Goal: Task Accomplishment & Management: Manage account settings

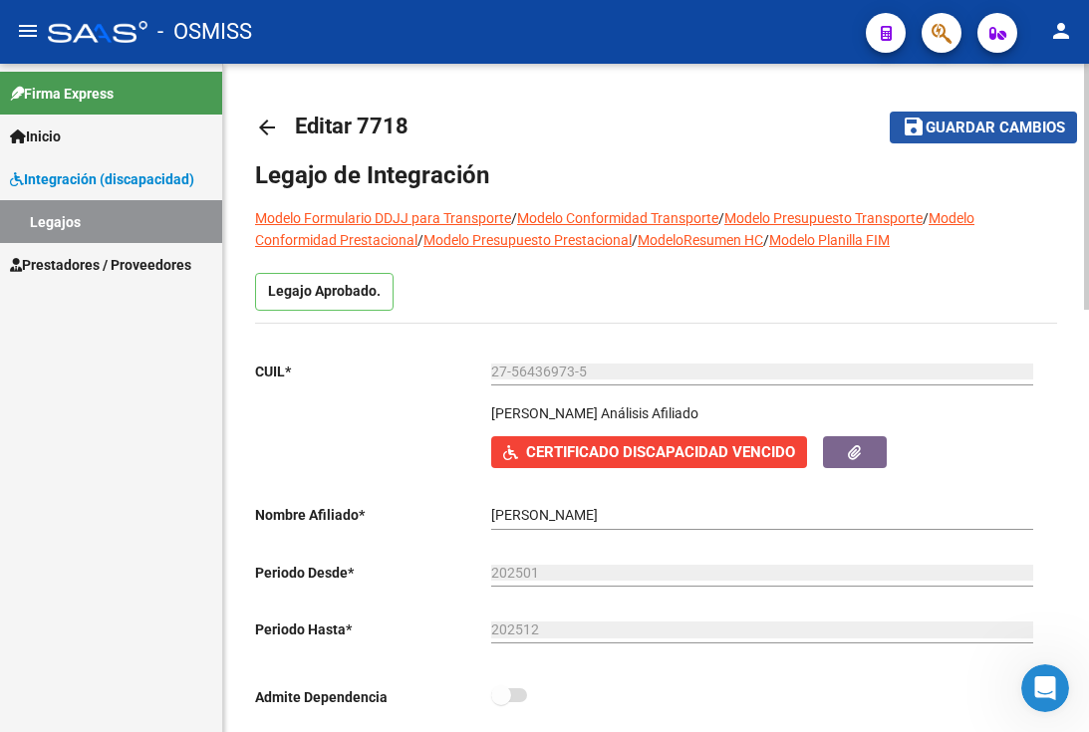
click at [955, 138] on button "save Guardar cambios" at bounding box center [983, 127] width 187 height 31
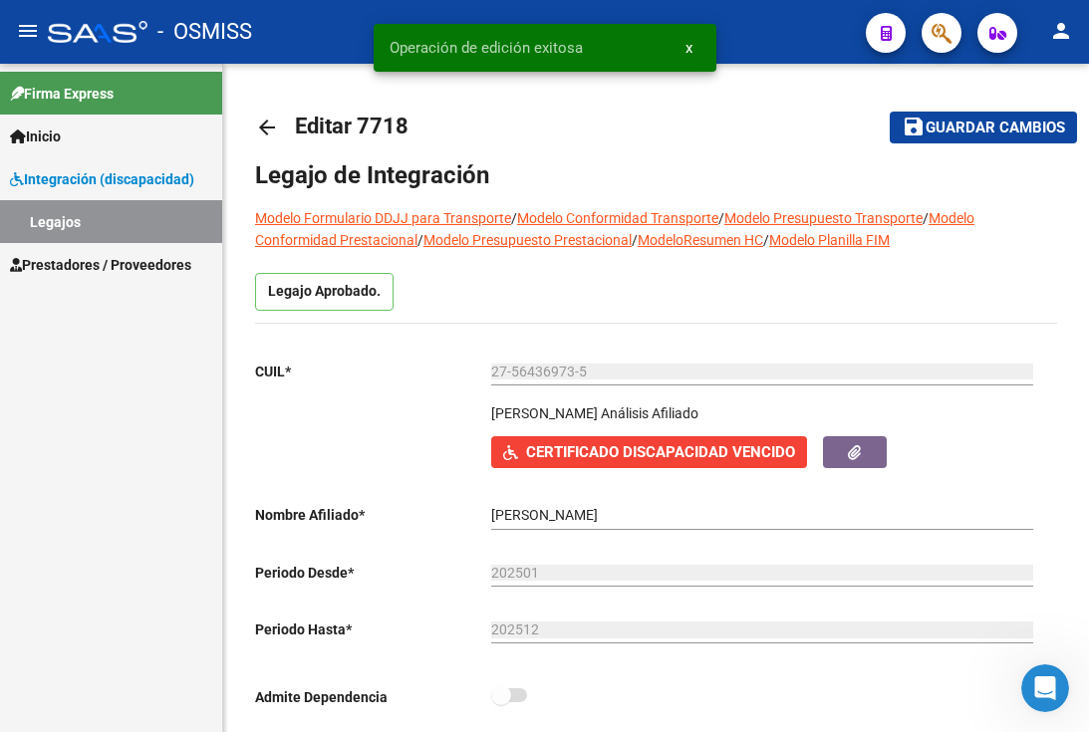
click at [92, 221] on link "Legajos" at bounding box center [111, 221] width 222 height 43
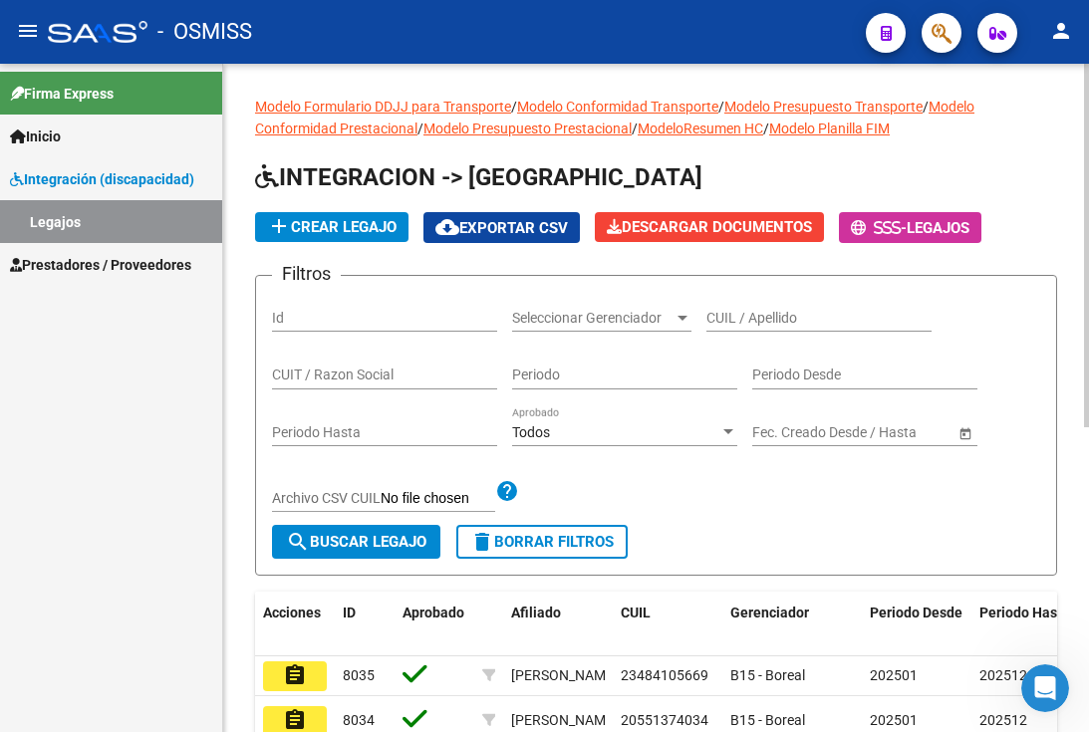
click at [862, 336] on div "CUIL / Apellido" at bounding box center [818, 320] width 225 height 57
click at [780, 327] on div "CUIL / Apellido" at bounding box center [818, 312] width 225 height 40
drag, startPoint x: 780, startPoint y: 327, endPoint x: 798, endPoint y: 311, distance: 24.0
click at [798, 311] on input "CUIL / Apellido" at bounding box center [818, 318] width 225 height 17
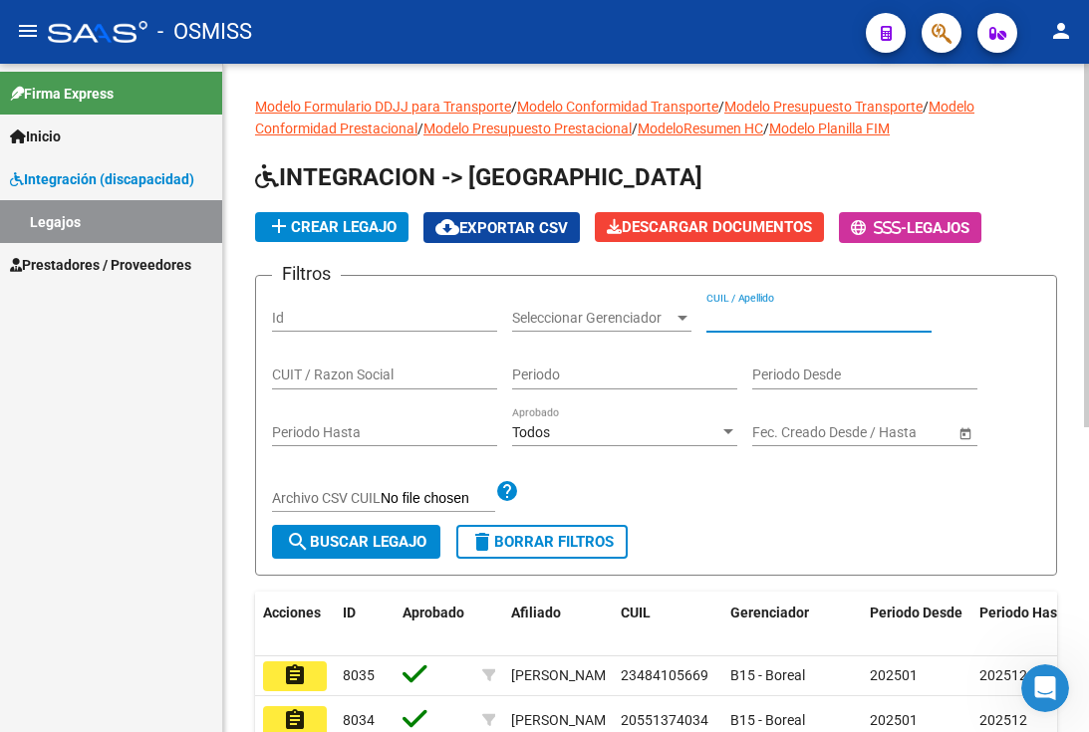
paste input "20546860591"
type input "20546860591"
click at [359, 546] on span "search Buscar Legajo" at bounding box center [356, 542] width 140 height 18
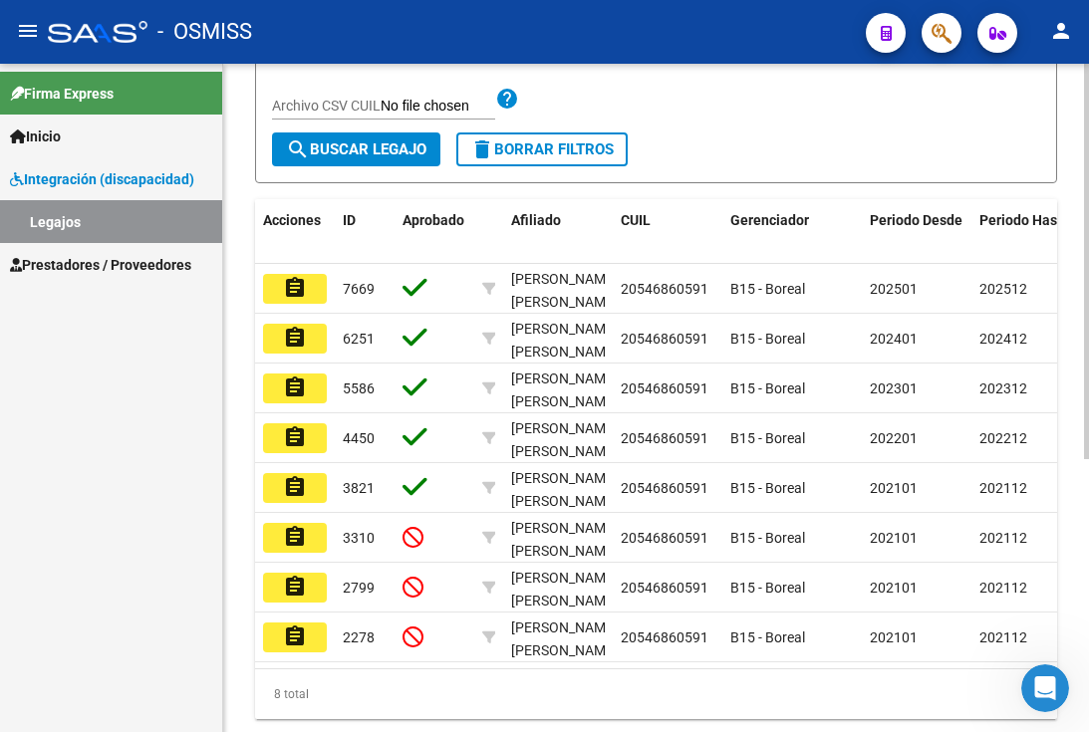
scroll to position [398, 0]
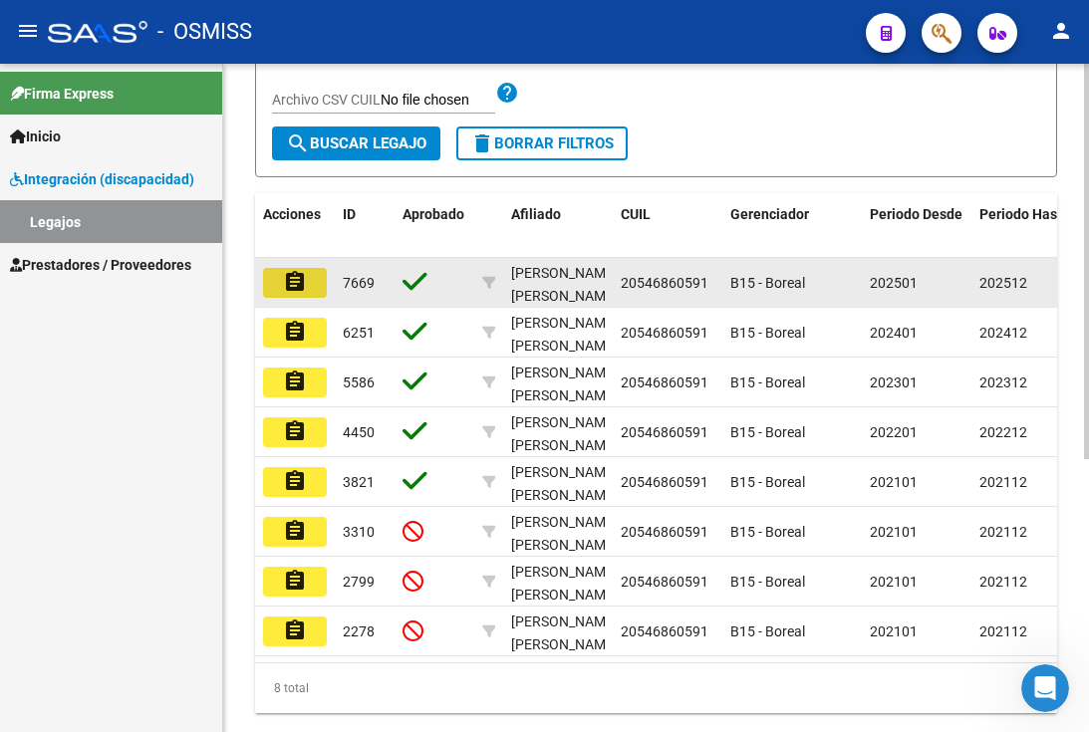
click at [291, 277] on mat-icon "assignment" at bounding box center [295, 282] width 24 height 24
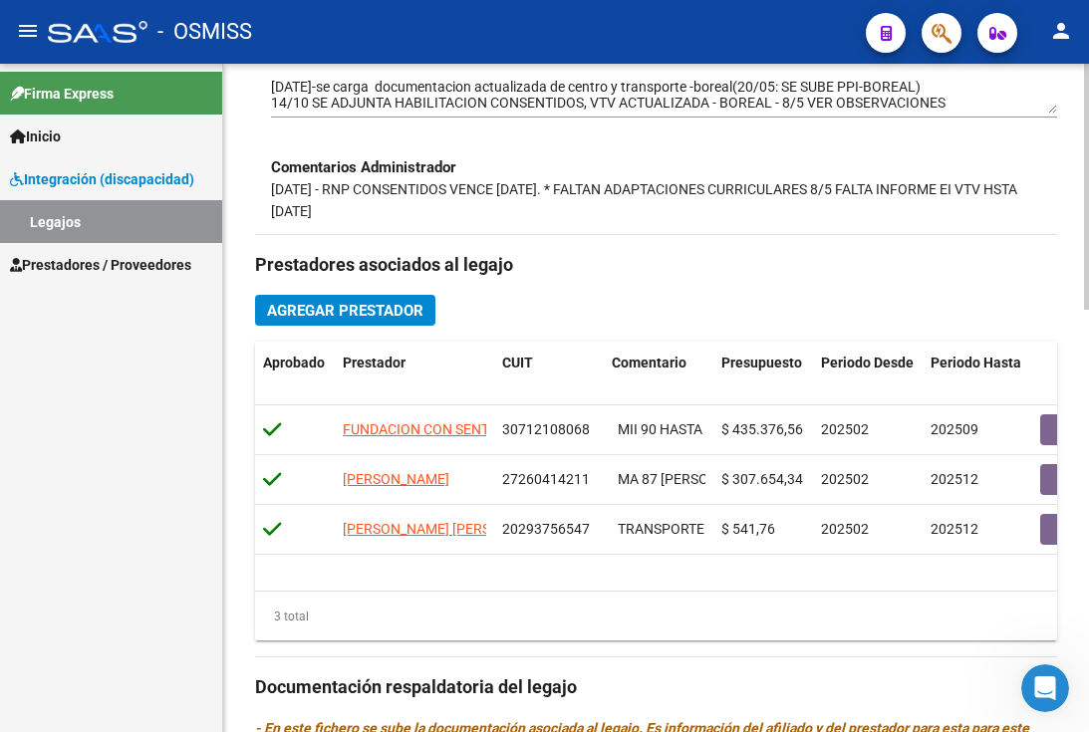
scroll to position [1149, 0]
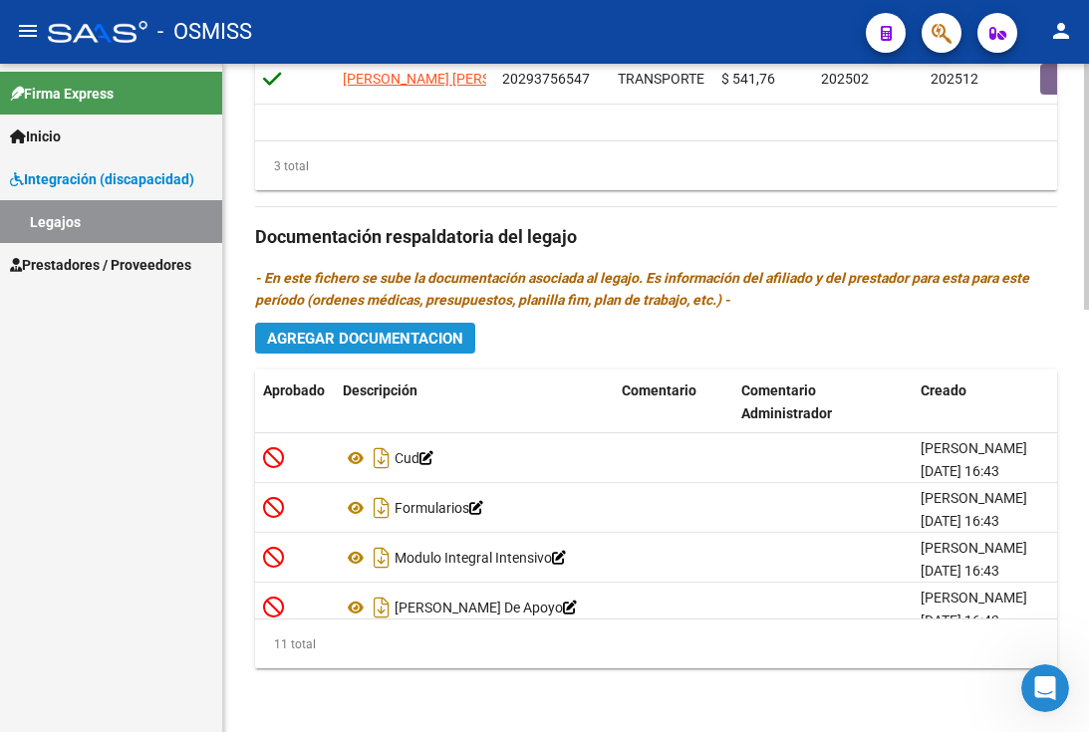
click at [413, 346] on span "Agregar Documentacion" at bounding box center [365, 339] width 196 height 18
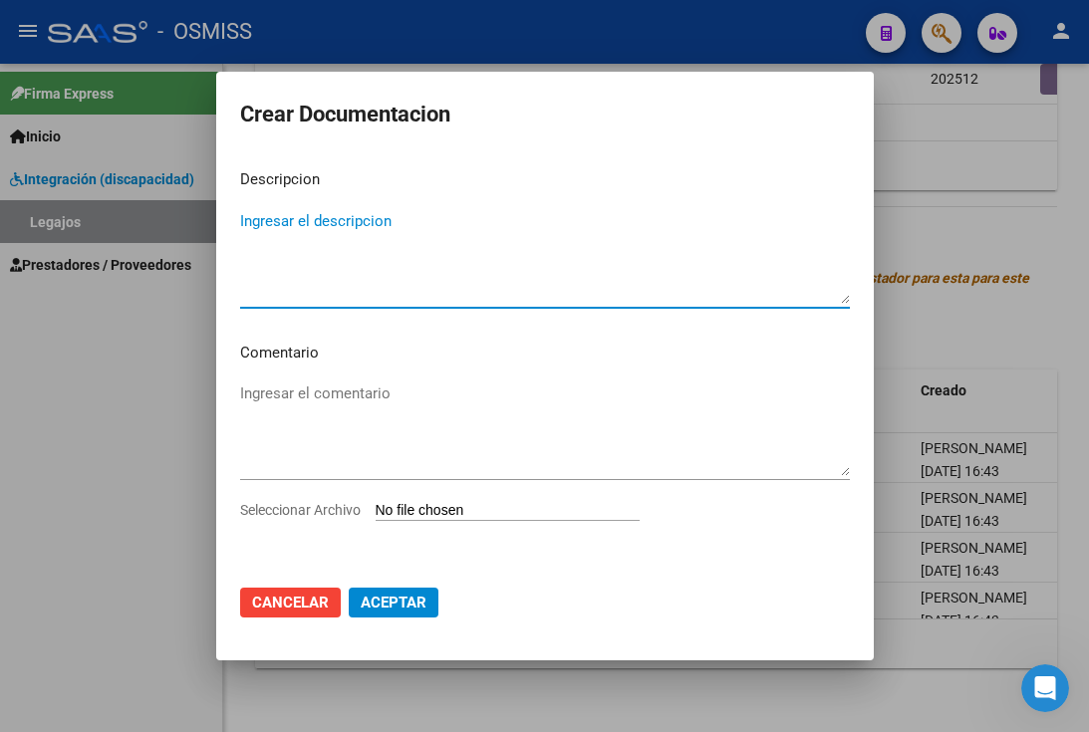
click at [392, 304] on div "Ingresar el descripcion" at bounding box center [545, 257] width 610 height 102
click at [335, 223] on textarea "Ingresar el descripcion" at bounding box center [545, 257] width 610 height 94
type textarea "p"
type textarea "PPI"
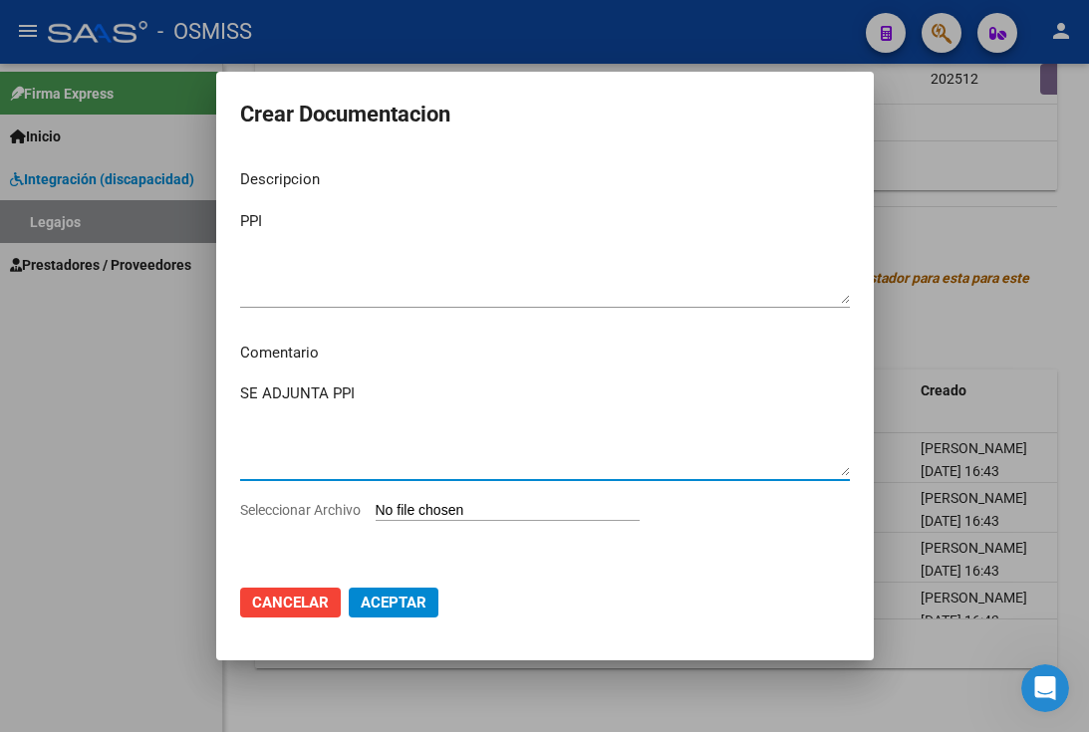
type textarea "SE ADJUNTA PPI"
click at [376, 502] on input "Seleccionar Archivo" at bounding box center [508, 511] width 264 height 19
type input "C:\fakepath\PPI.pdf"
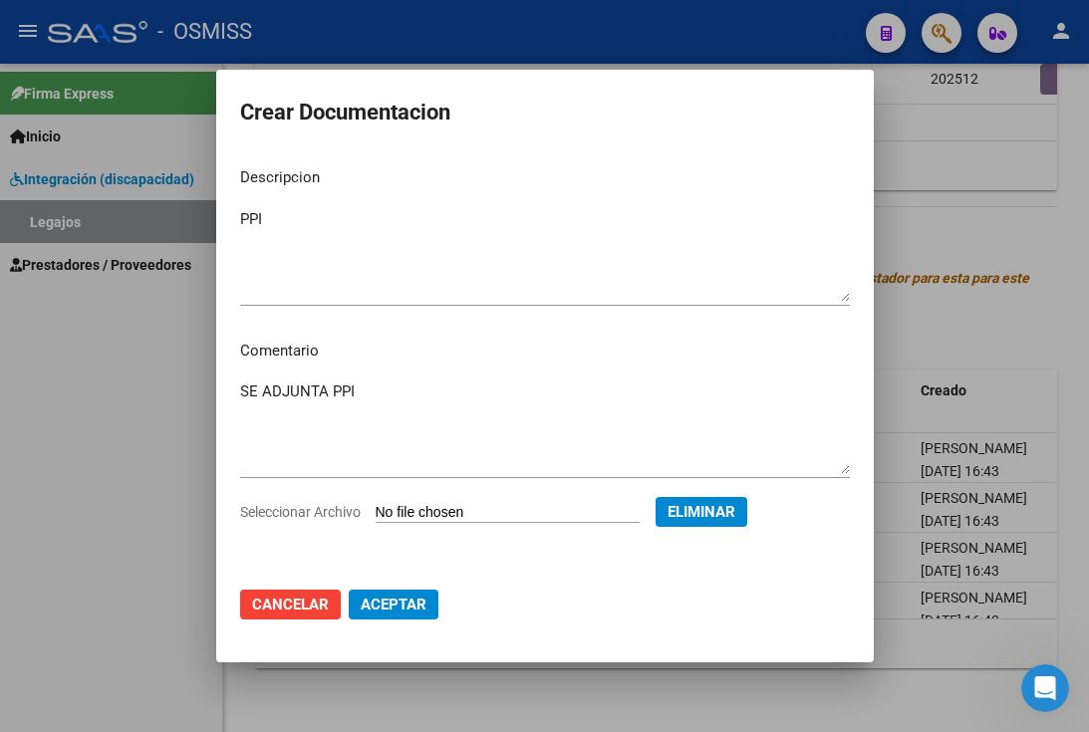
click at [401, 623] on mat-dialog-actions "Cancelar Aceptar" at bounding box center [545, 605] width 610 height 68
click at [405, 607] on span "Aceptar" at bounding box center [394, 605] width 66 height 18
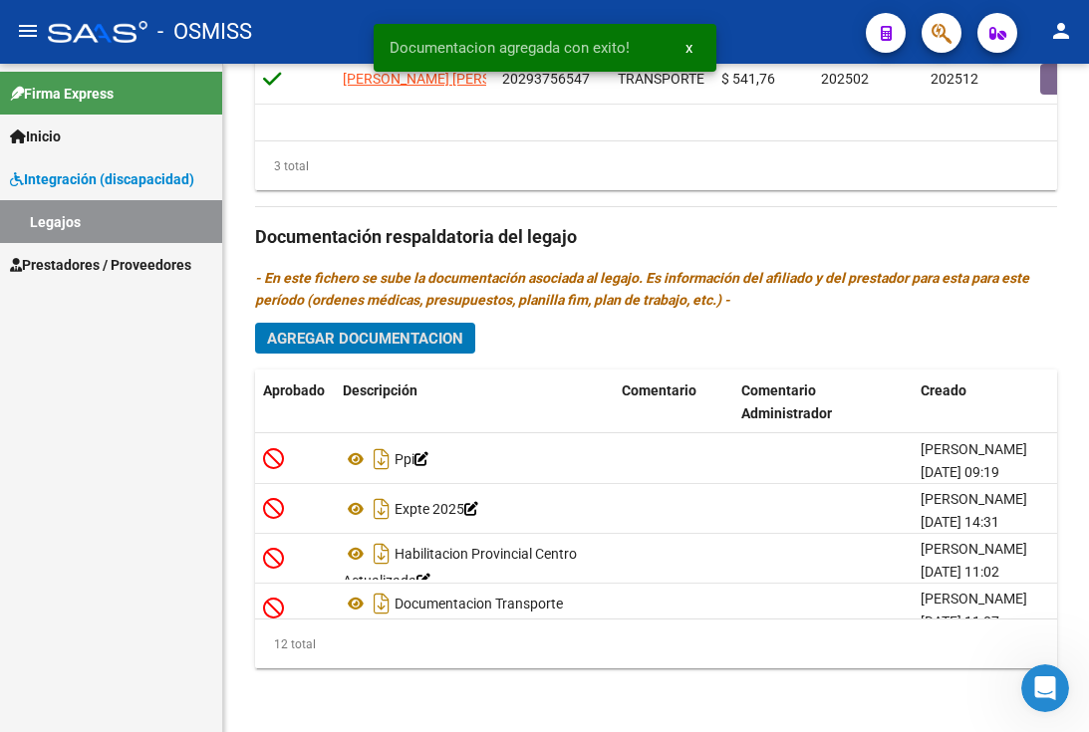
scroll to position [299, 0]
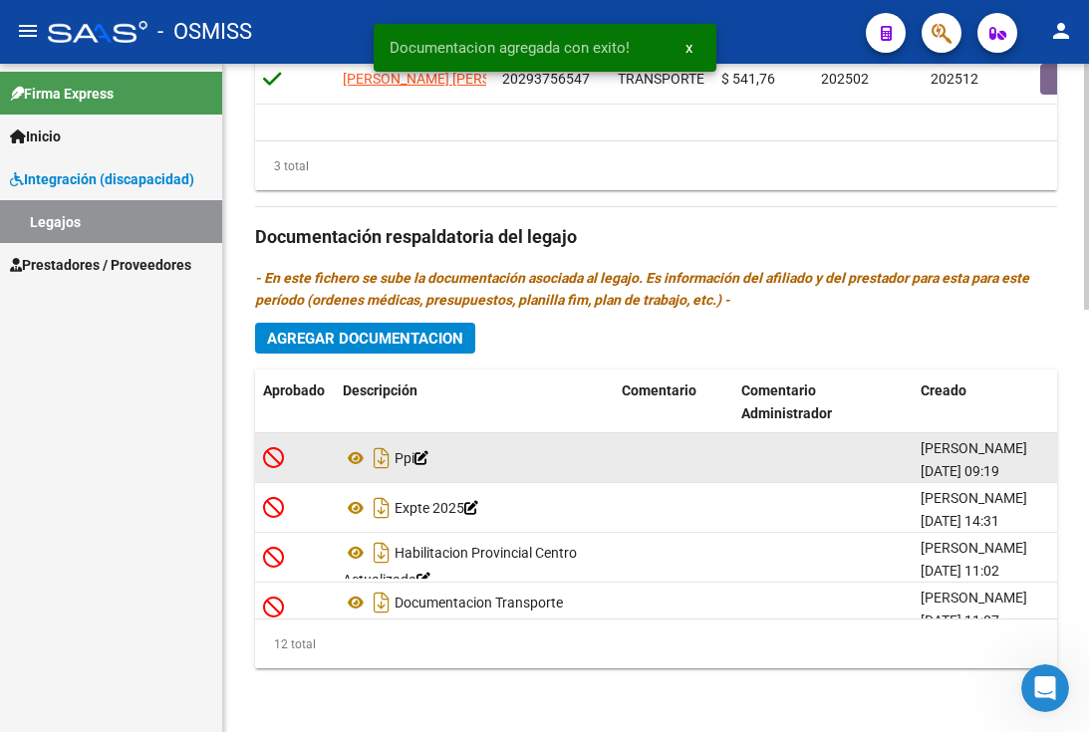
click at [428, 461] on icon at bounding box center [421, 458] width 14 height 14
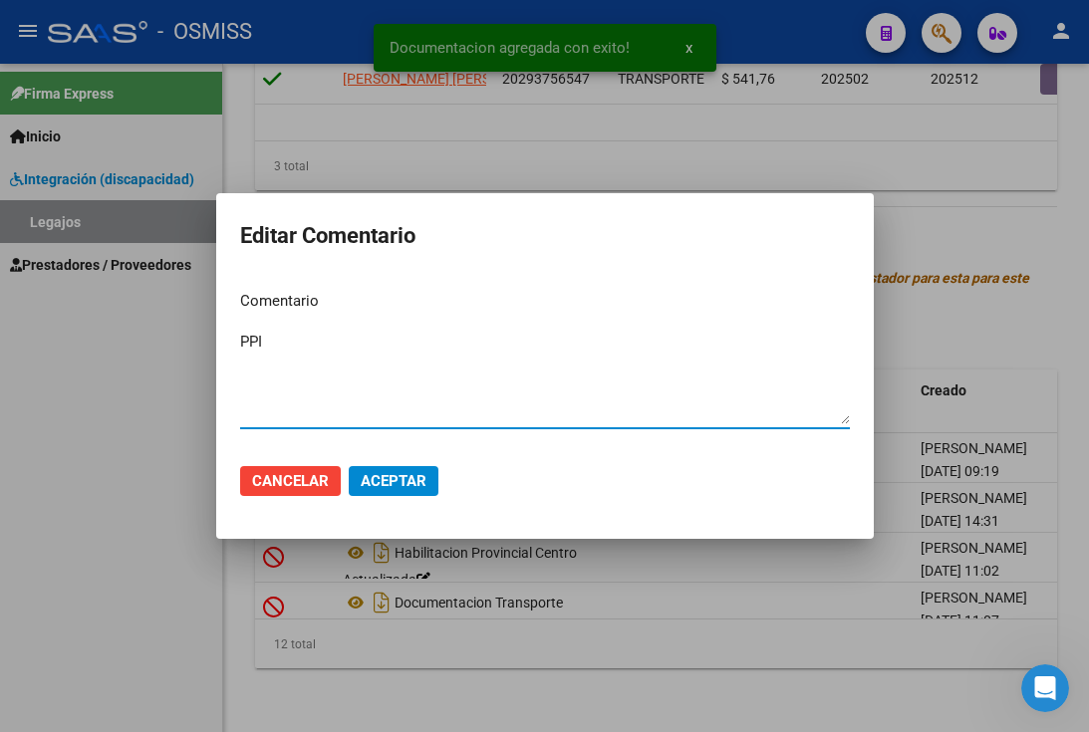
click at [478, 576] on div at bounding box center [544, 366] width 1089 height 732
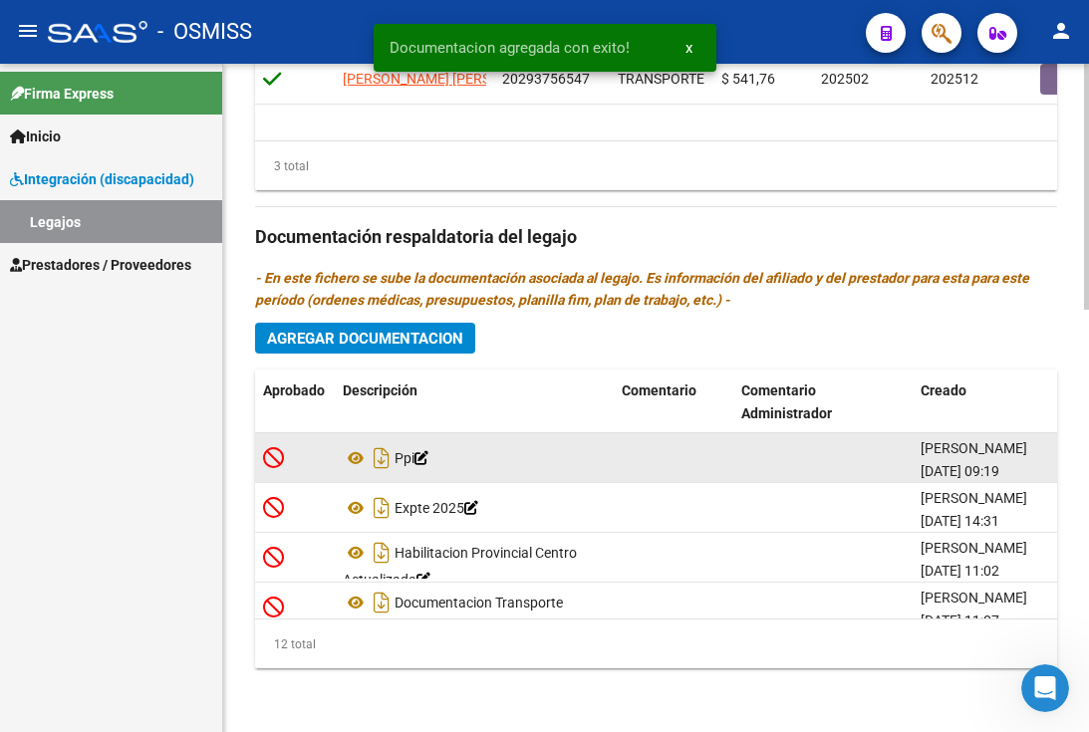
click at [459, 468] on div "Ppi" at bounding box center [474, 458] width 263 height 32
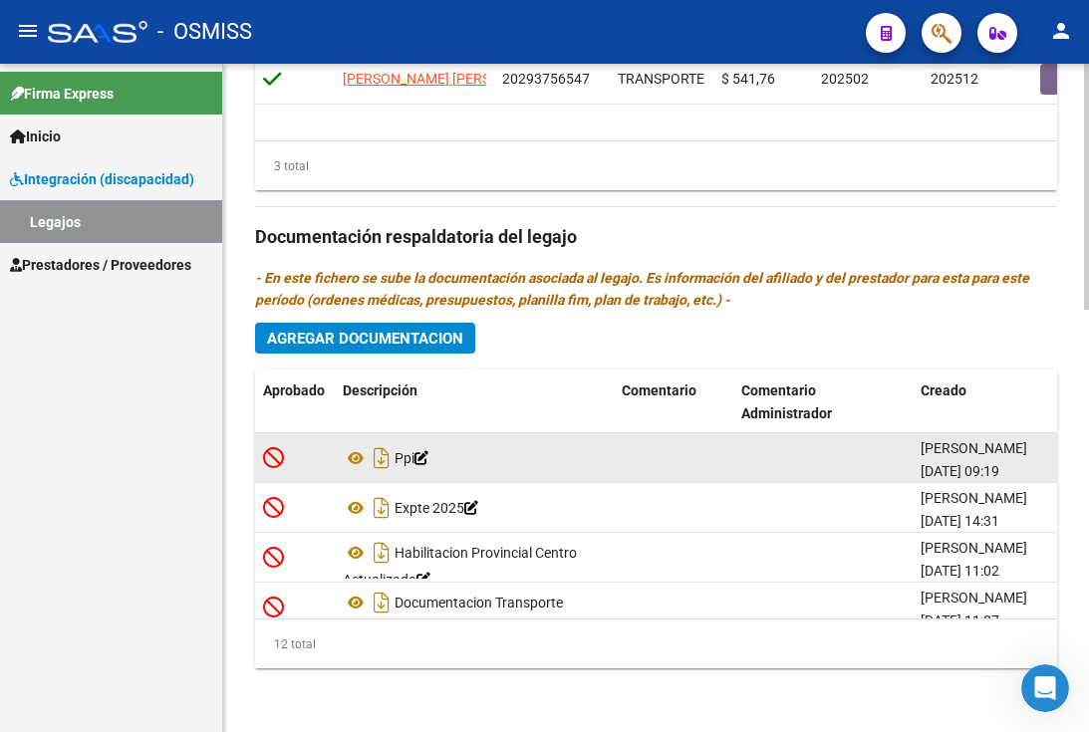
click at [330, 459] on datatable-body-cell at bounding box center [295, 457] width 80 height 49
drag, startPoint x: 330, startPoint y: 459, endPoint x: 415, endPoint y: 477, distance: 87.5
click at [415, 477] on datatable-body-cell "Ppi" at bounding box center [474, 457] width 279 height 49
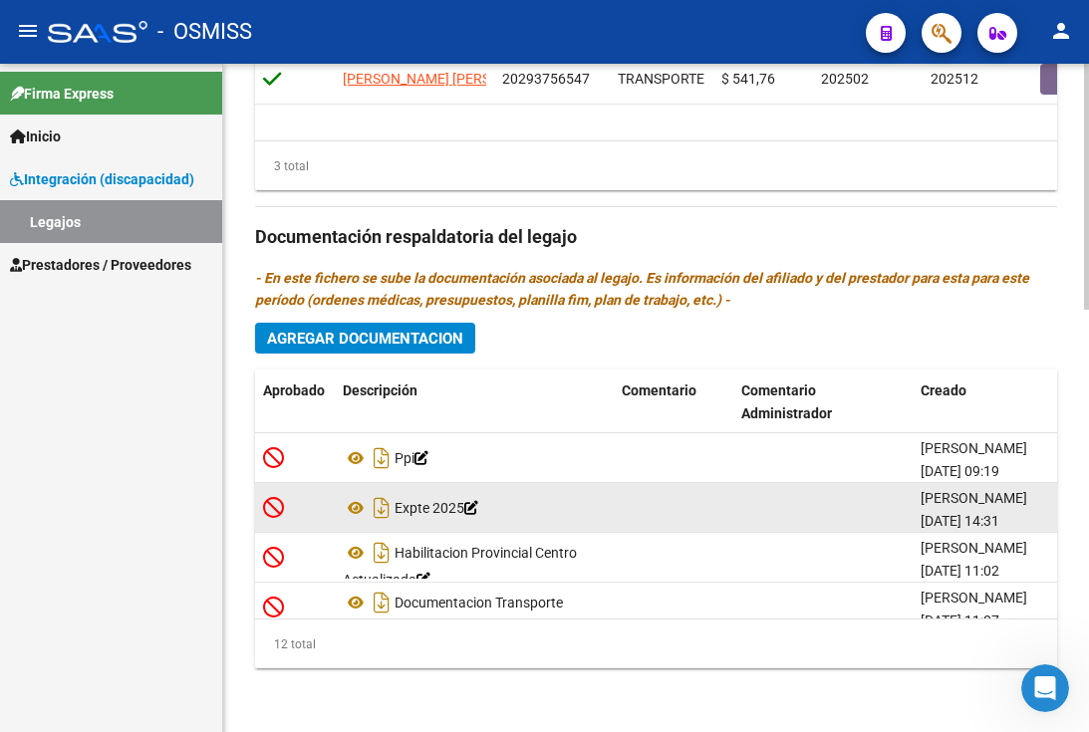
drag, startPoint x: 557, startPoint y: 471, endPoint x: 557, endPoint y: 511, distance: 39.8
click at [557, 511] on datatable-scroller "Ppi [PERSON_NAME] [DATE] 09:19 Expte 2025 [PERSON_NAME] [DATE] 14:31 Habilitaci…" at bounding box center [656, 433] width 802 height 598
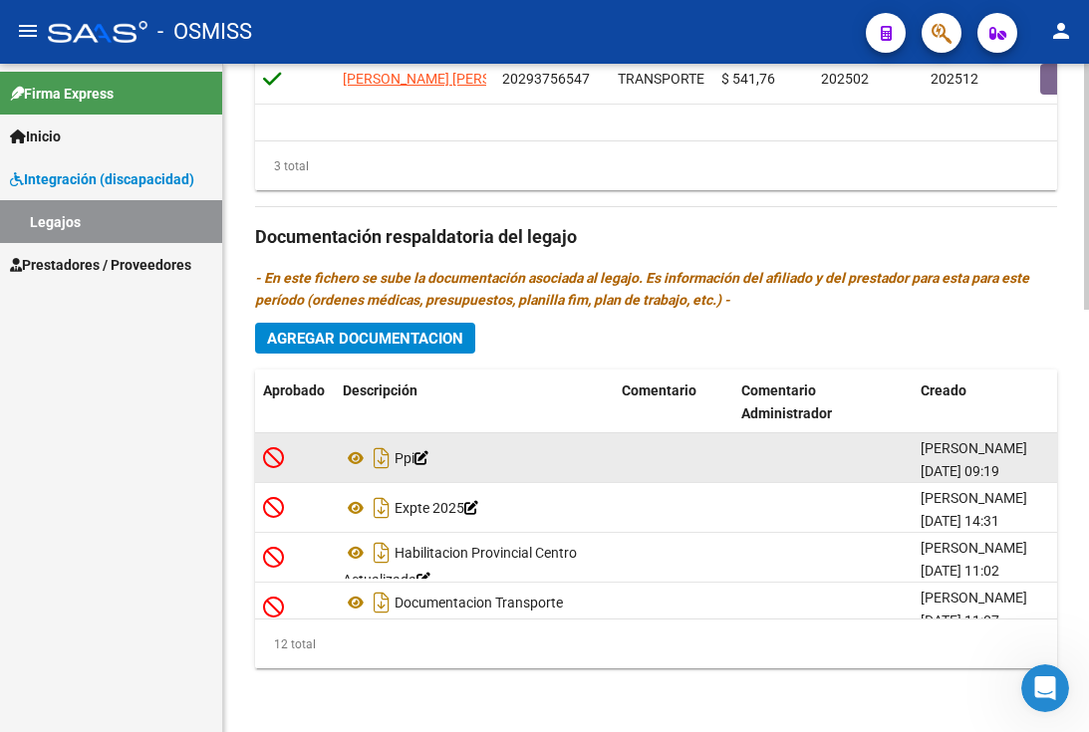
click at [558, 475] on datatable-body-cell "Ppi" at bounding box center [474, 457] width 279 height 49
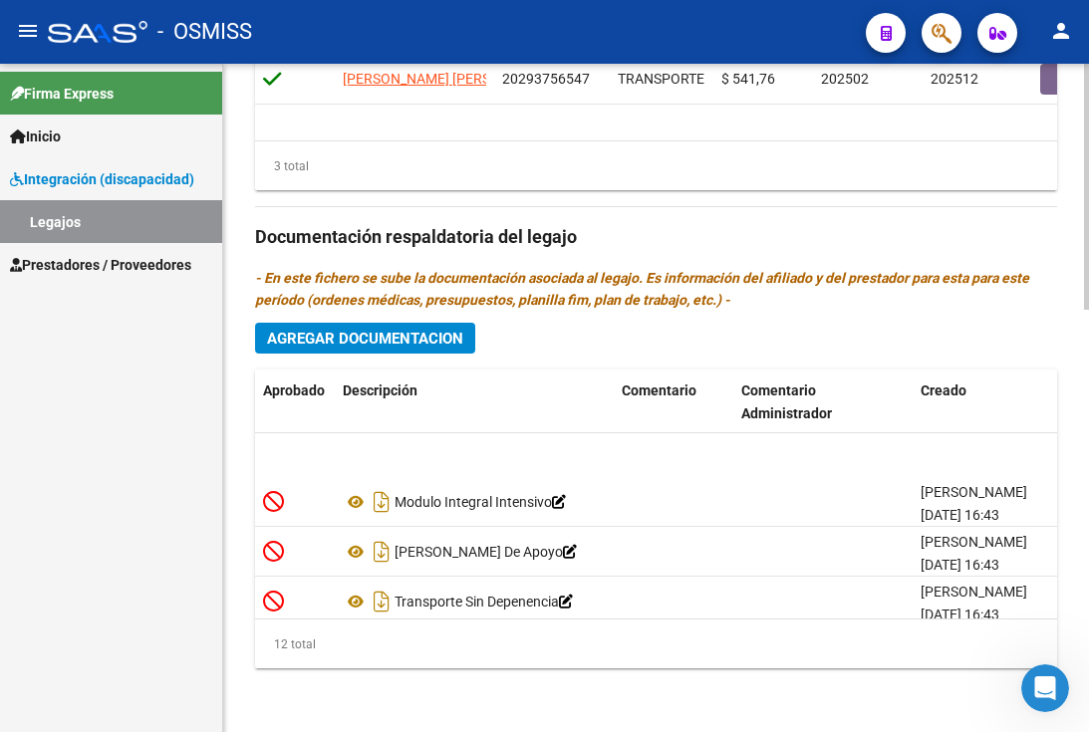
scroll to position [199, 0]
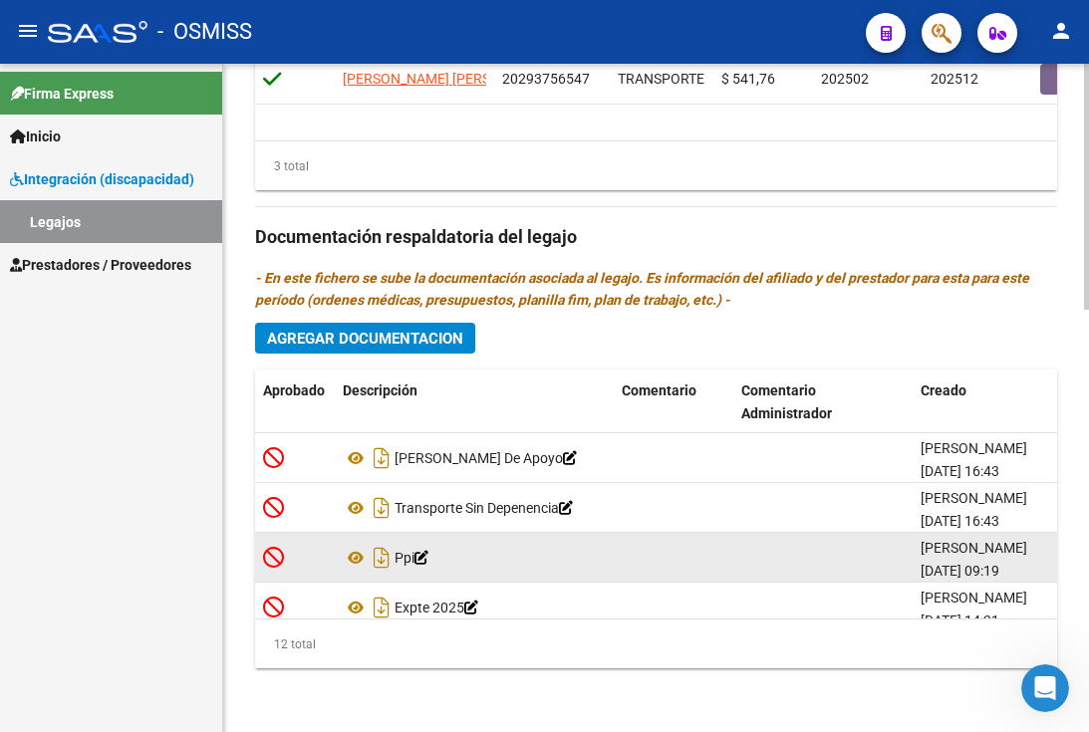
click at [489, 551] on div "Ppi" at bounding box center [474, 558] width 263 height 32
click at [482, 563] on div "Ppi" at bounding box center [474, 558] width 263 height 32
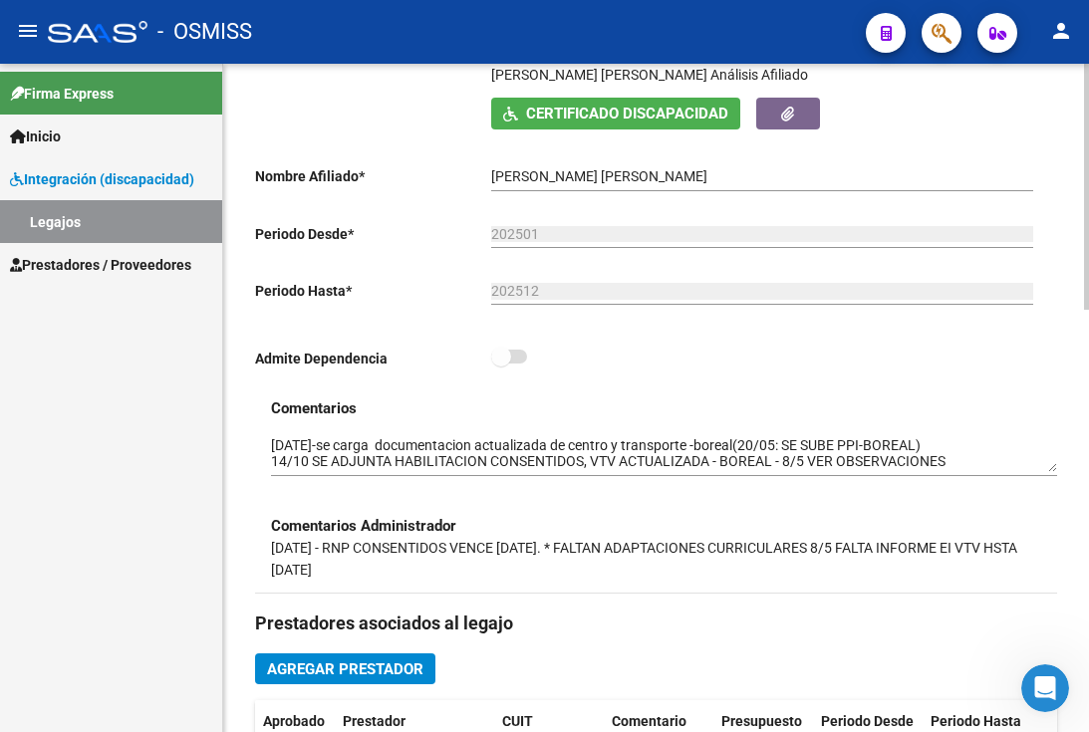
scroll to position [398, 0]
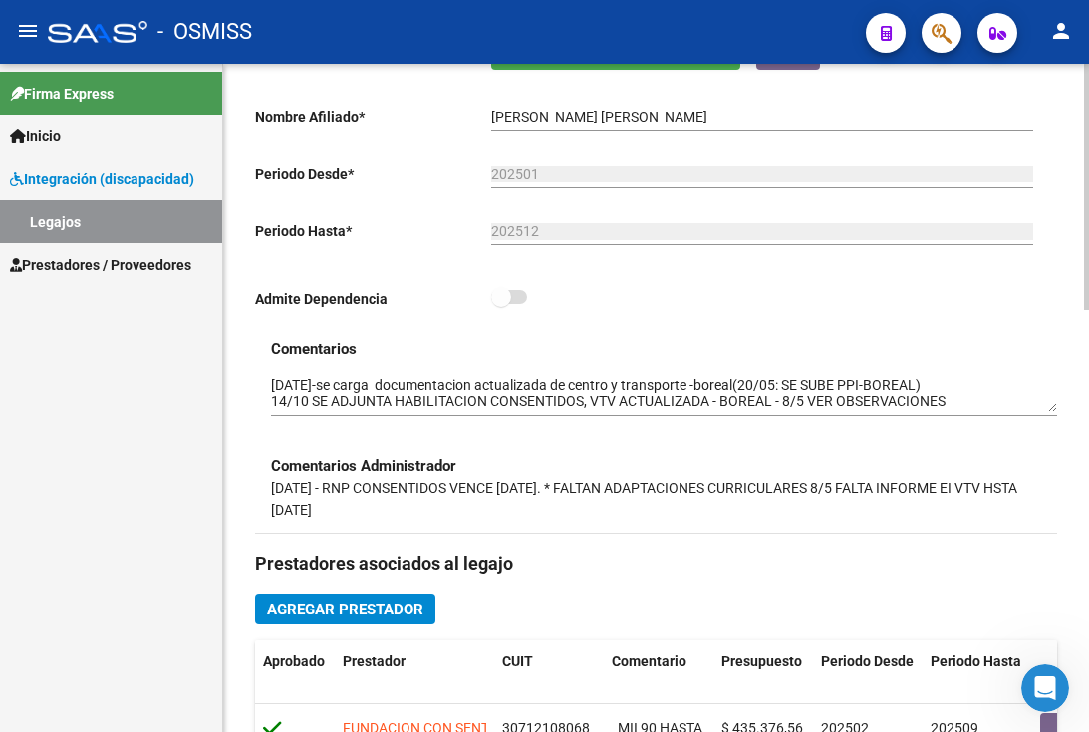
click at [272, 391] on textarea at bounding box center [664, 395] width 786 height 38
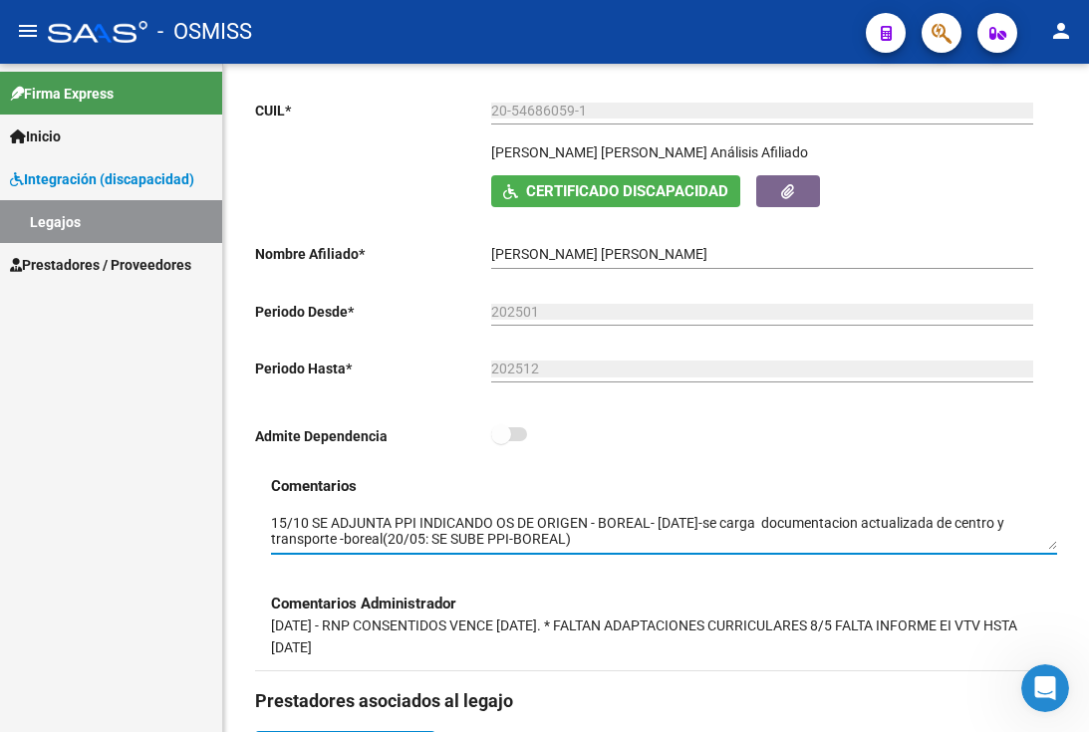
scroll to position [0, 0]
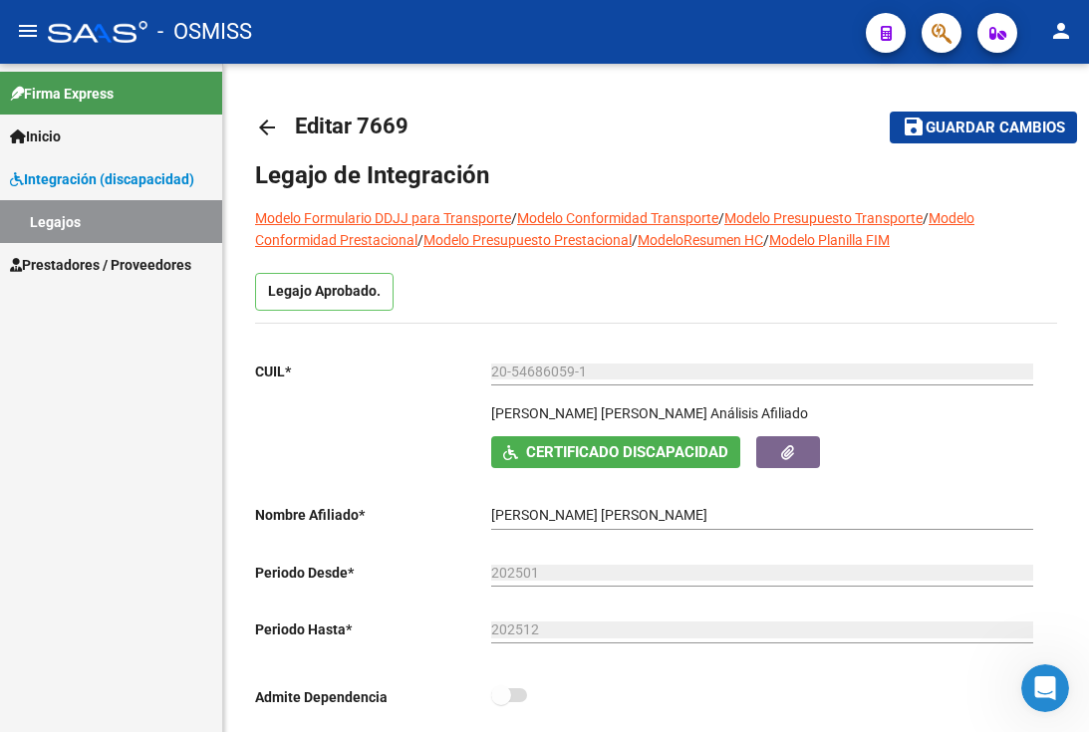
type textarea "15/10 SE ADJUNTA PPI INDICANDO OS DE ORIGEN - BOREAL- [DATE]-se carga documenta…"
click at [948, 129] on span "Guardar cambios" at bounding box center [994, 129] width 139 height 18
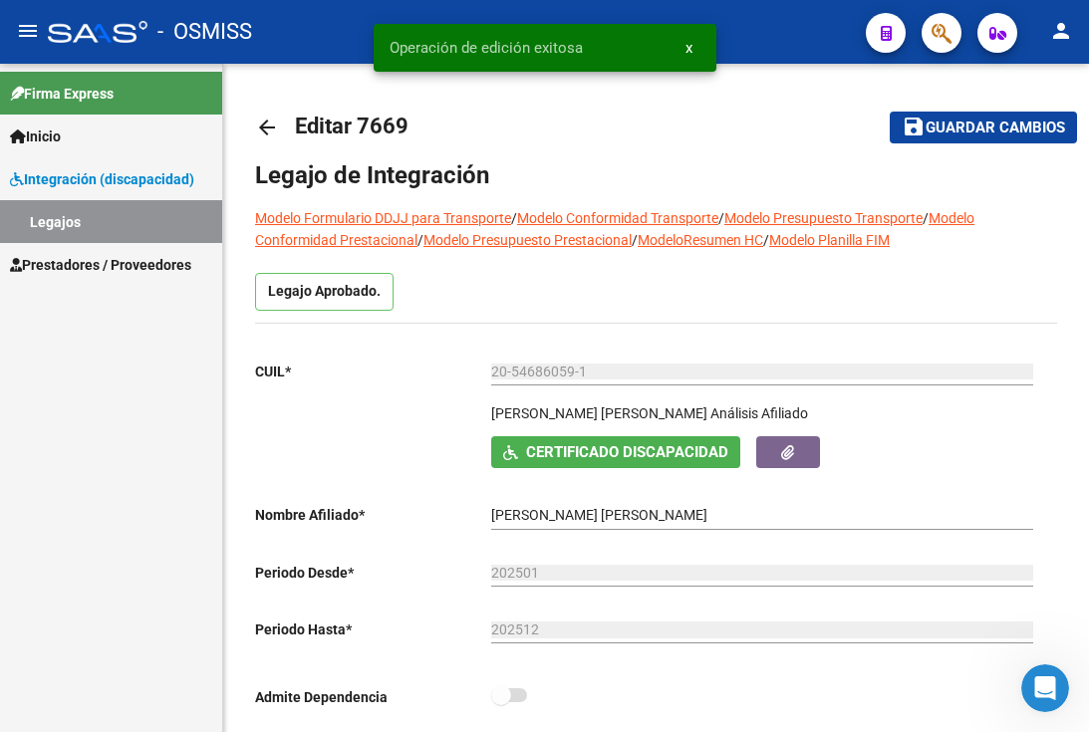
click at [964, 137] on button "save Guardar cambios" at bounding box center [983, 127] width 187 height 31
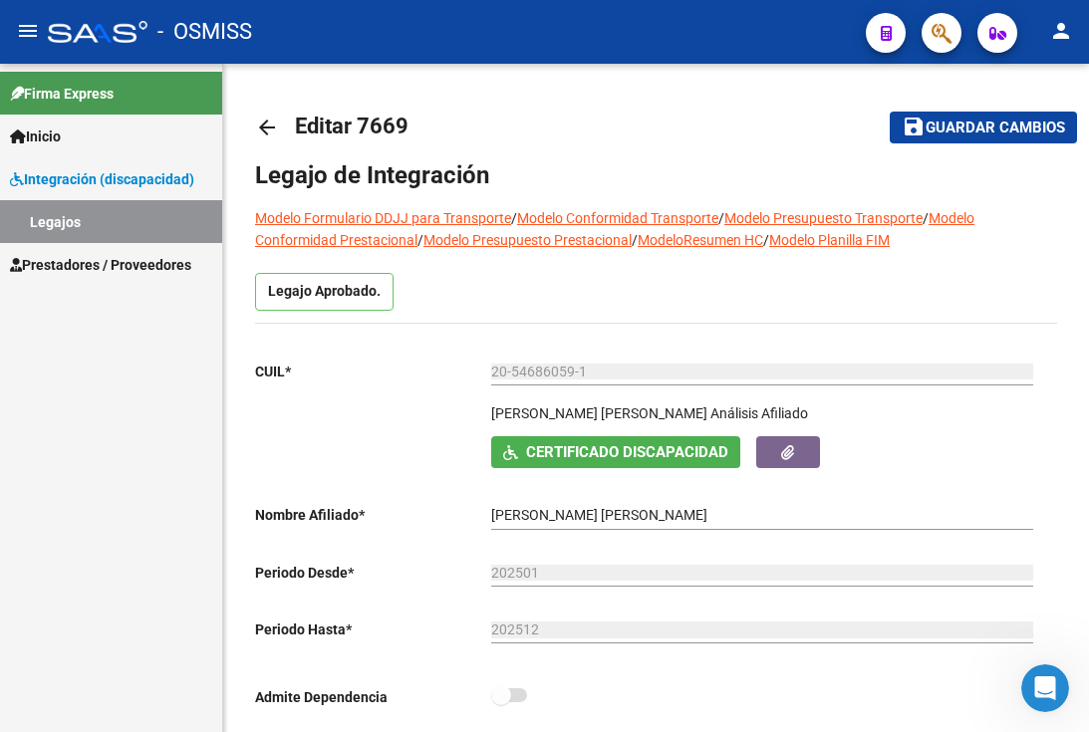
click at [1017, 141] on button "save Guardar cambios" at bounding box center [983, 127] width 187 height 31
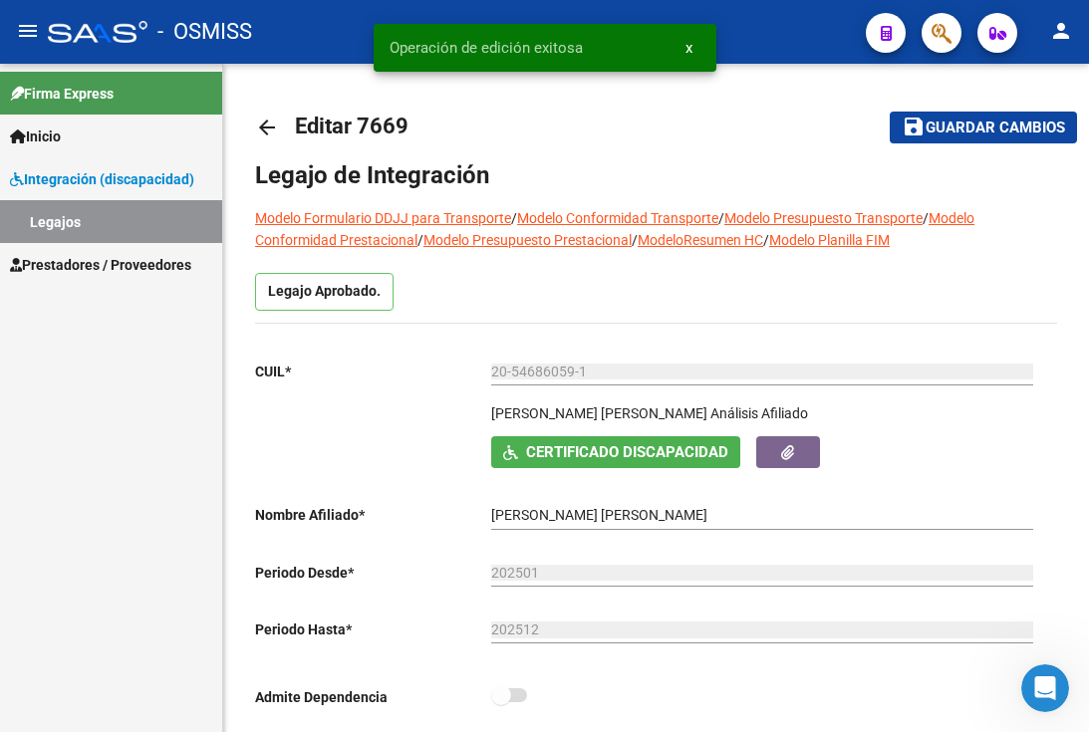
click at [119, 216] on link "Legajos" at bounding box center [111, 221] width 222 height 43
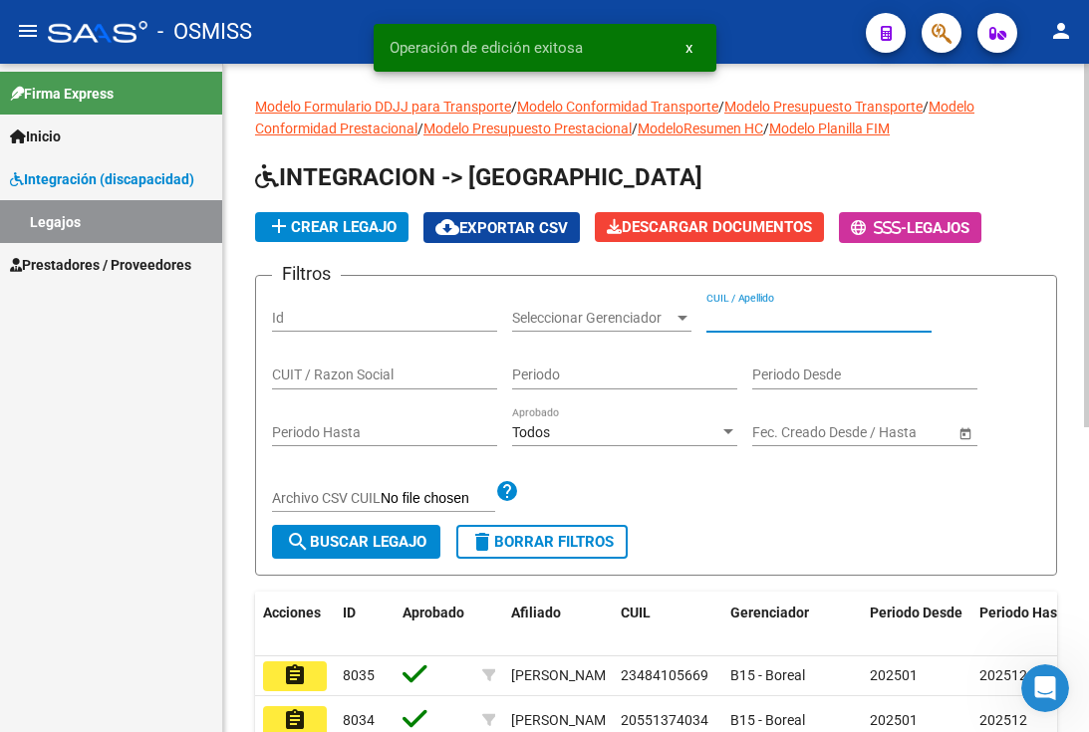
paste input "20559021033"
type input "20559021033"
click at [375, 532] on button "search Buscar Legajo" at bounding box center [356, 542] width 168 height 34
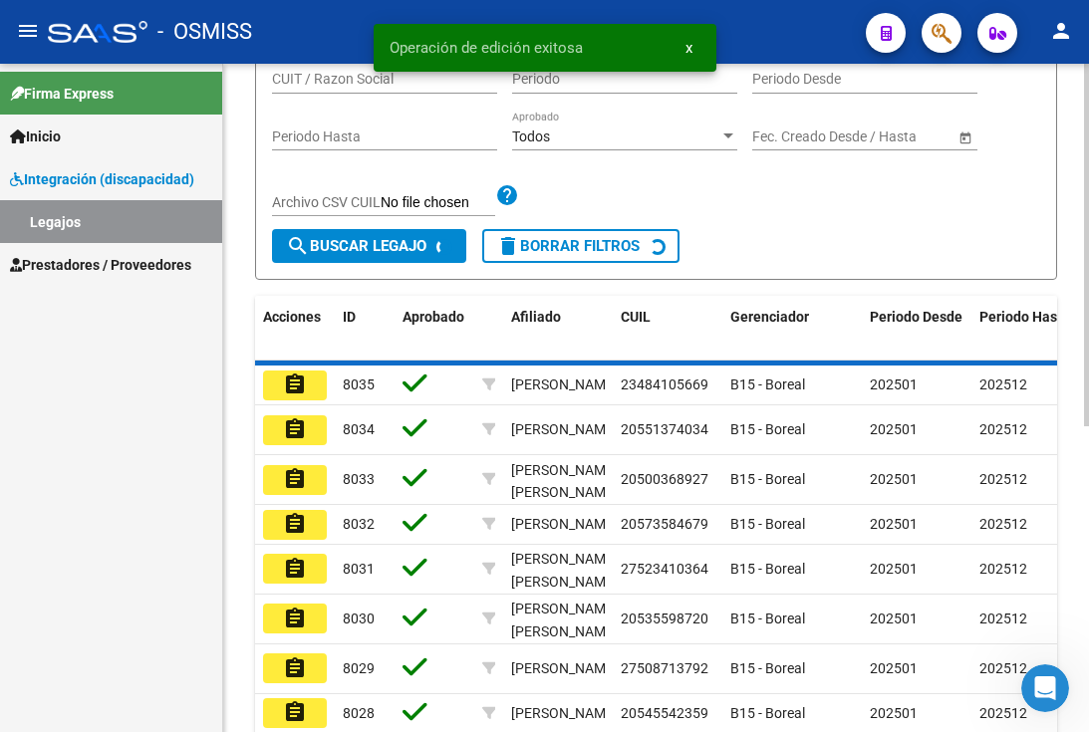
scroll to position [261, 0]
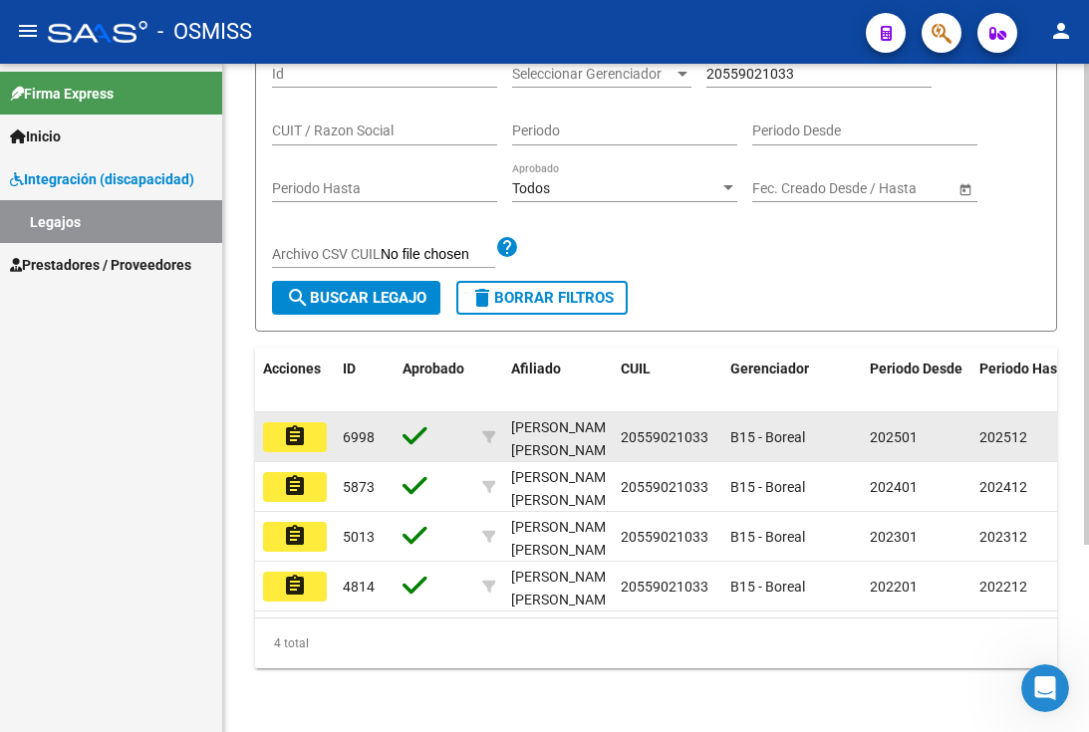
click at [357, 429] on span "6998" at bounding box center [359, 437] width 32 height 16
click at [296, 427] on mat-icon "assignment" at bounding box center [295, 436] width 24 height 24
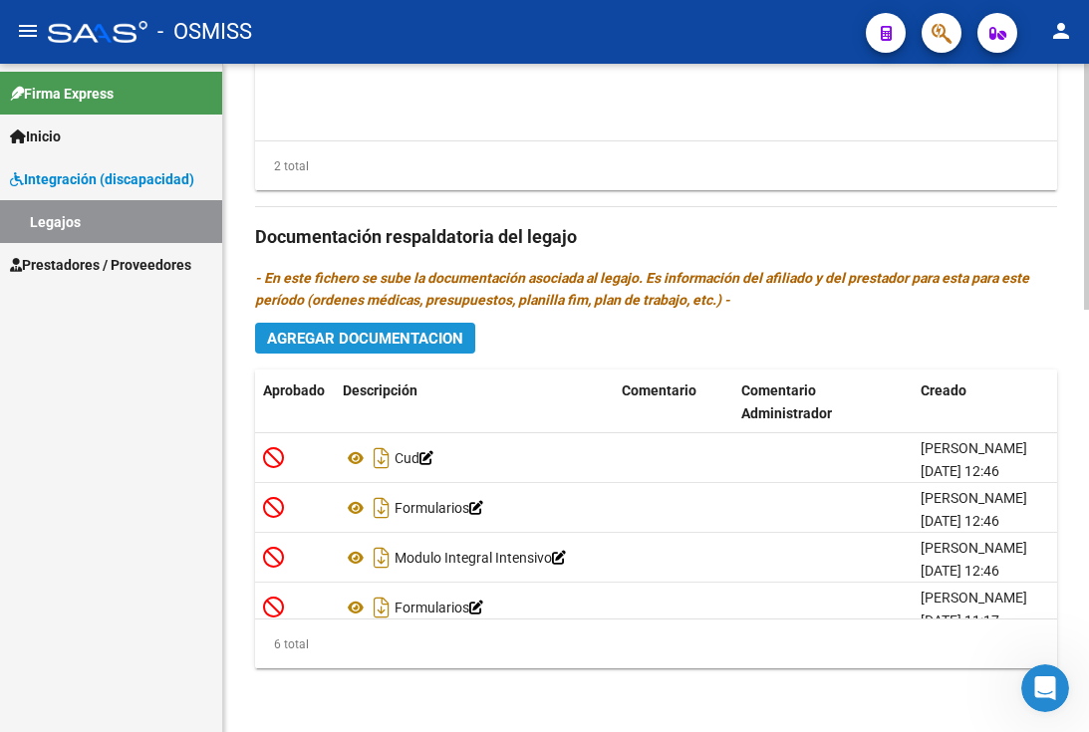
click at [395, 347] on span "Agregar Documentacion" at bounding box center [365, 339] width 196 height 18
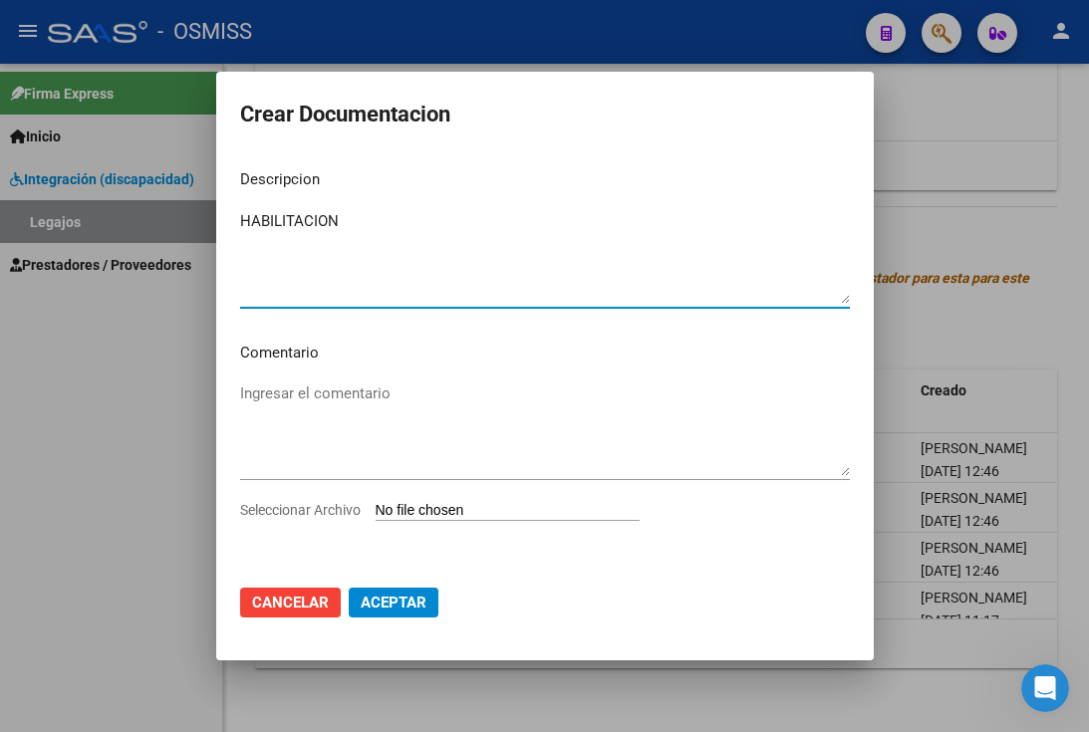
type textarea "HABILITACION"
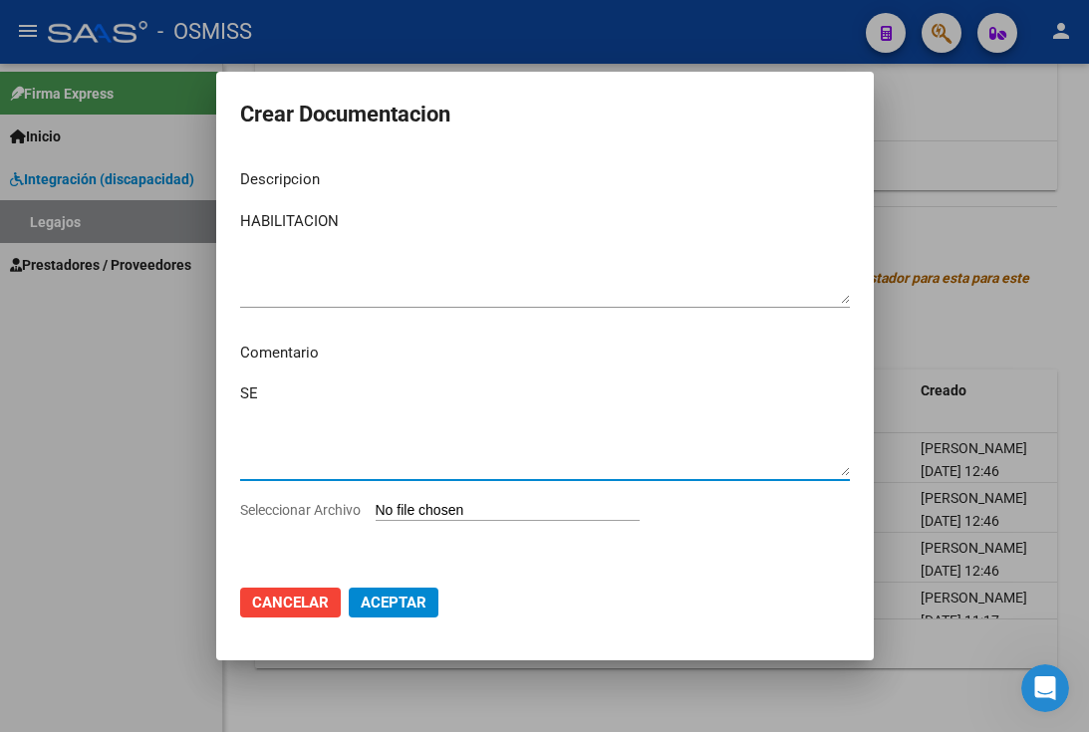
type textarea "S"
drag, startPoint x: 436, startPoint y: 506, endPoint x: 447, endPoint y: 509, distance: 11.4
click at [447, 509] on input "Seleccionar Archivo" at bounding box center [508, 511] width 264 height 19
type input "C:\fakepath\HABILITACION BROCA.pdf"
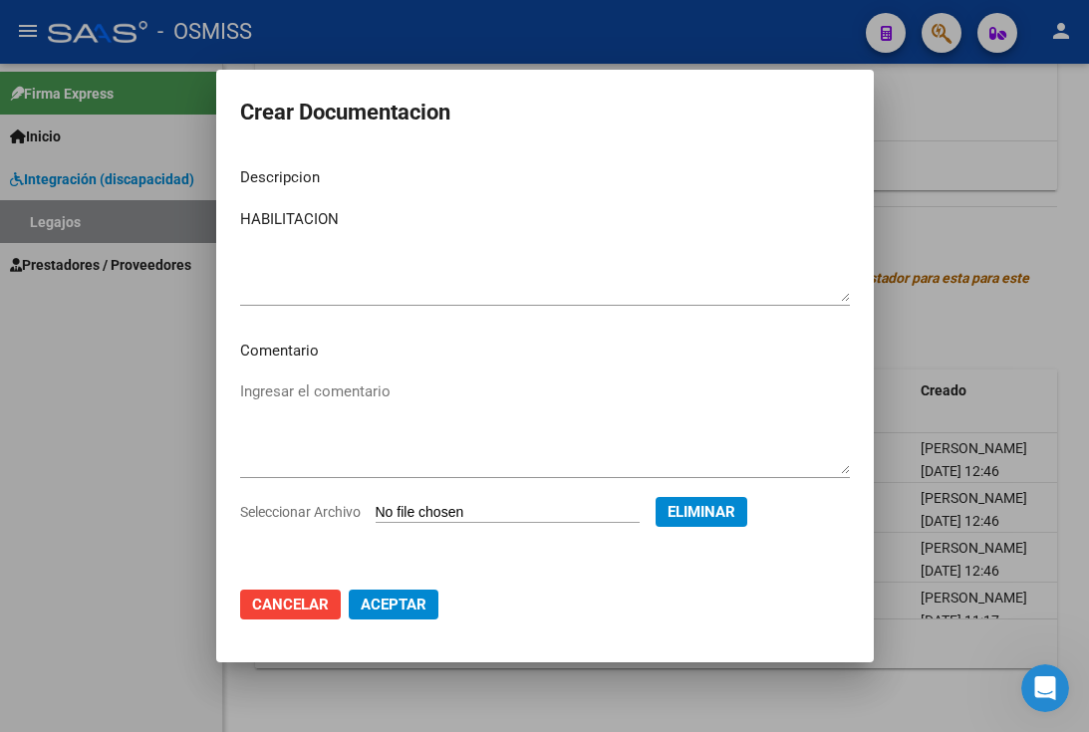
click at [397, 597] on span "Aceptar" at bounding box center [394, 605] width 66 height 18
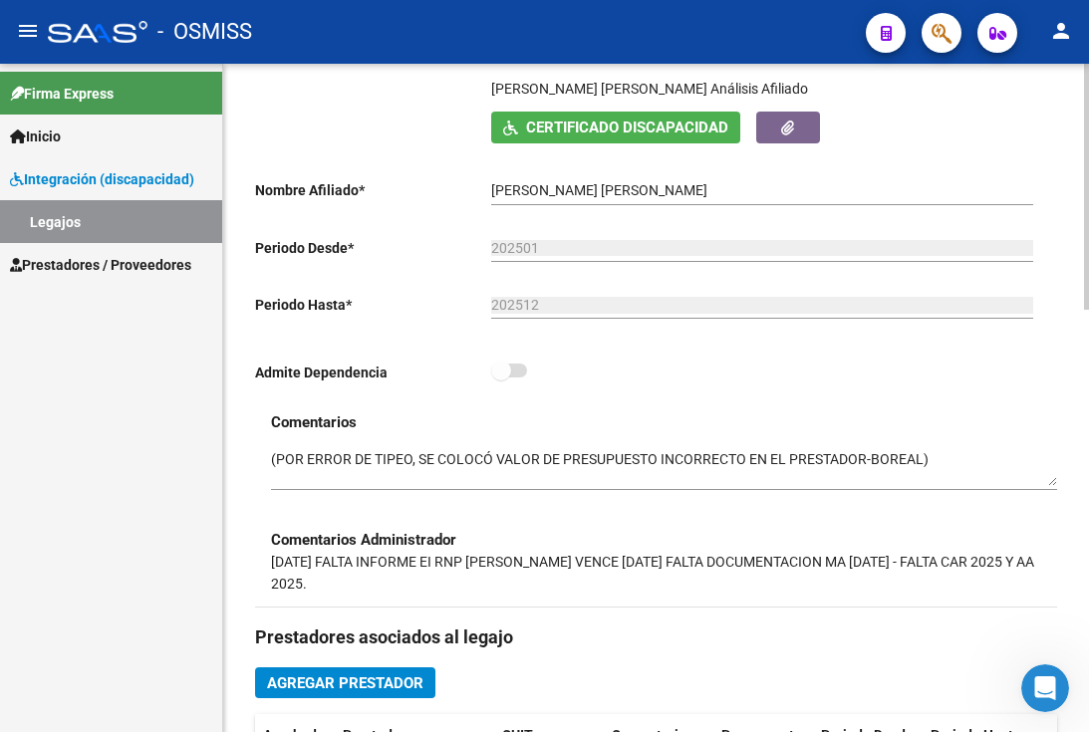
scroll to position [451, 0]
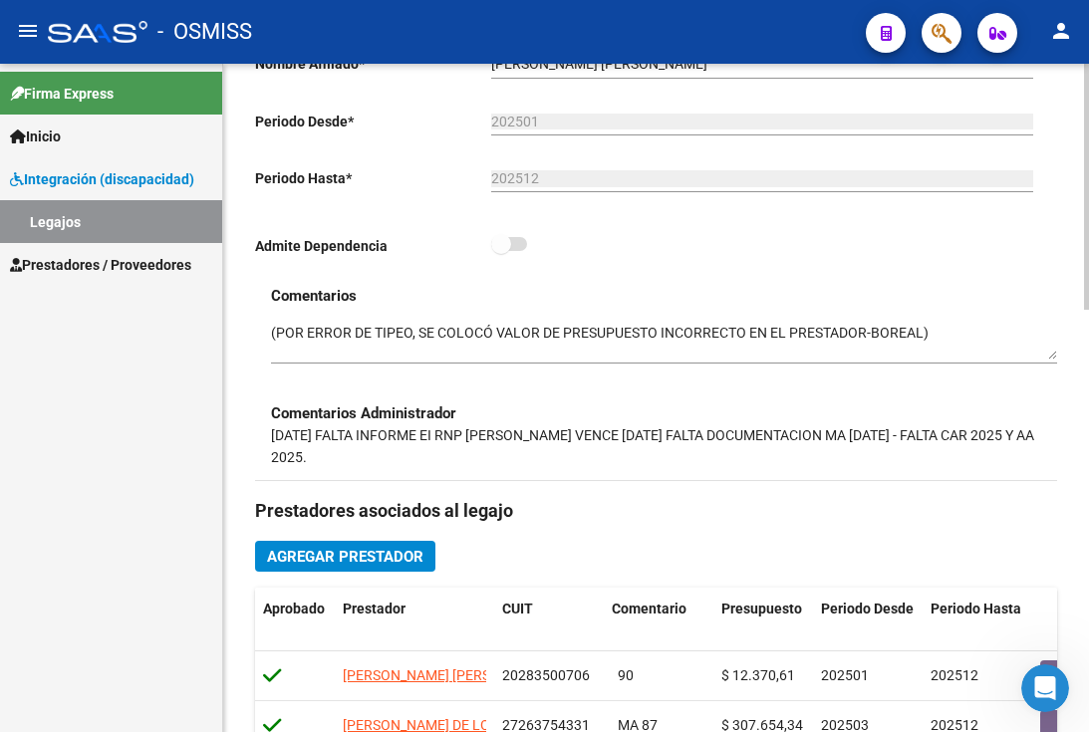
click at [272, 332] on textarea at bounding box center [664, 342] width 786 height 38
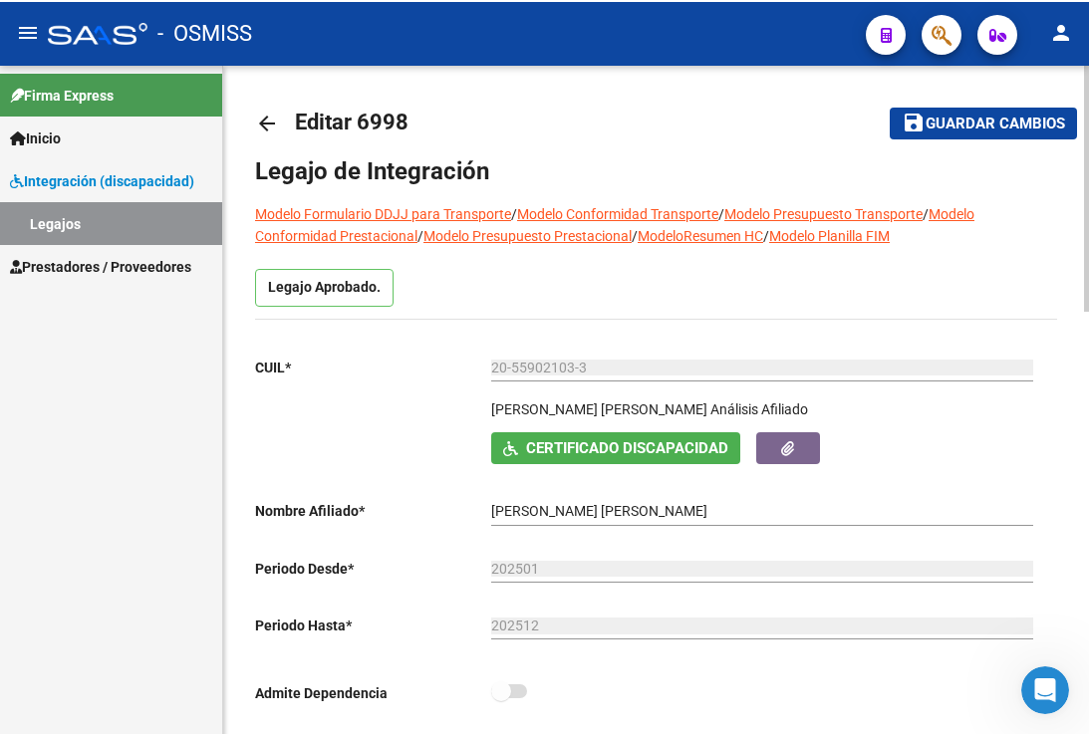
scroll to position [0, 0]
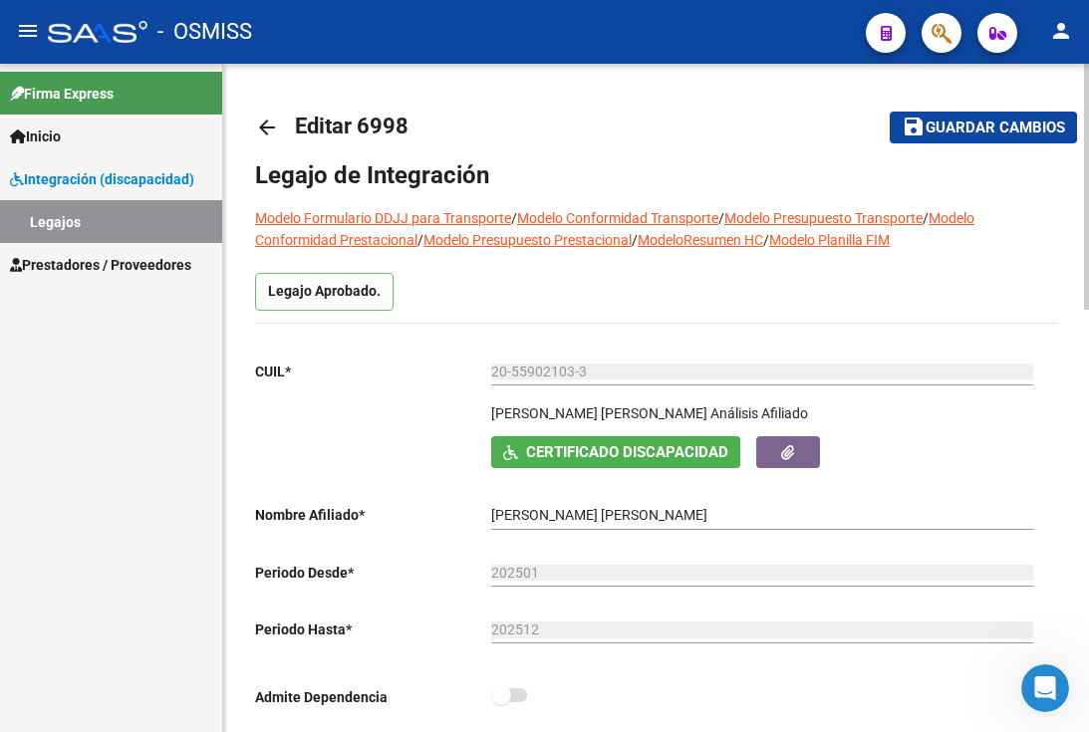
type textarea "15/10 SE ADJUNTA HABILITACION ACTUALIZADA - BOREAL / -(POR ERROR DE TIPEO, SE C…"
click at [931, 112] on button "save Guardar cambios" at bounding box center [983, 127] width 187 height 31
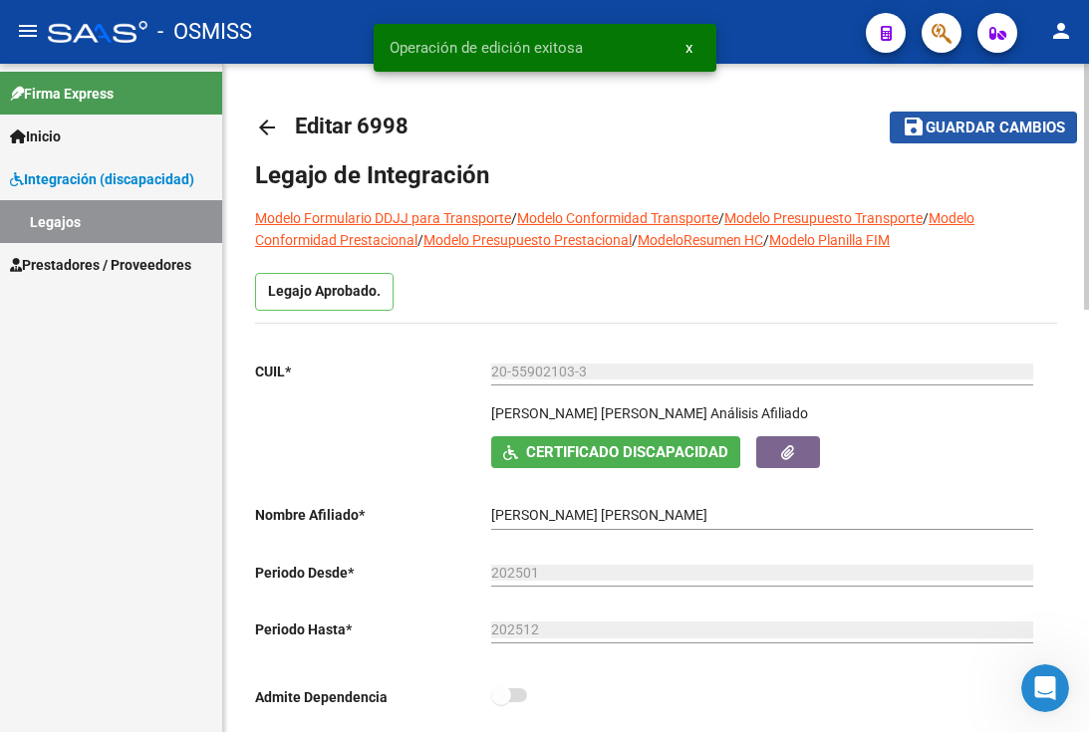
click at [934, 129] on span "Guardar cambios" at bounding box center [994, 129] width 139 height 18
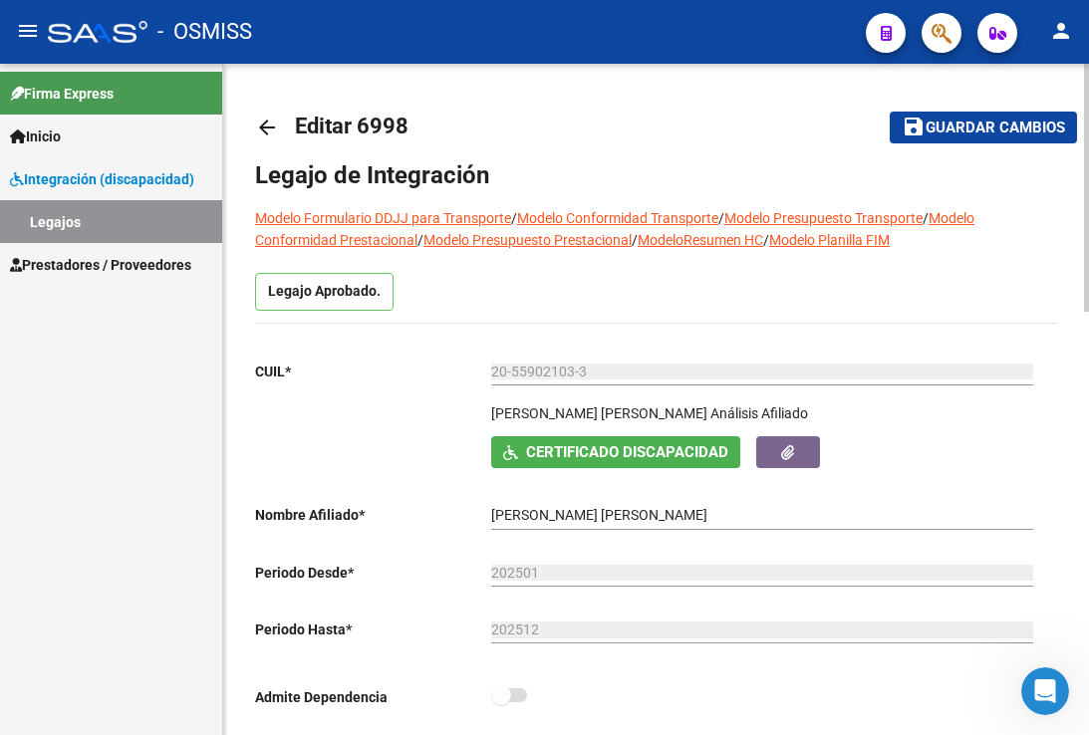
click at [981, 136] on span "Guardar cambios" at bounding box center [994, 129] width 139 height 18
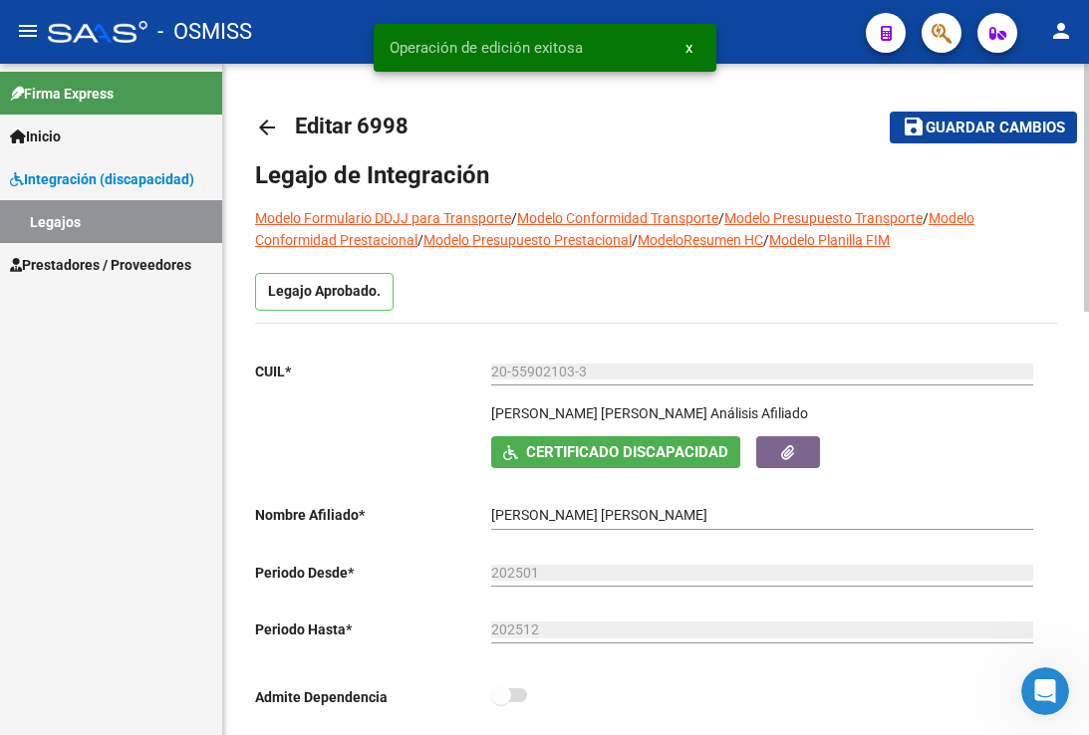
scroll to position [199, 0]
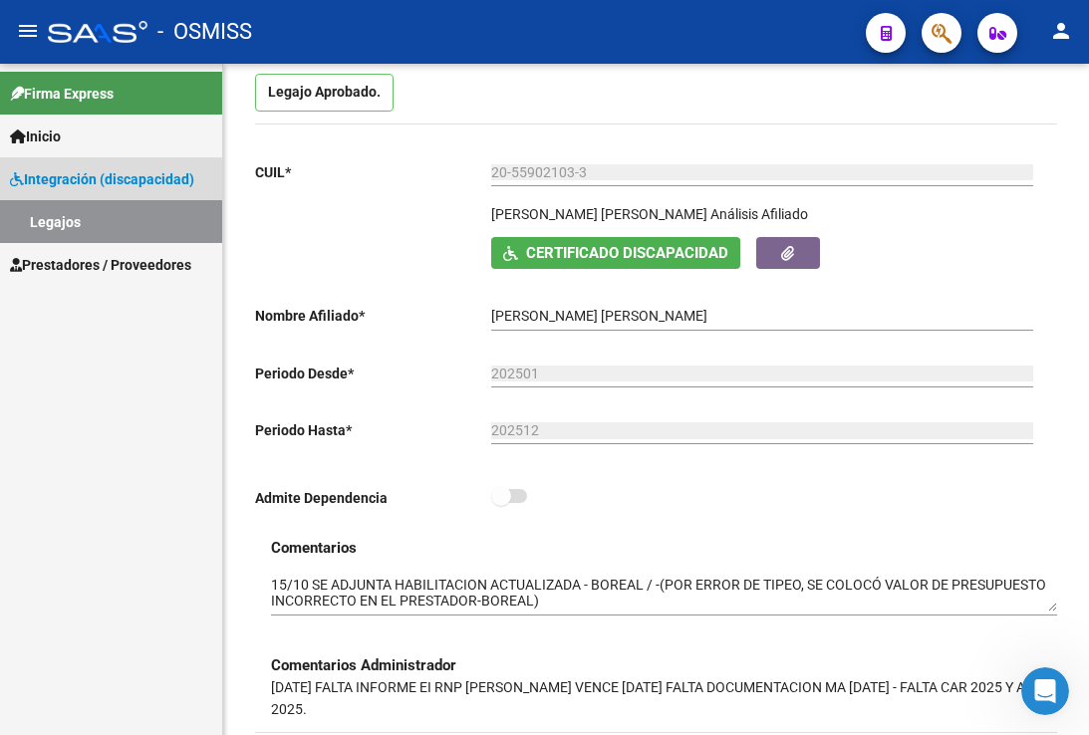
click at [68, 214] on link "Legajos" at bounding box center [111, 221] width 222 height 43
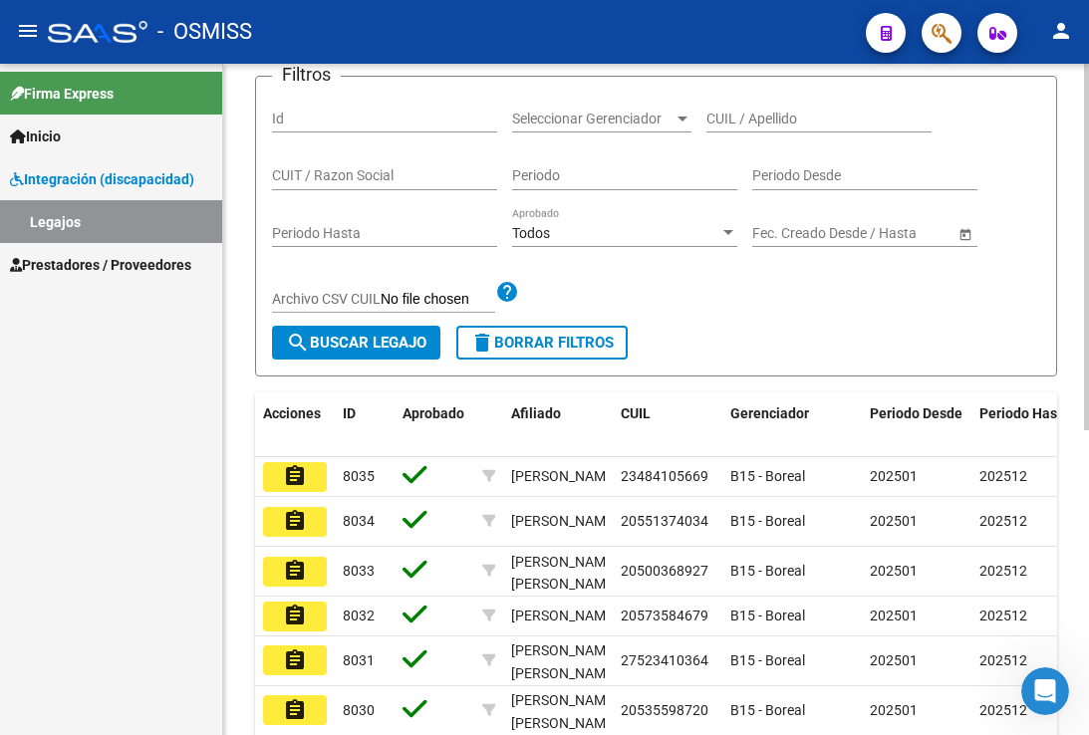
click at [782, 343] on form "Filtros Id Seleccionar Gerenciador Seleccionar Gerenciador CUIL / Apellido CUIT…" at bounding box center [656, 226] width 802 height 301
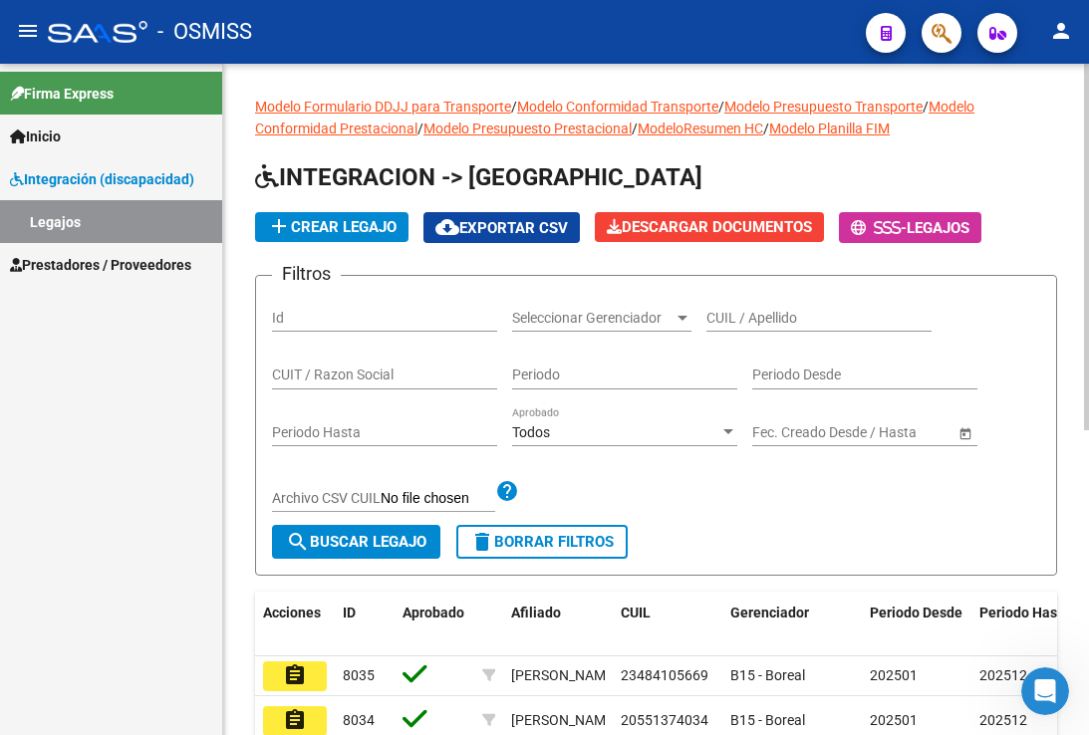
click at [795, 332] on div "CUIL / Apellido" at bounding box center [818, 312] width 225 height 40
click at [795, 331] on div "CUIL / Apellido" at bounding box center [818, 312] width 225 height 40
paste input "27537027911"
type input "27537027911"
click at [350, 549] on span "search Buscar Legajo" at bounding box center [356, 542] width 140 height 18
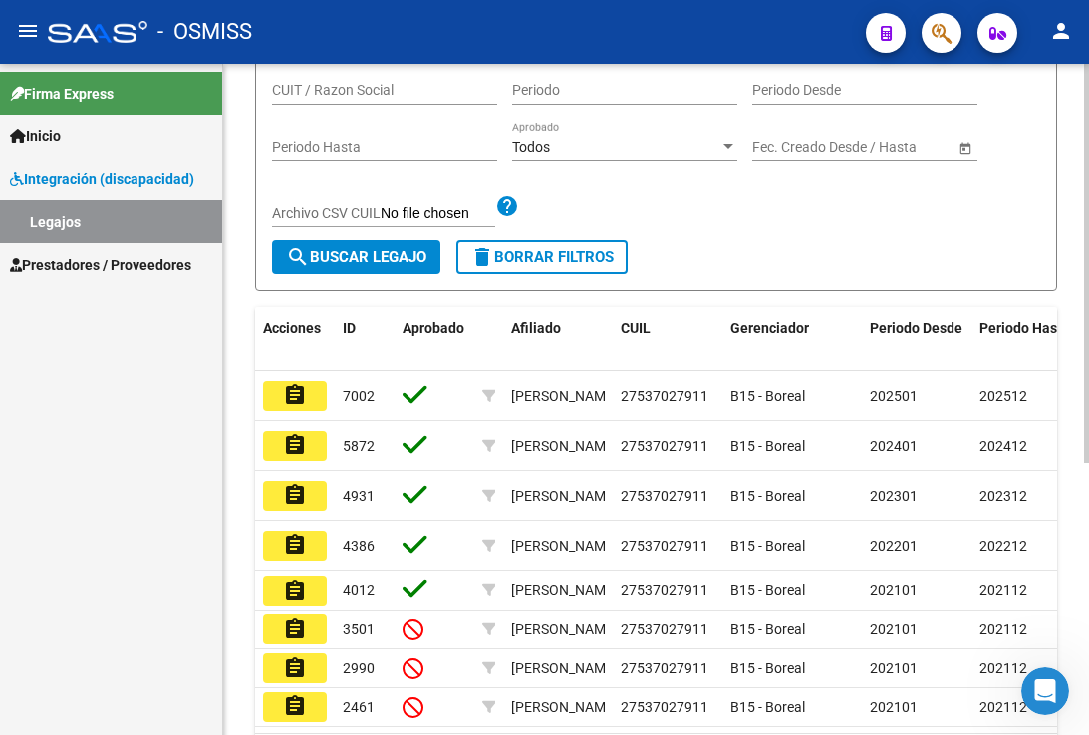
scroll to position [299, 0]
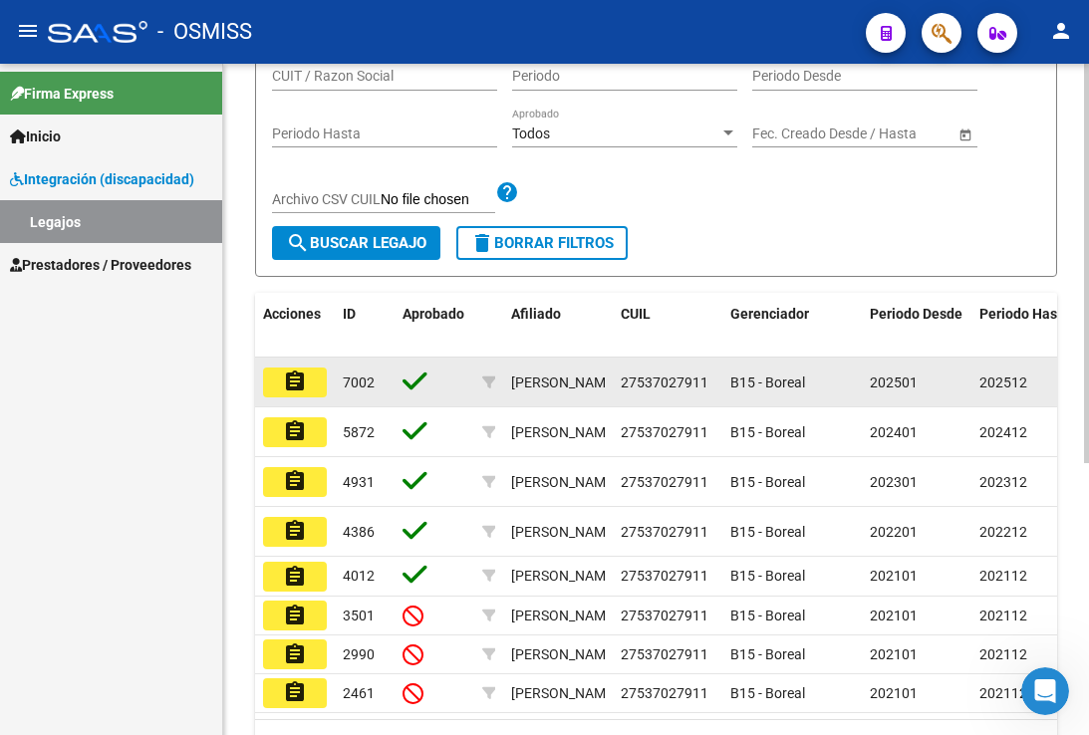
click at [298, 392] on mat-icon "assignment" at bounding box center [295, 382] width 24 height 24
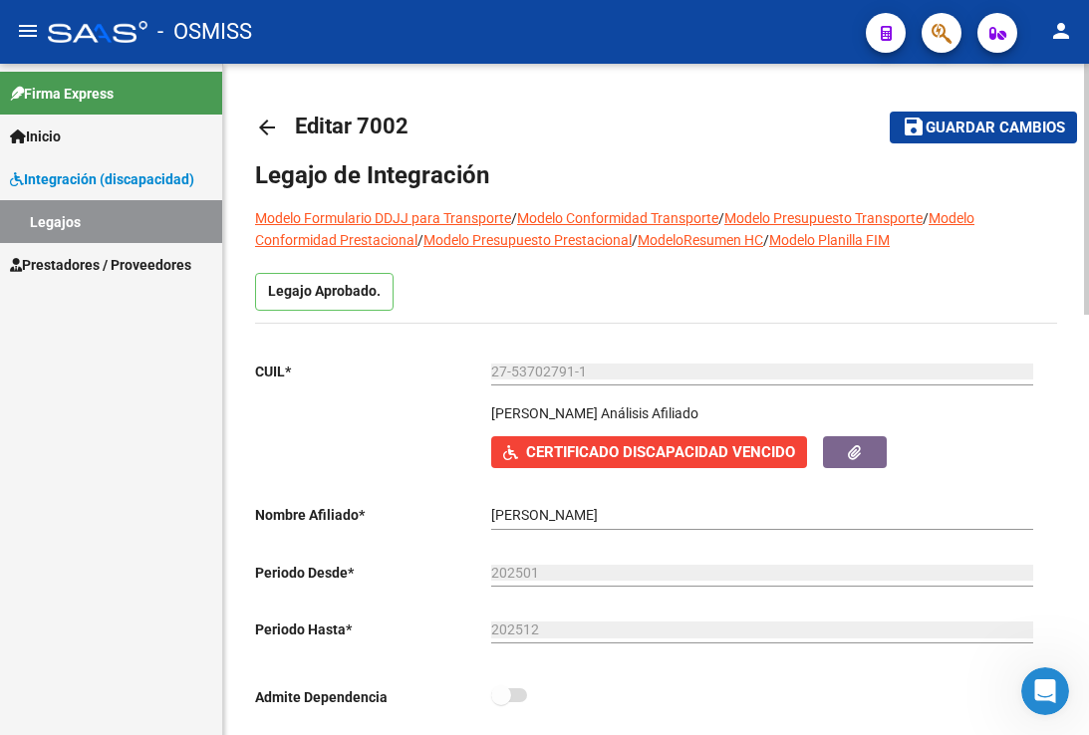
click at [901, 141] on button "save Guardar cambios" at bounding box center [983, 127] width 187 height 31
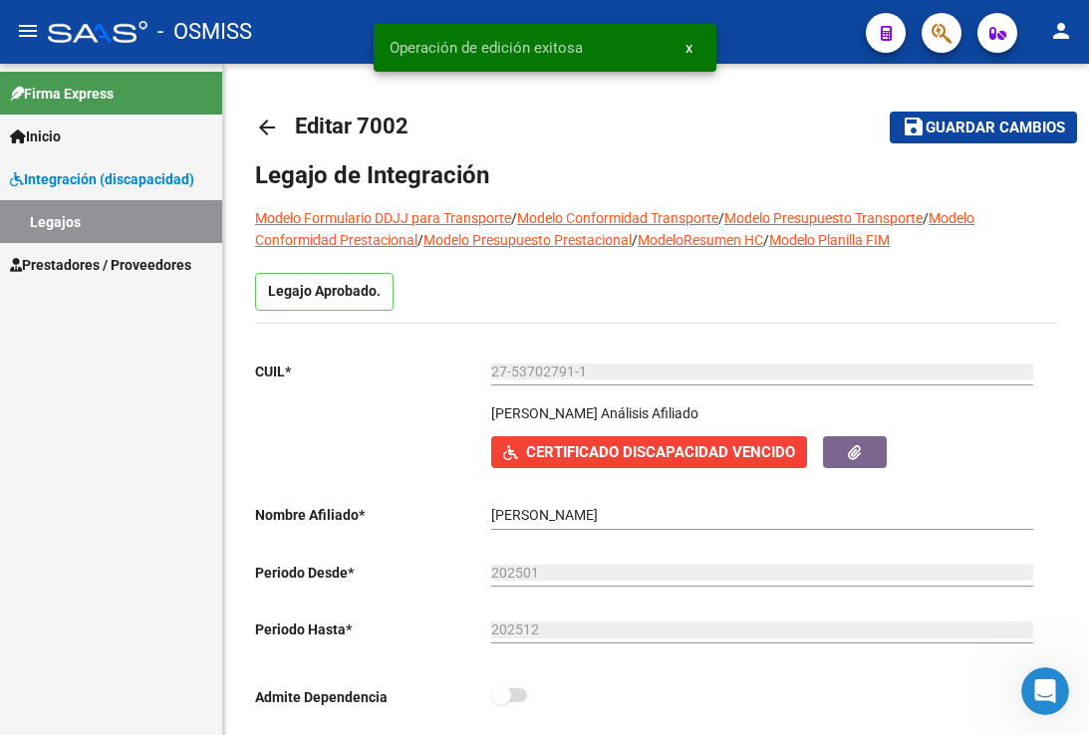
click at [115, 231] on link "Legajos" at bounding box center [111, 221] width 222 height 43
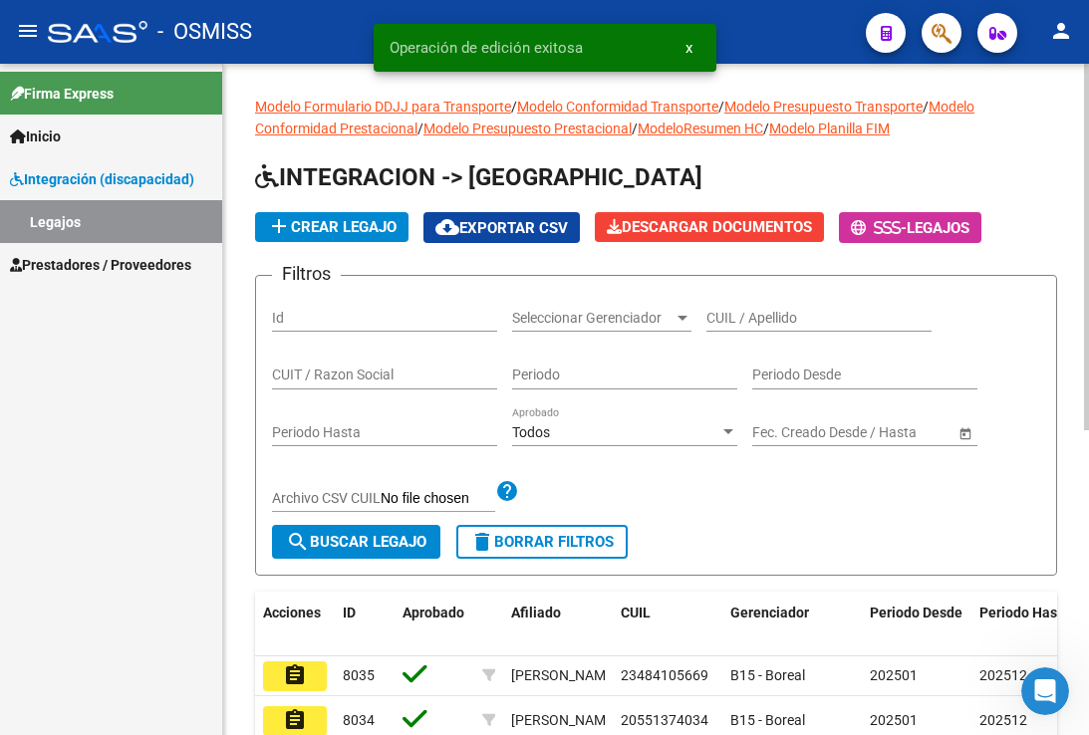
click at [749, 329] on div "CUIL / Apellido" at bounding box center [818, 312] width 225 height 40
click at [750, 322] on input "CUIL / Apellido" at bounding box center [818, 318] width 225 height 17
paste input "27537027911"
type input "27537027911"
click at [325, 520] on div "Filtros Id Seleccionar Gerenciador Seleccionar Gerenciador 27537027911 CUIL / A…" at bounding box center [656, 408] width 768 height 233
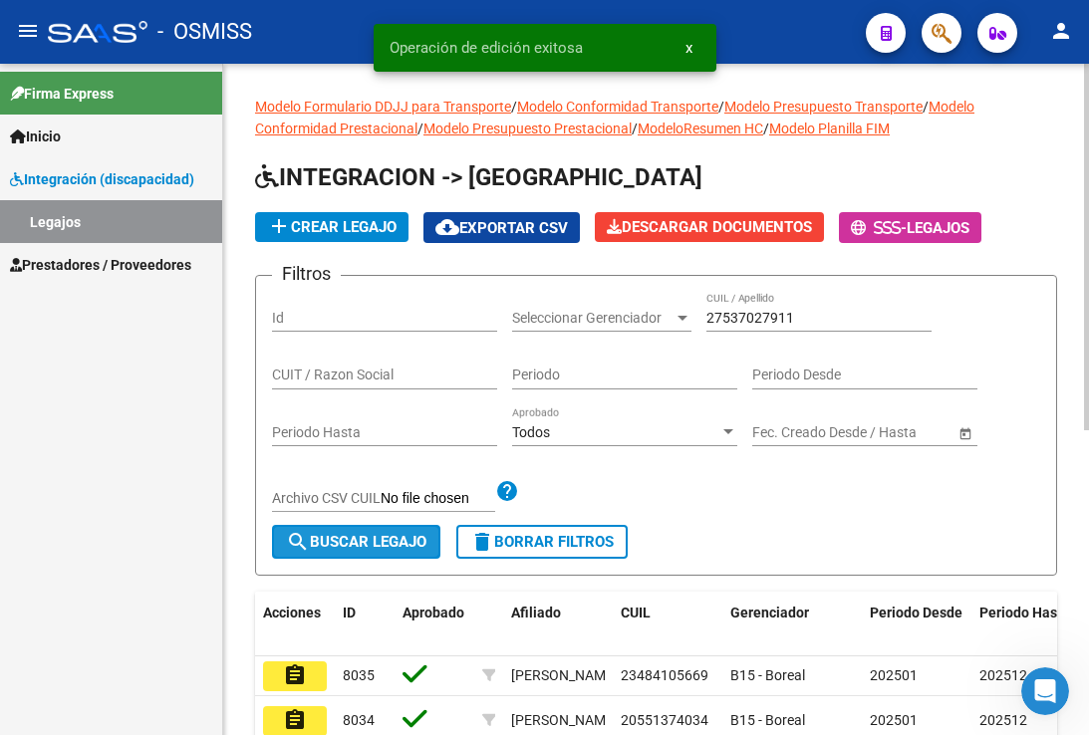
click at [342, 549] on span "search Buscar Legajo" at bounding box center [356, 542] width 140 height 18
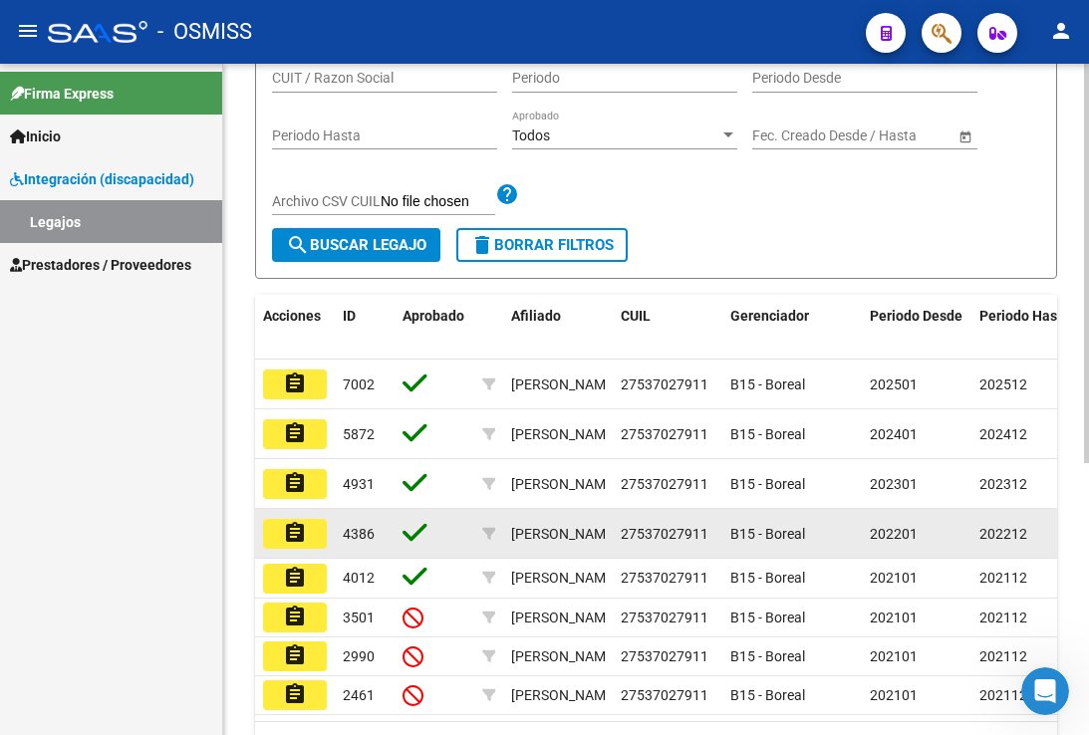
scroll to position [299, 0]
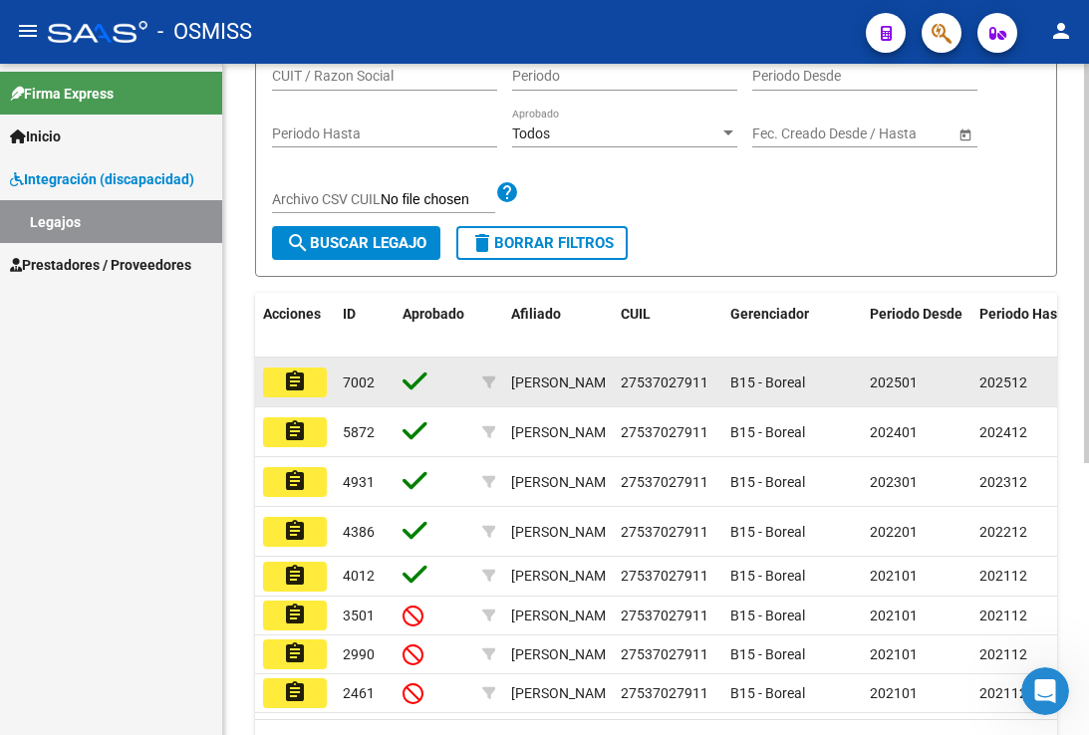
click at [307, 380] on button "assignment" at bounding box center [295, 383] width 64 height 30
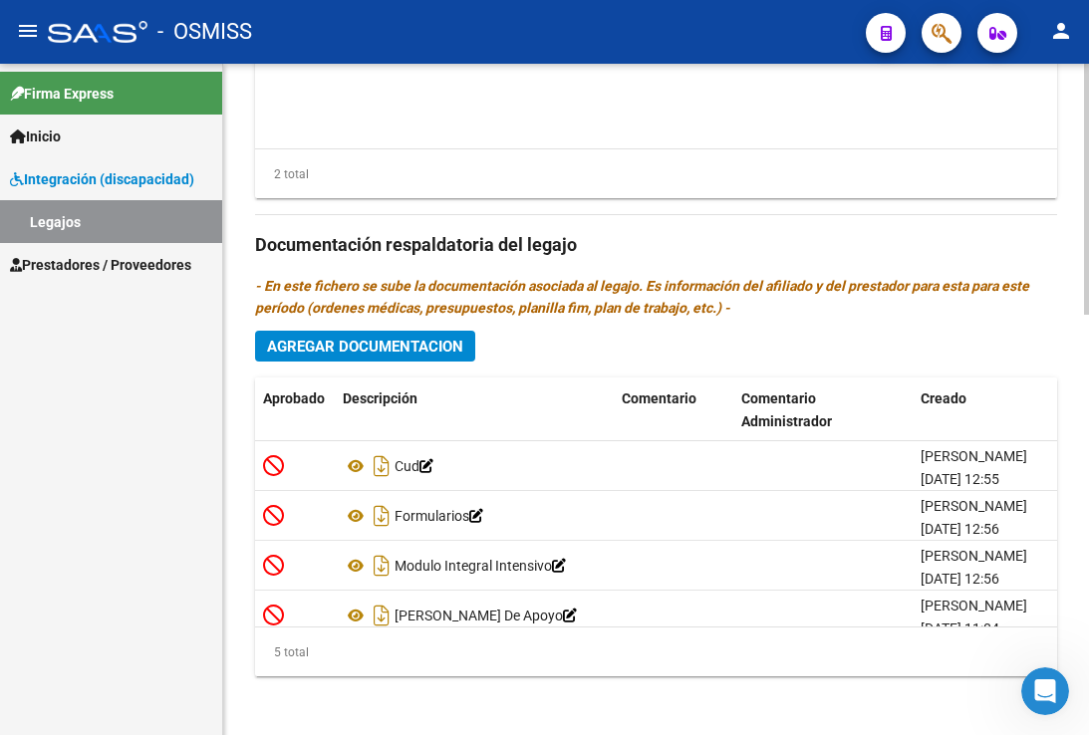
scroll to position [1124, 0]
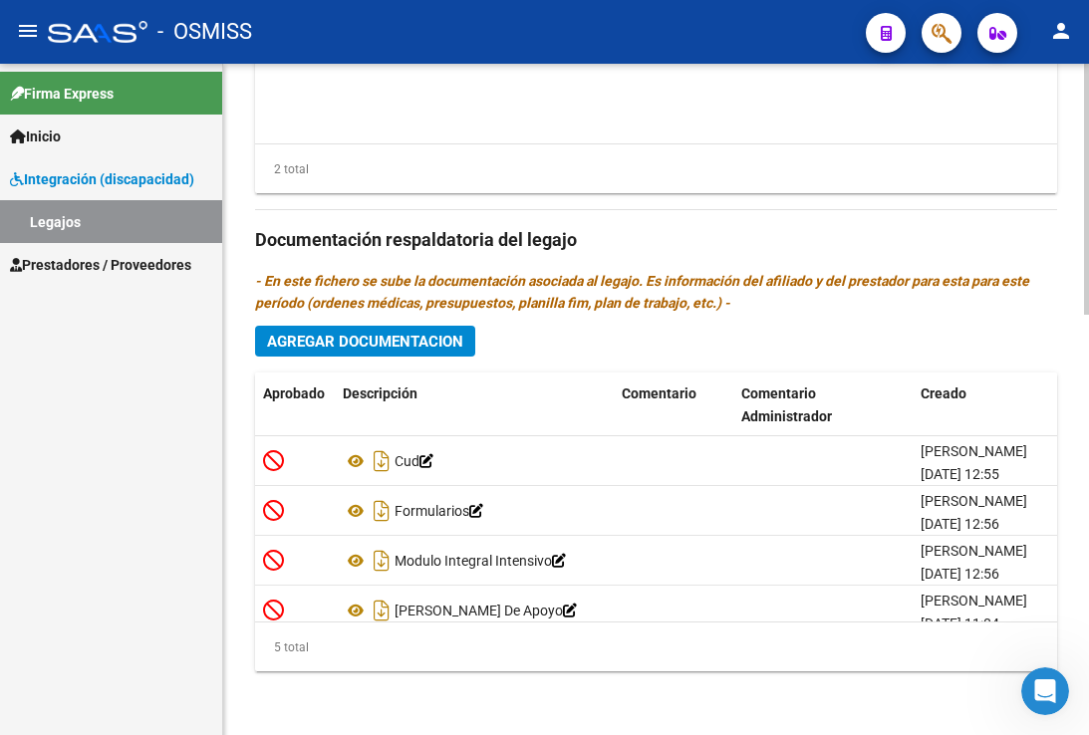
click at [357, 341] on span "Agregar Documentacion" at bounding box center [365, 342] width 196 height 18
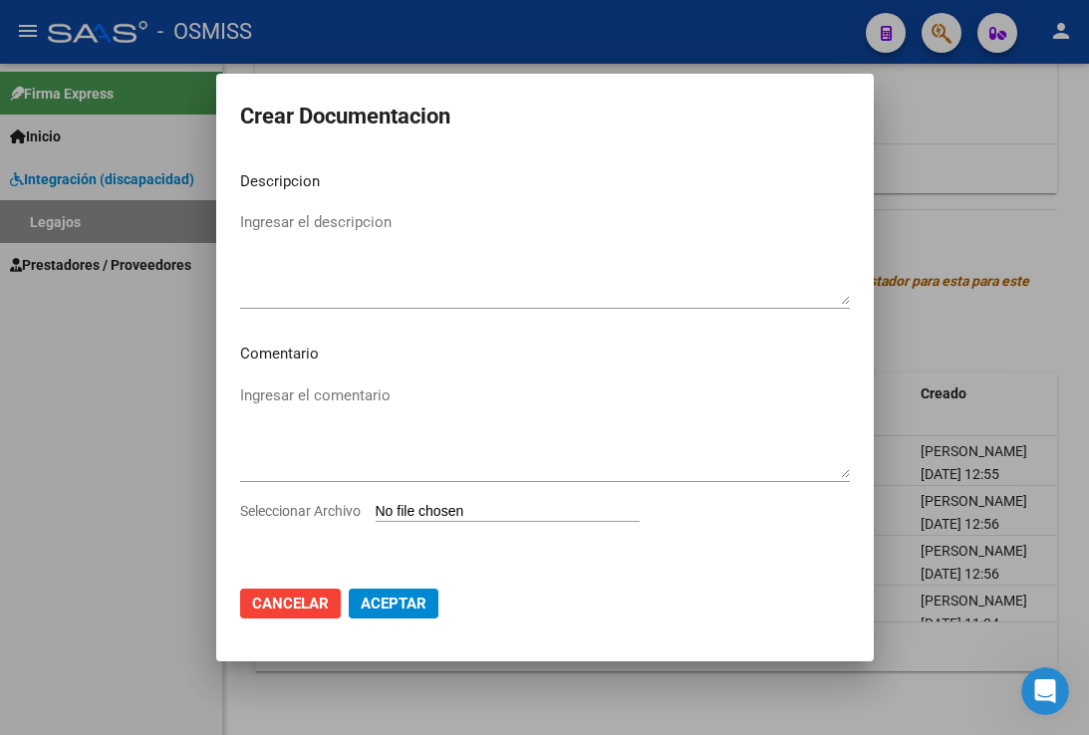
click at [457, 511] on input "Seleccionar Archivo" at bounding box center [508, 512] width 264 height 19
type input "C:\fakepath\HABILITACION BROCA.pdf"
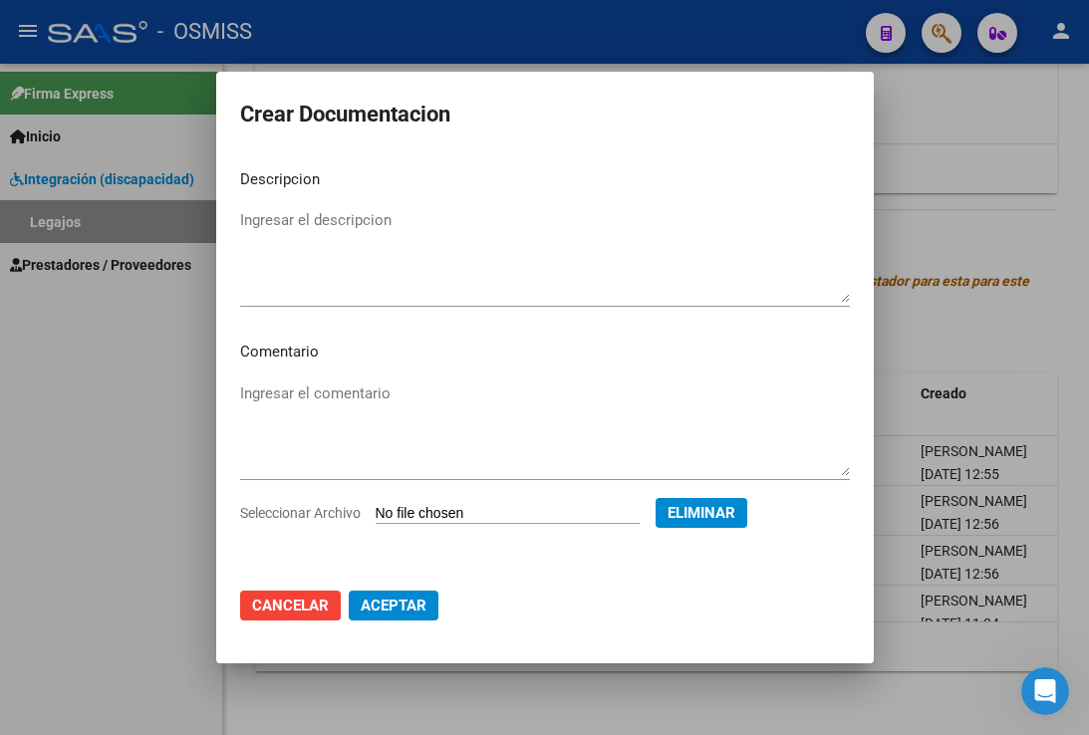
click at [340, 218] on textarea "Ingresar el descripcion" at bounding box center [545, 256] width 610 height 94
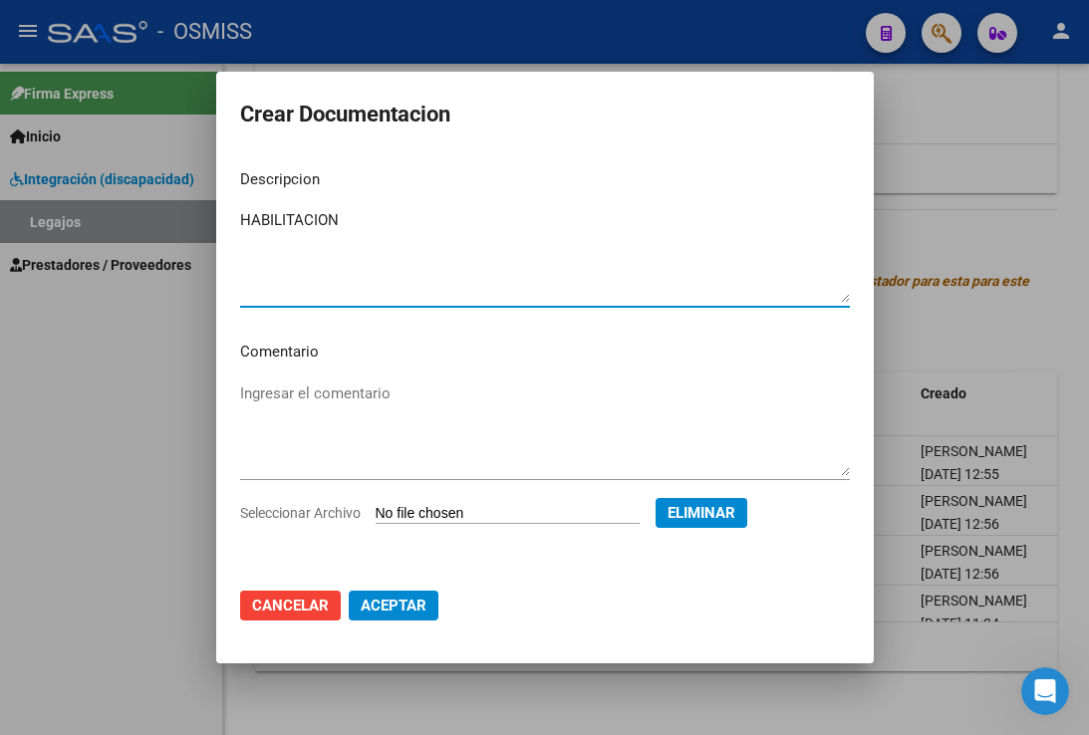
type textarea "HABILITACION"
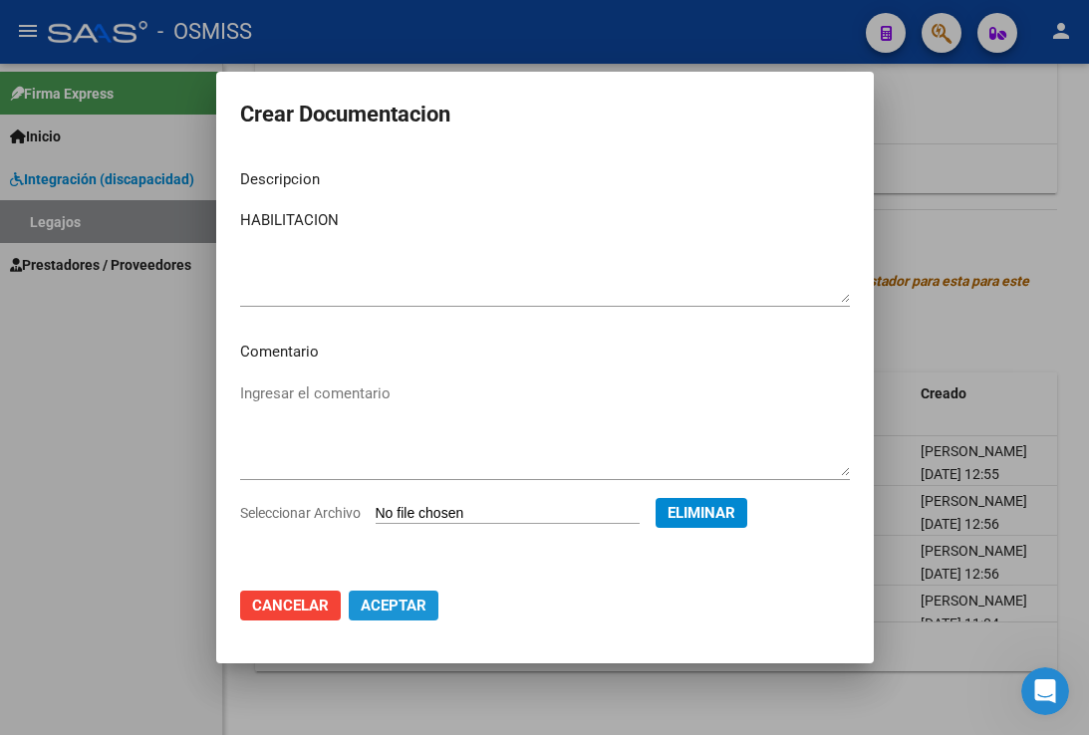
click at [398, 598] on span "Aceptar" at bounding box center [394, 606] width 66 height 18
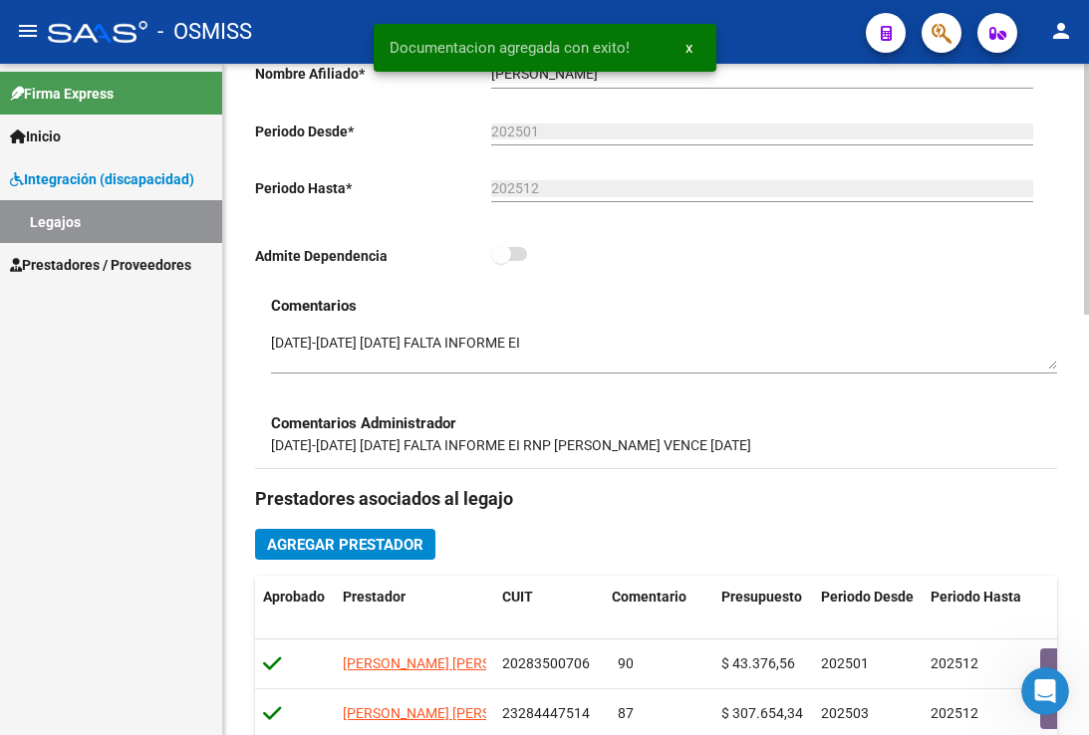
scroll to position [426, 0]
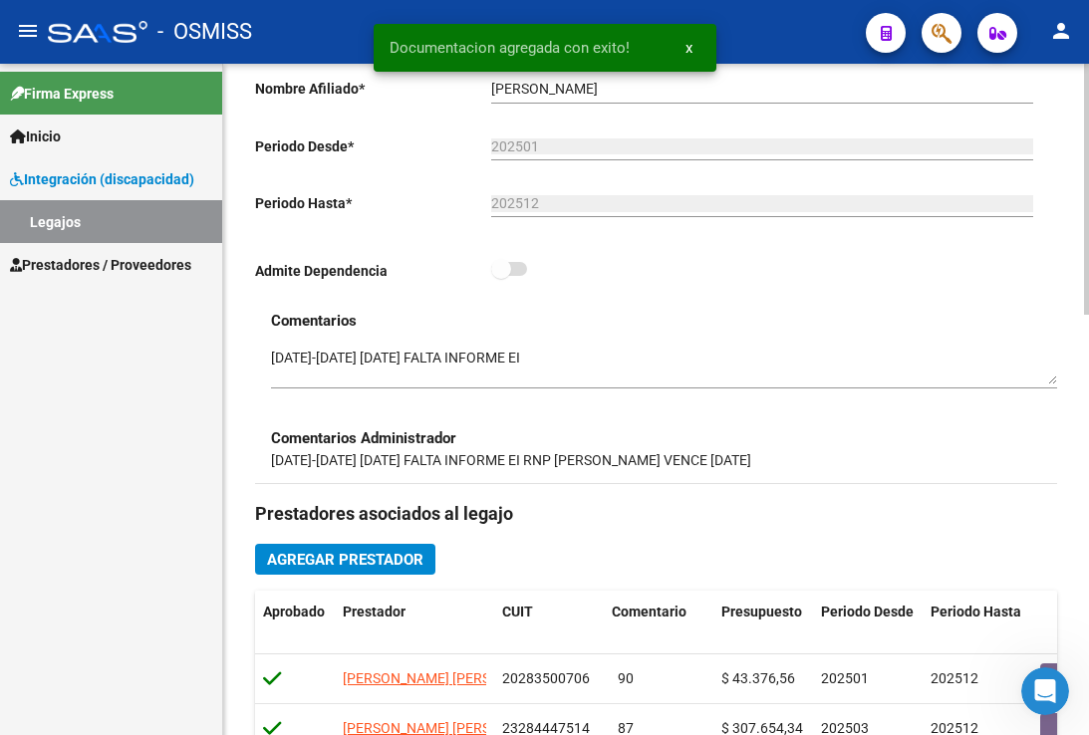
click at [274, 363] on textarea at bounding box center [664, 367] width 786 height 38
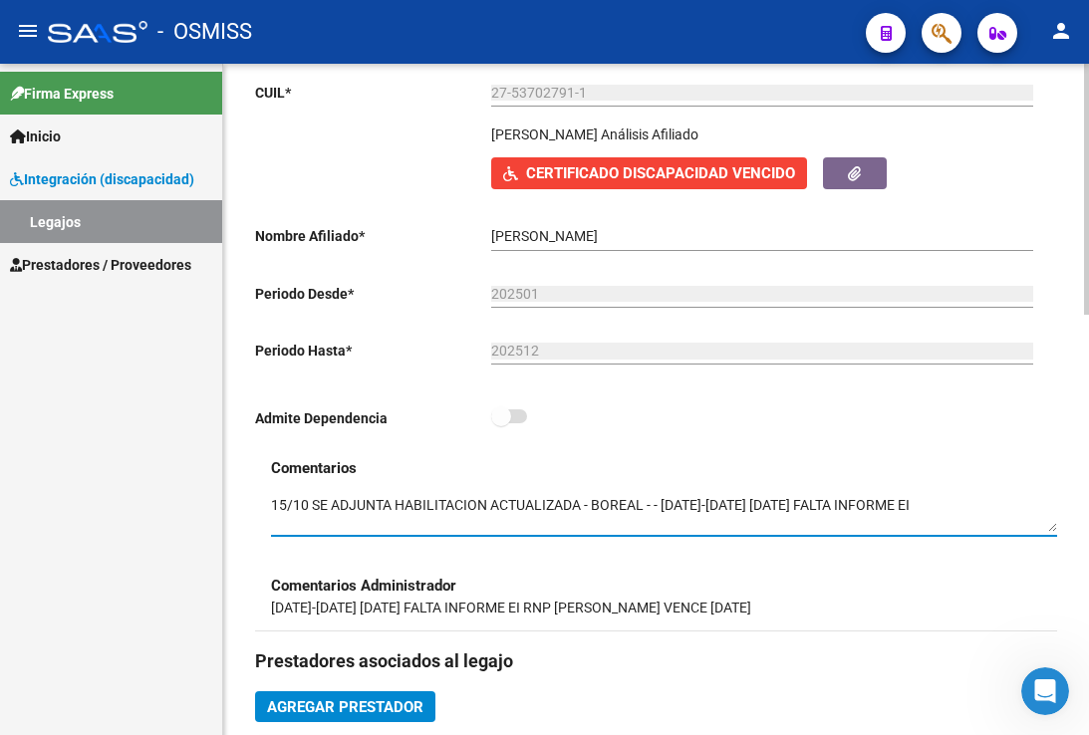
scroll to position [28, 0]
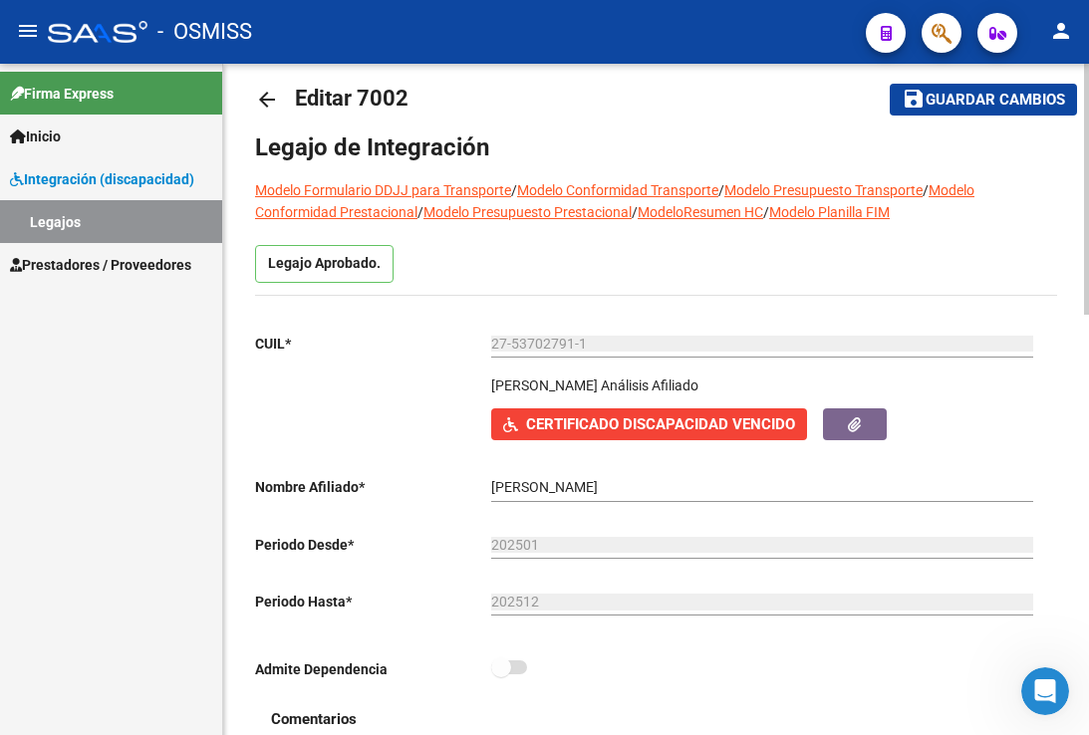
type textarea "15/10 SE ADJUNTA HABILITACION ACTUALIZADA - BOREAL - - [DATE]-[DATE] [DATE] FAL…"
click at [964, 108] on span "Guardar cambios" at bounding box center [994, 101] width 139 height 18
click at [951, 115] on button "save Guardar cambios" at bounding box center [983, 99] width 187 height 31
click at [983, 112] on button "save Guardar cambios" at bounding box center [983, 99] width 187 height 31
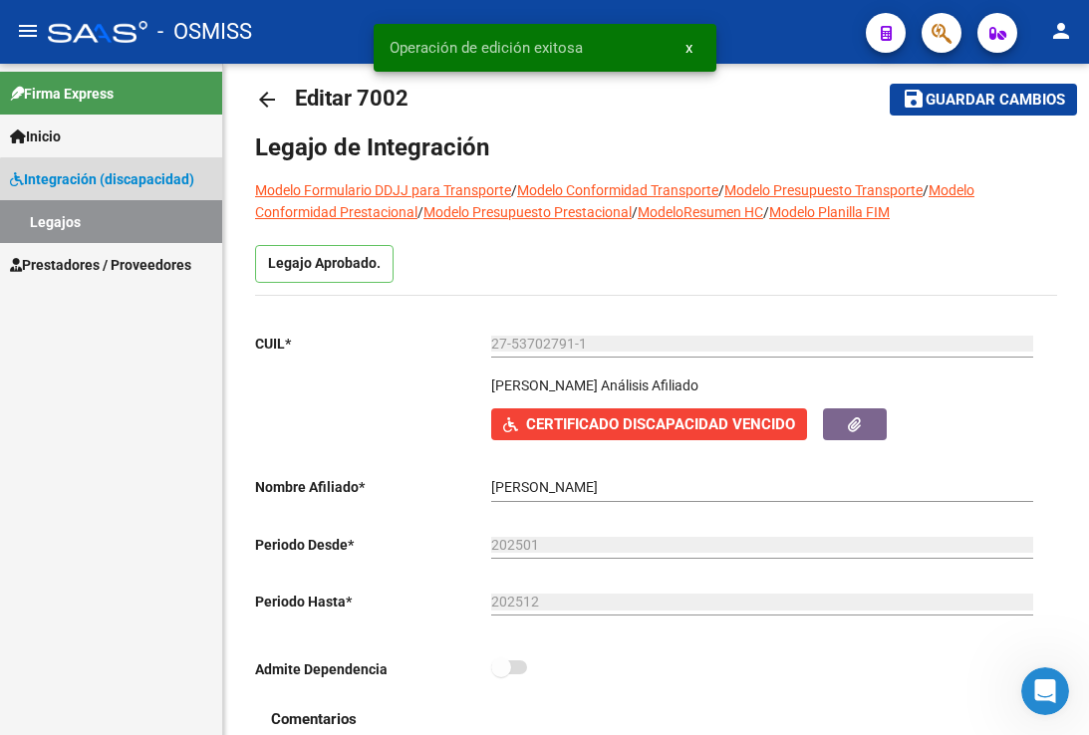
click at [127, 228] on link "Legajos" at bounding box center [111, 221] width 222 height 43
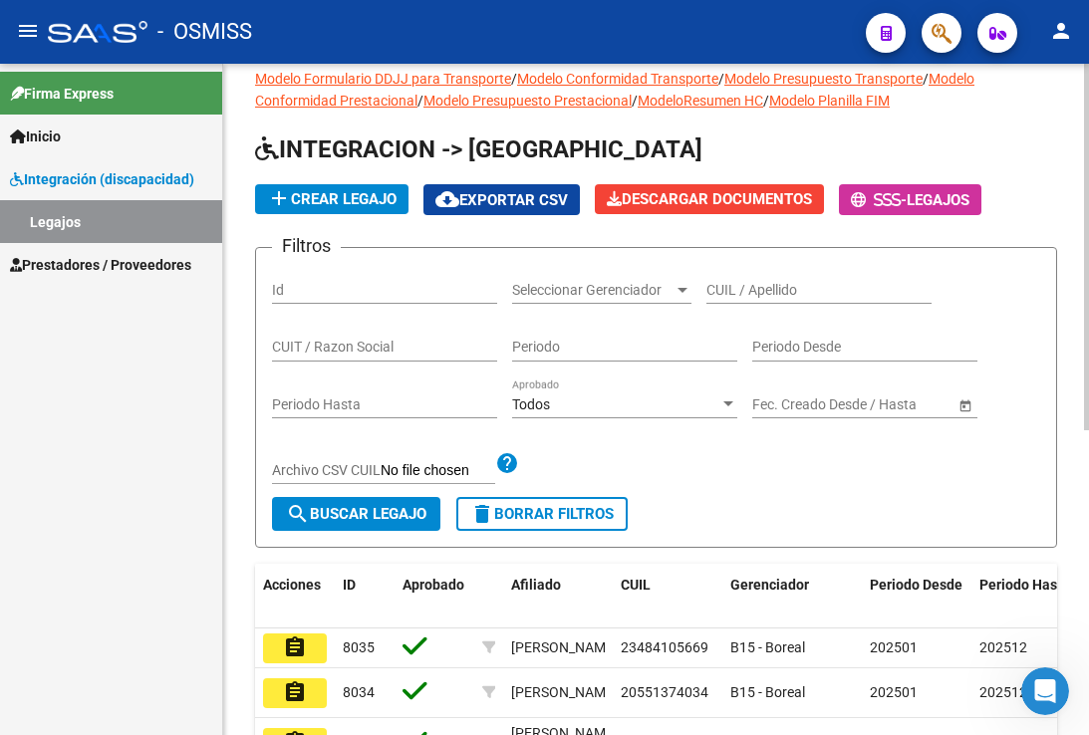
click at [797, 330] on div "Periodo Desde" at bounding box center [864, 342] width 225 height 40
click at [785, 298] on input "CUIL / Apellido" at bounding box center [818, 290] width 225 height 17
paste input "20538434176"
type input "20538434176"
click at [332, 513] on span "search Buscar Legajo" at bounding box center [356, 514] width 140 height 18
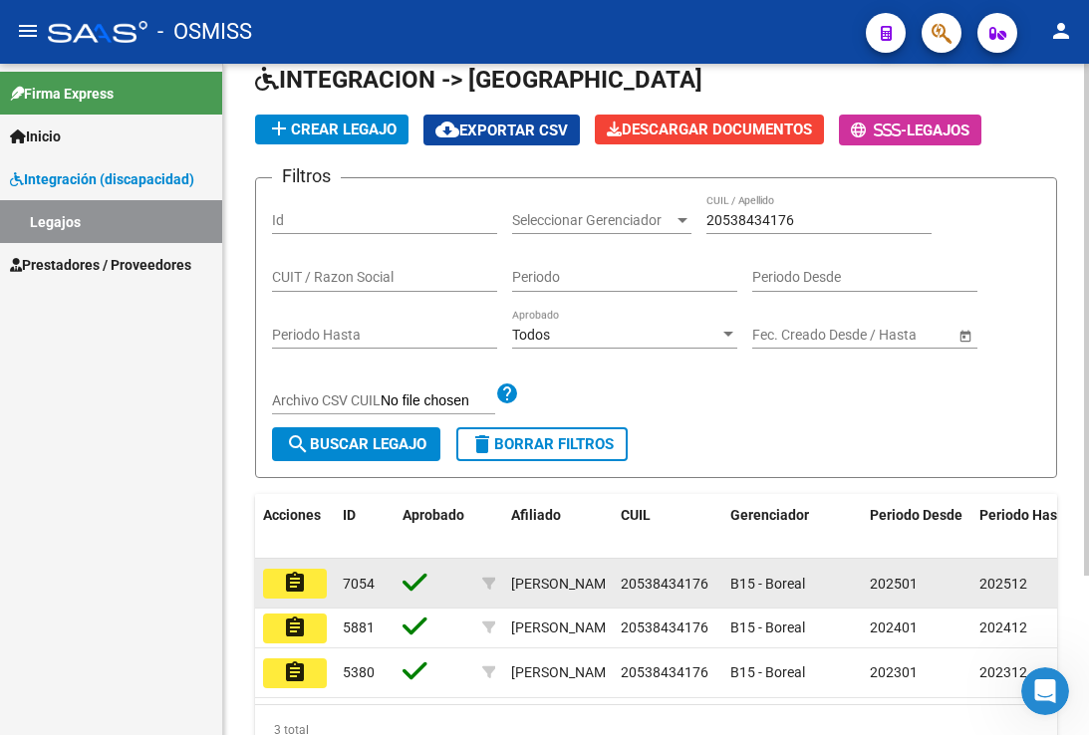
scroll to position [128, 0]
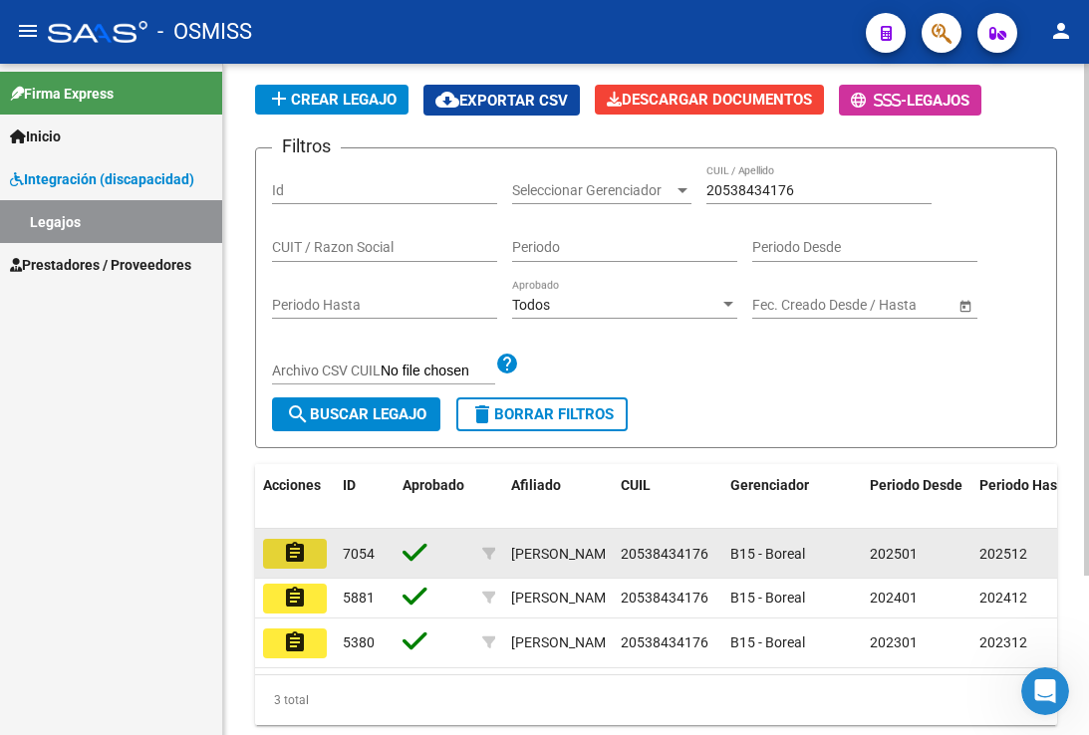
click at [308, 559] on button "assignment" at bounding box center [295, 554] width 64 height 30
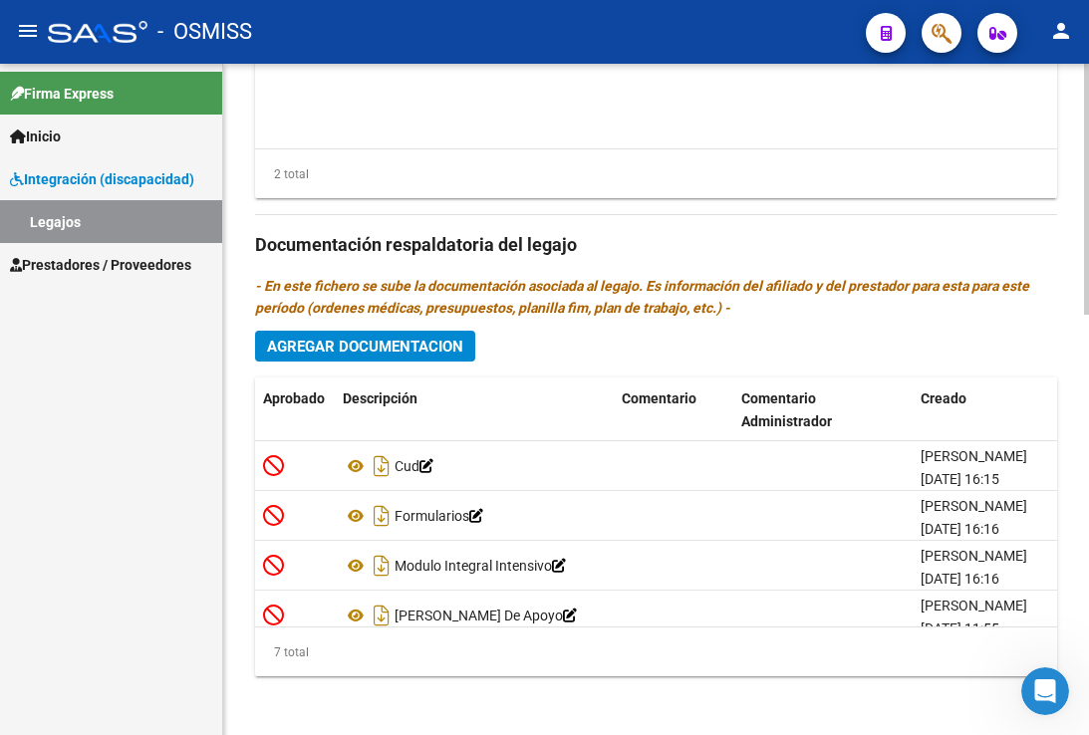
scroll to position [1124, 0]
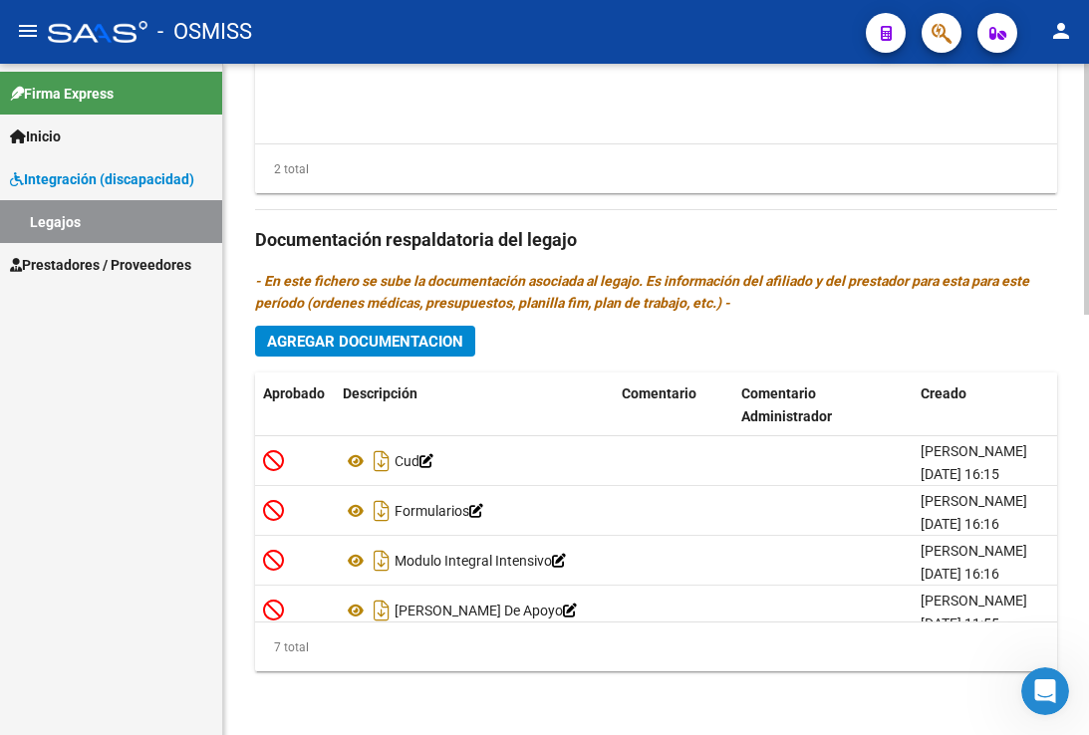
click at [453, 336] on span "Agregar Documentacion" at bounding box center [365, 342] width 196 height 18
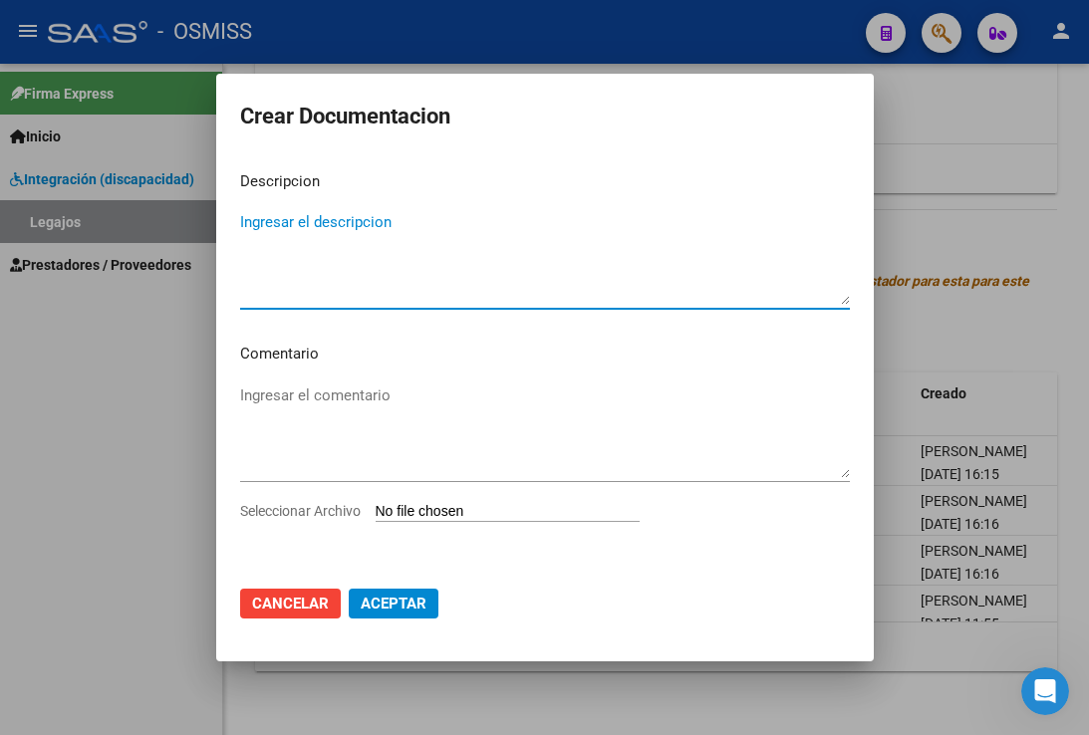
click at [486, 519] on input "Seleccionar Archivo" at bounding box center [508, 512] width 264 height 19
type input "C:\fakepath\POLIZA BROCA.pdf"
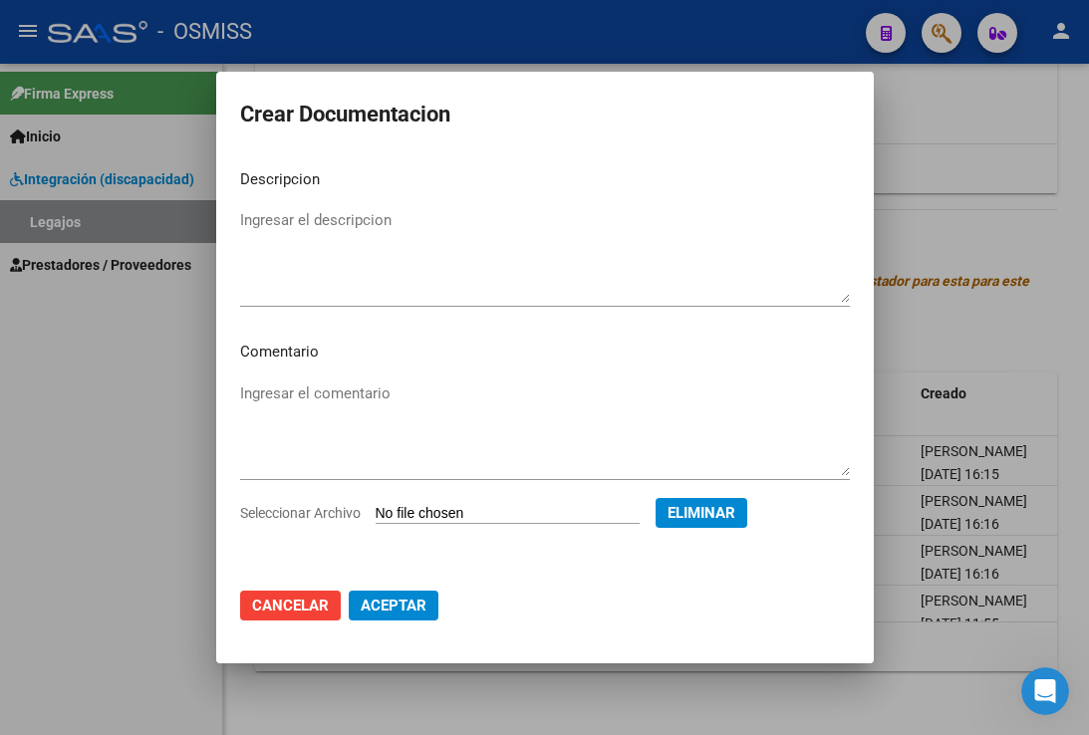
click at [318, 206] on div "Ingresar el descripcion" at bounding box center [545, 256] width 610 height 102
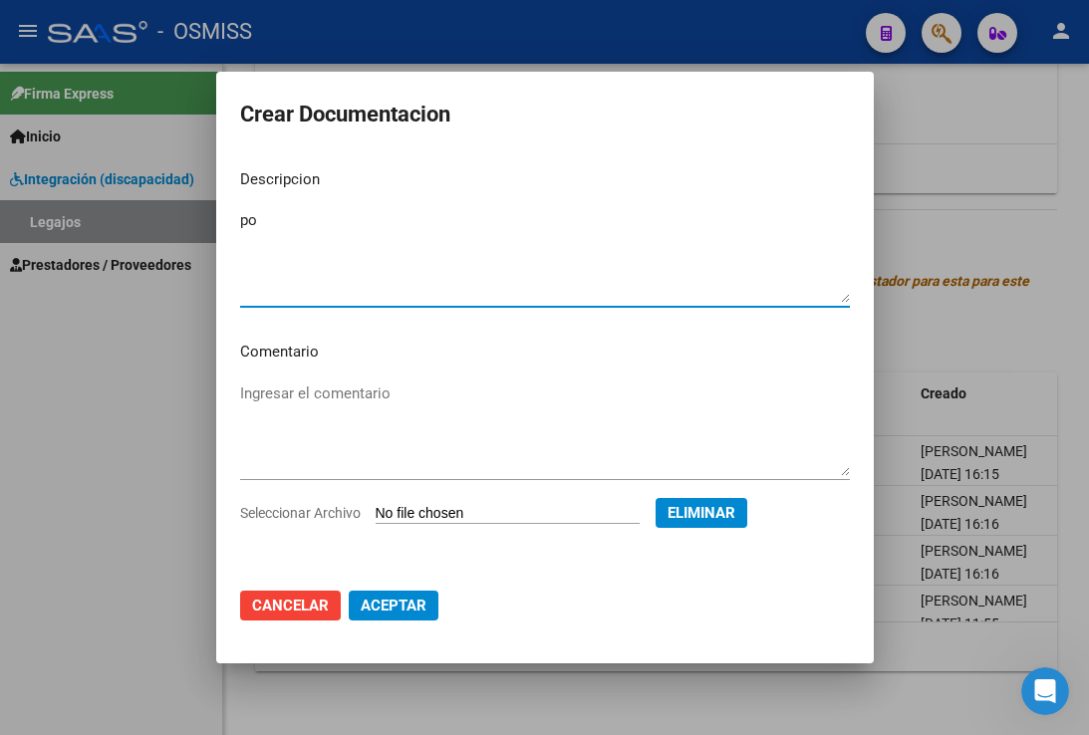
type textarea "p"
type textarea "POLIZA"
click at [377, 613] on span "Aceptar" at bounding box center [394, 606] width 66 height 18
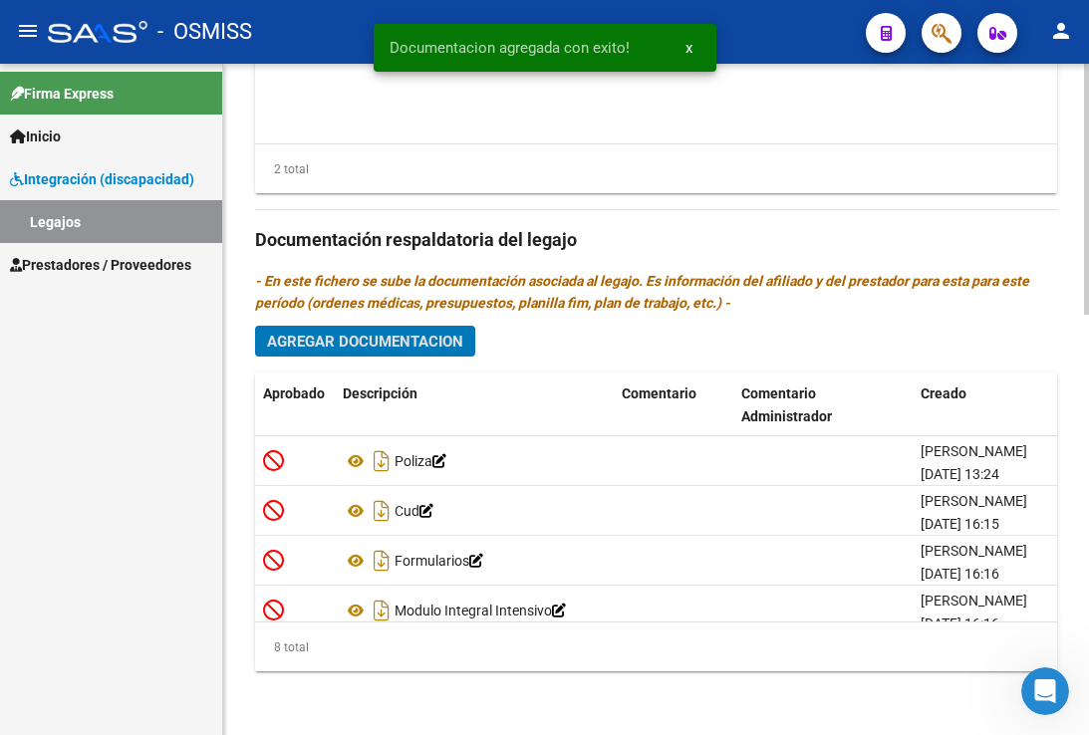
click at [380, 352] on button "Agregar Documentacion" at bounding box center [365, 341] width 220 height 31
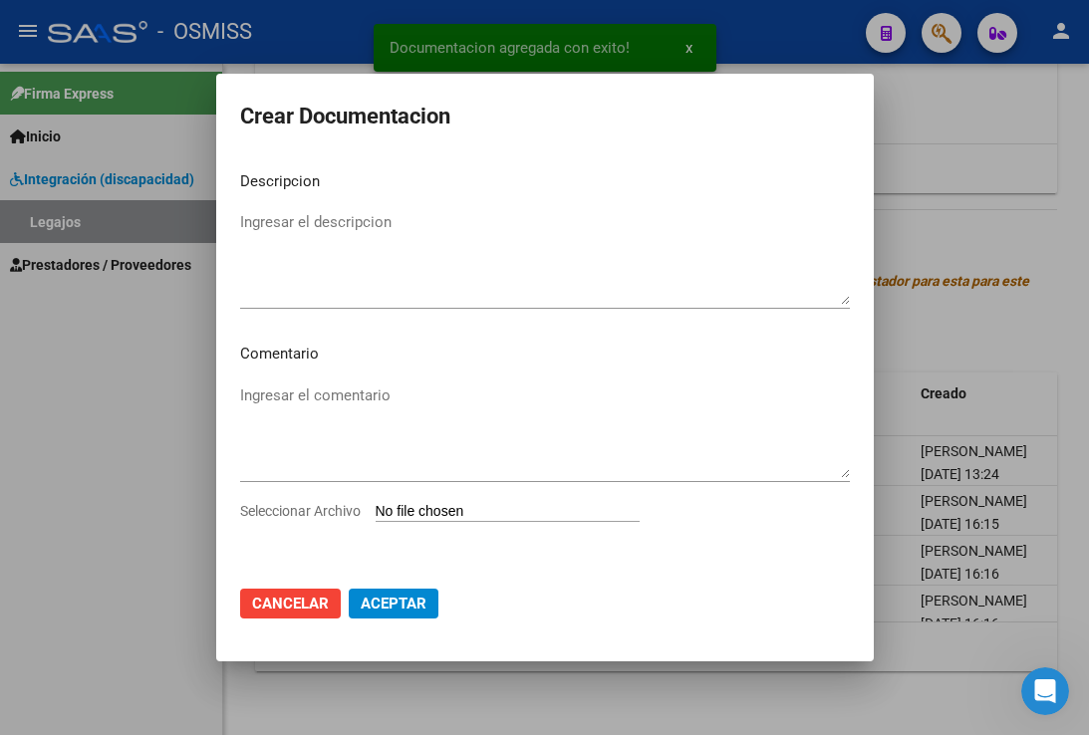
click at [437, 516] on input "Seleccionar Archivo" at bounding box center [508, 512] width 264 height 19
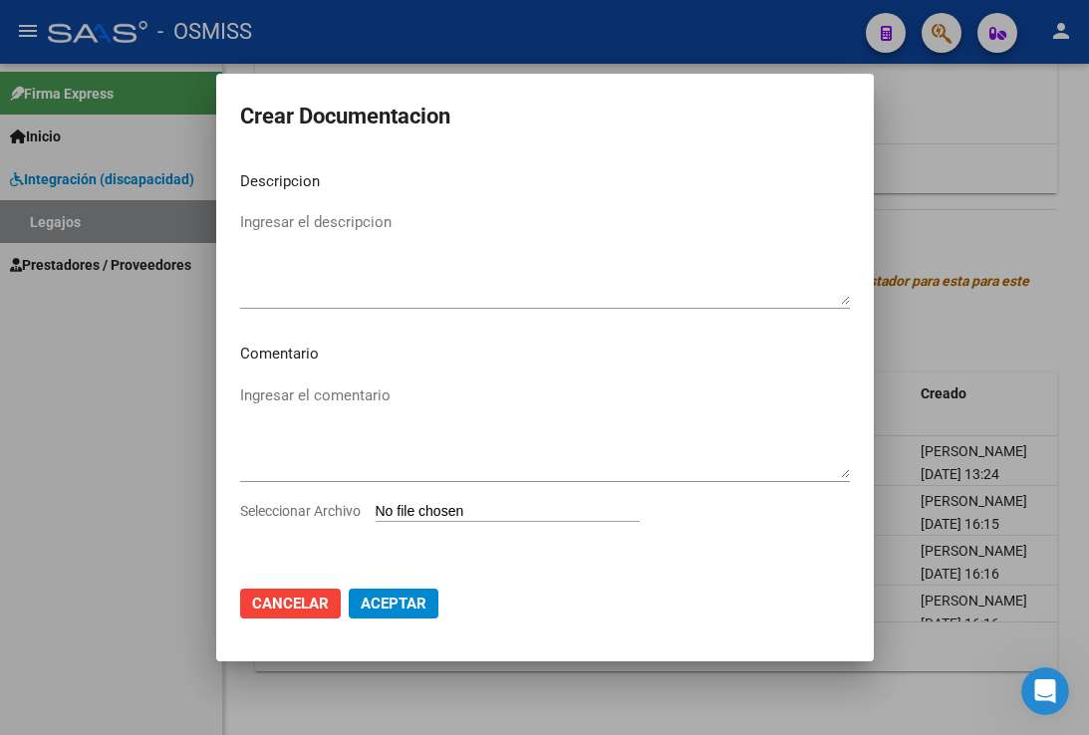
type input "C:\fakepath\HABILITACION BROCA.pdf"
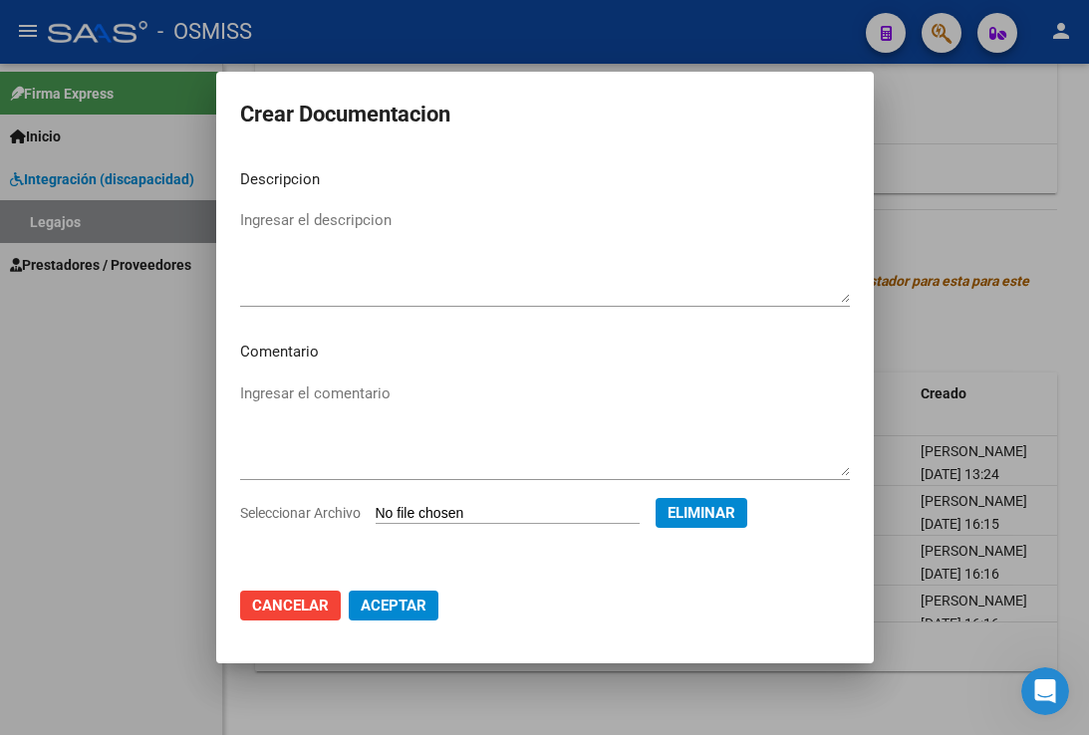
click at [322, 210] on textarea "Ingresar el descripcion" at bounding box center [545, 256] width 610 height 94
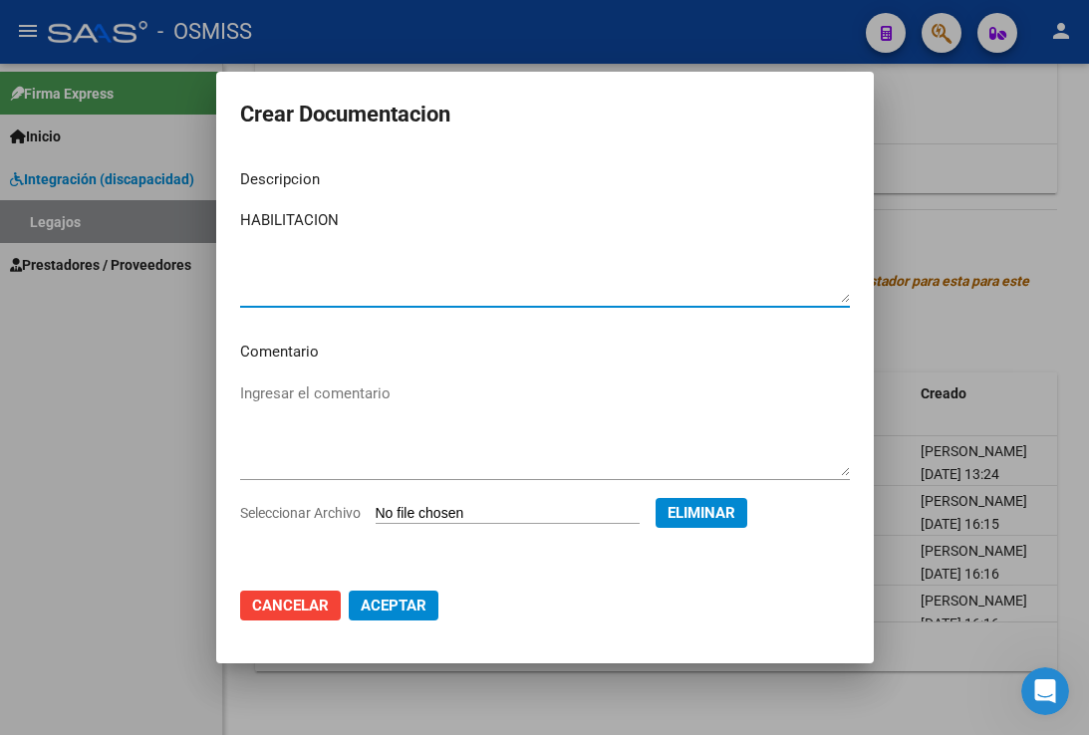
type textarea "HABILITACION"
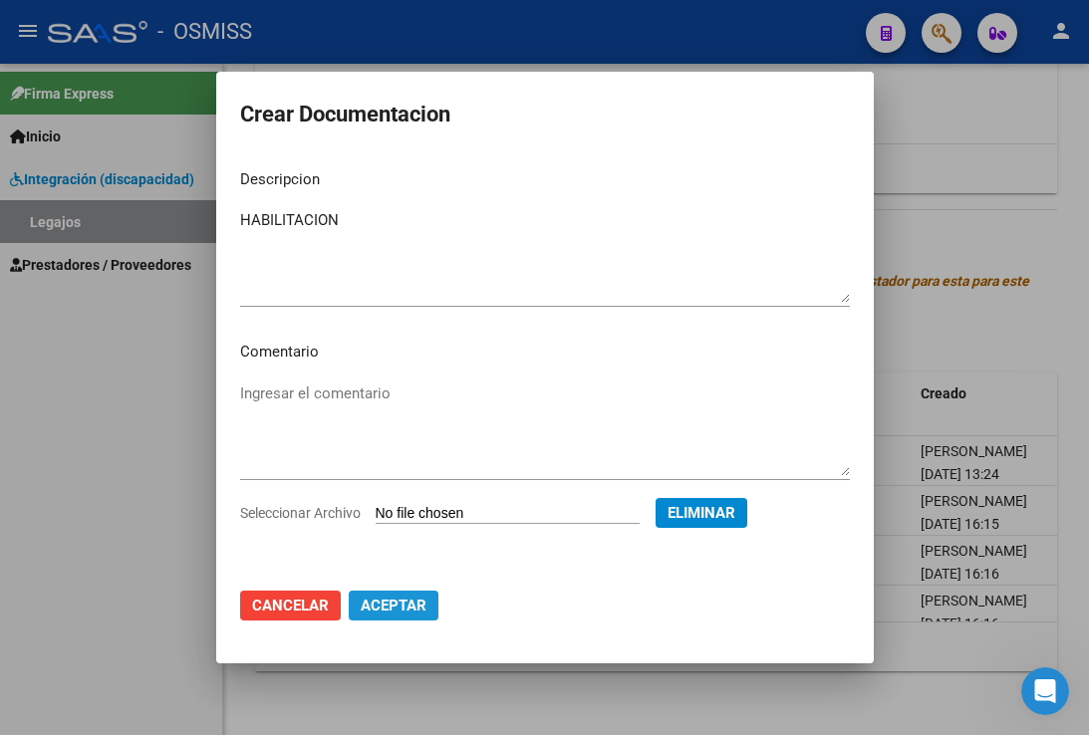
click at [393, 600] on span "Aceptar" at bounding box center [394, 606] width 66 height 18
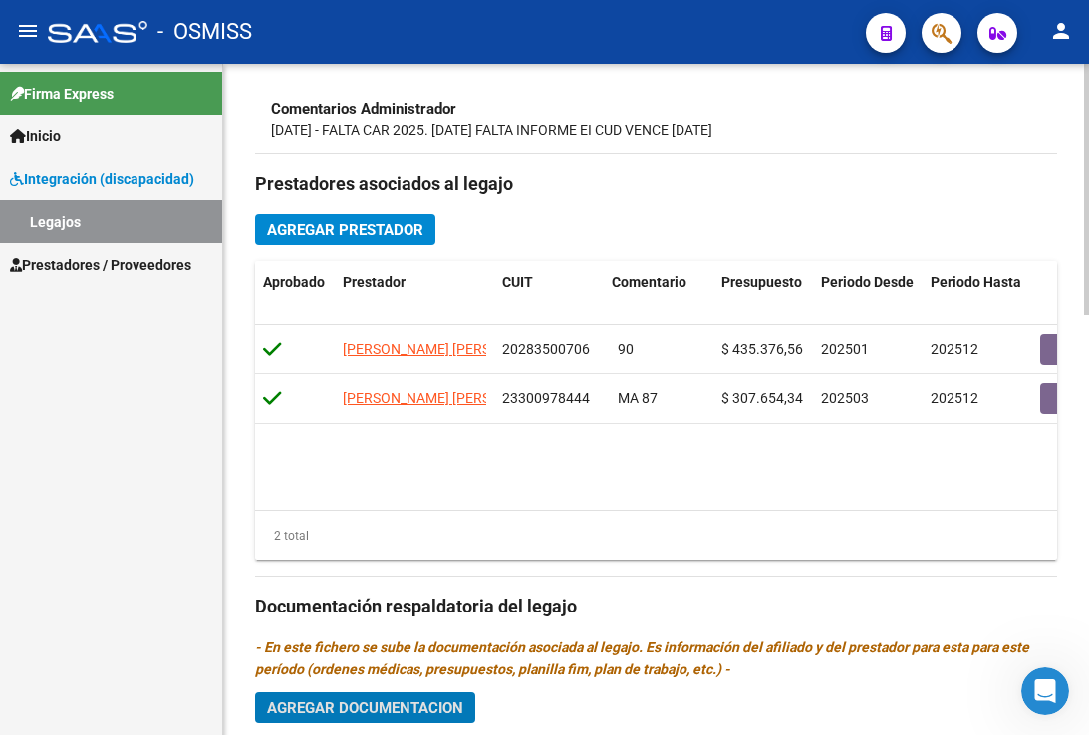
scroll to position [526, 0]
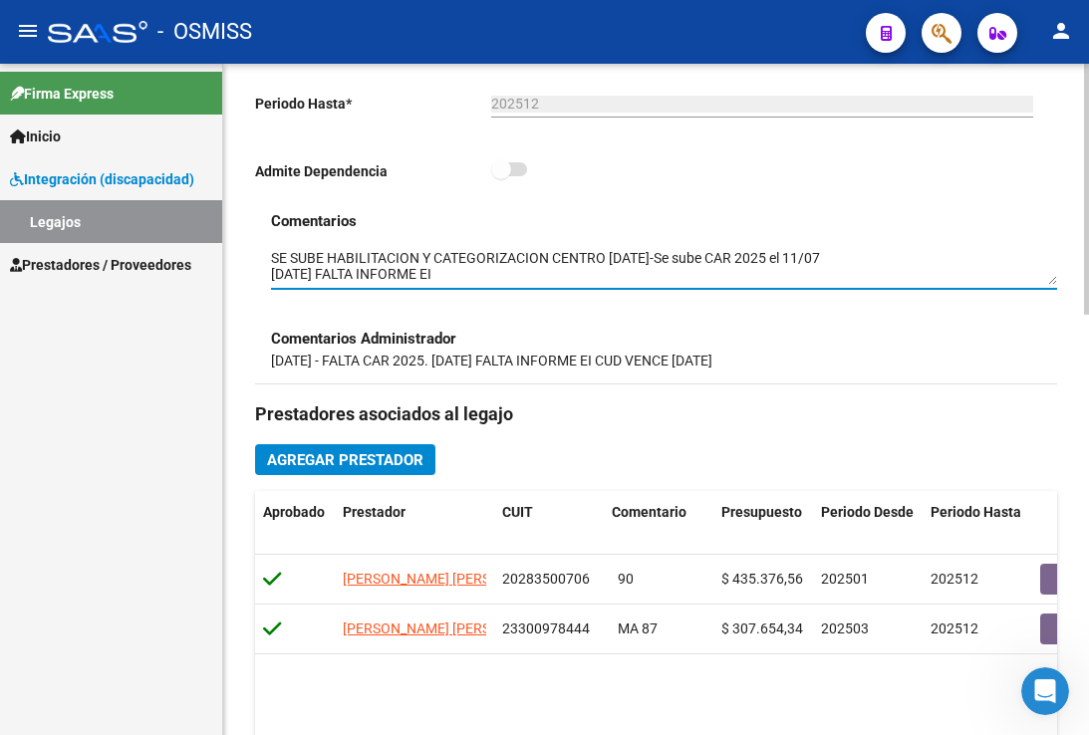
click at [277, 255] on textarea at bounding box center [664, 267] width 786 height 38
click at [271, 255] on textarea at bounding box center [664, 267] width 786 height 38
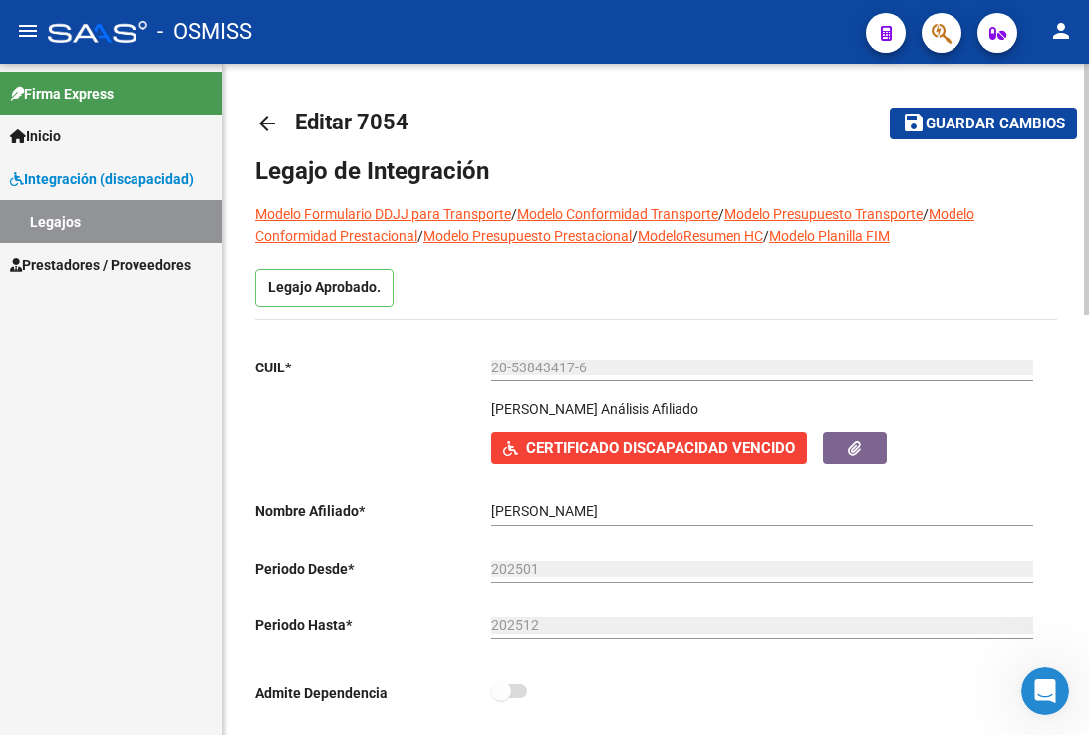
scroll to position [0, 0]
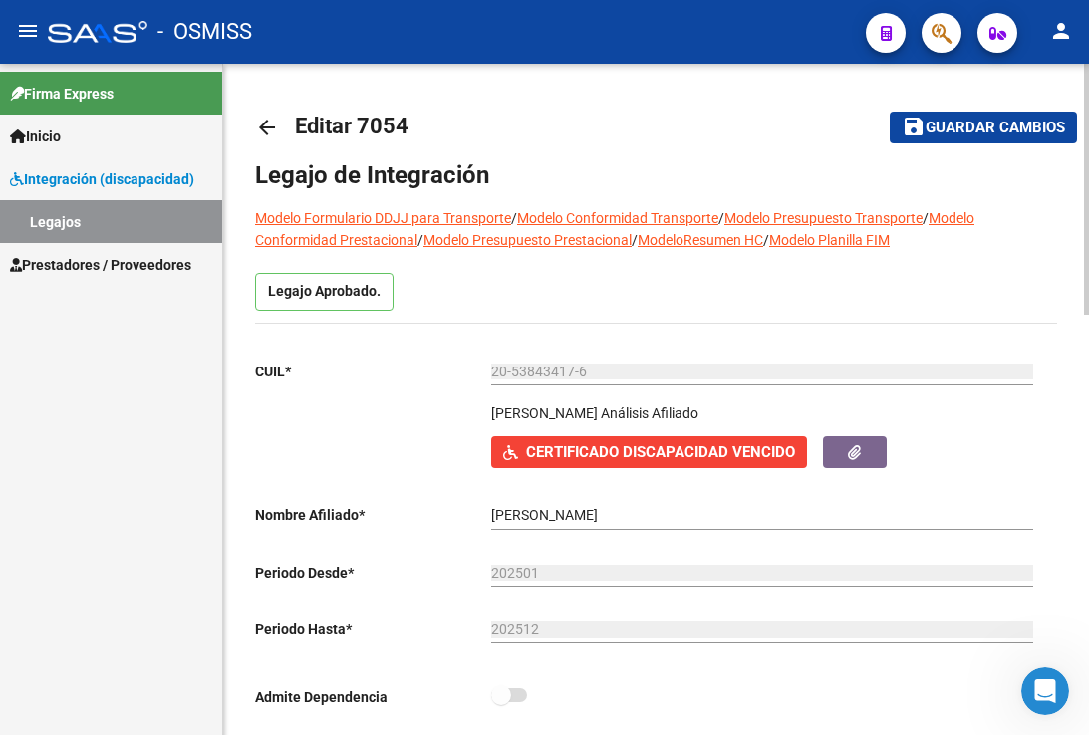
type textarea "15/10 SE ADJUNTA HABILITACION Y POLIZA DE BROCA - BOREAL // SE SUBE HABILITACIO…"
click at [944, 127] on span "Guardar cambios" at bounding box center [994, 129] width 139 height 18
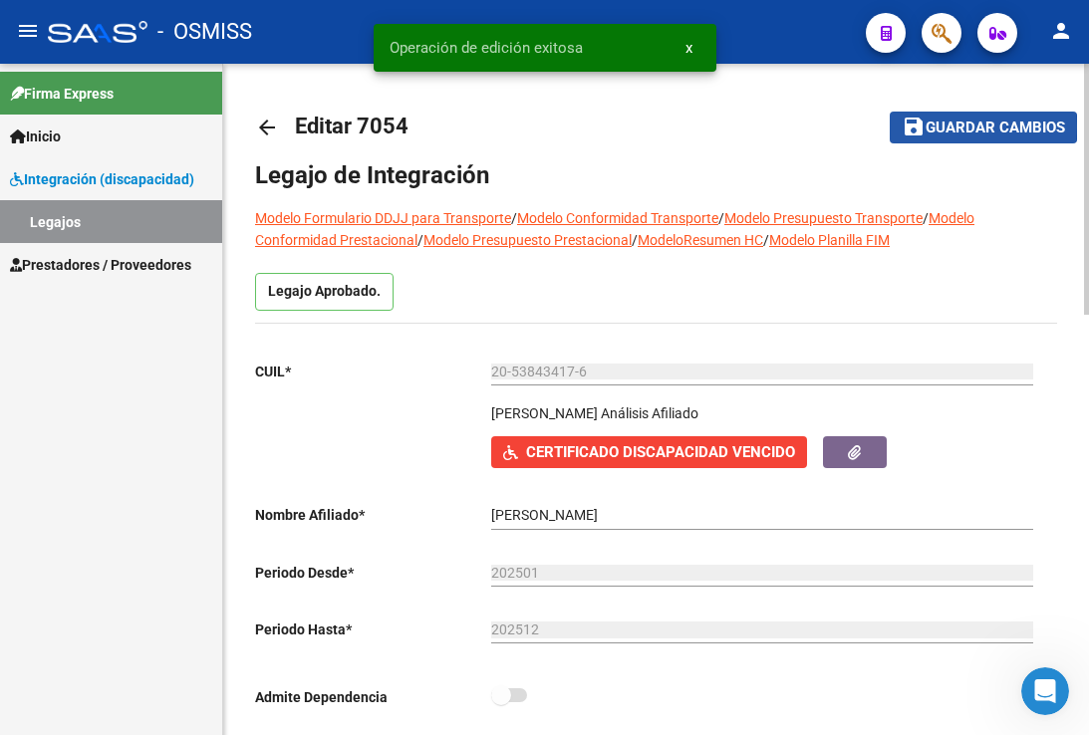
click at [944, 127] on span "Guardar cambios" at bounding box center [994, 129] width 139 height 18
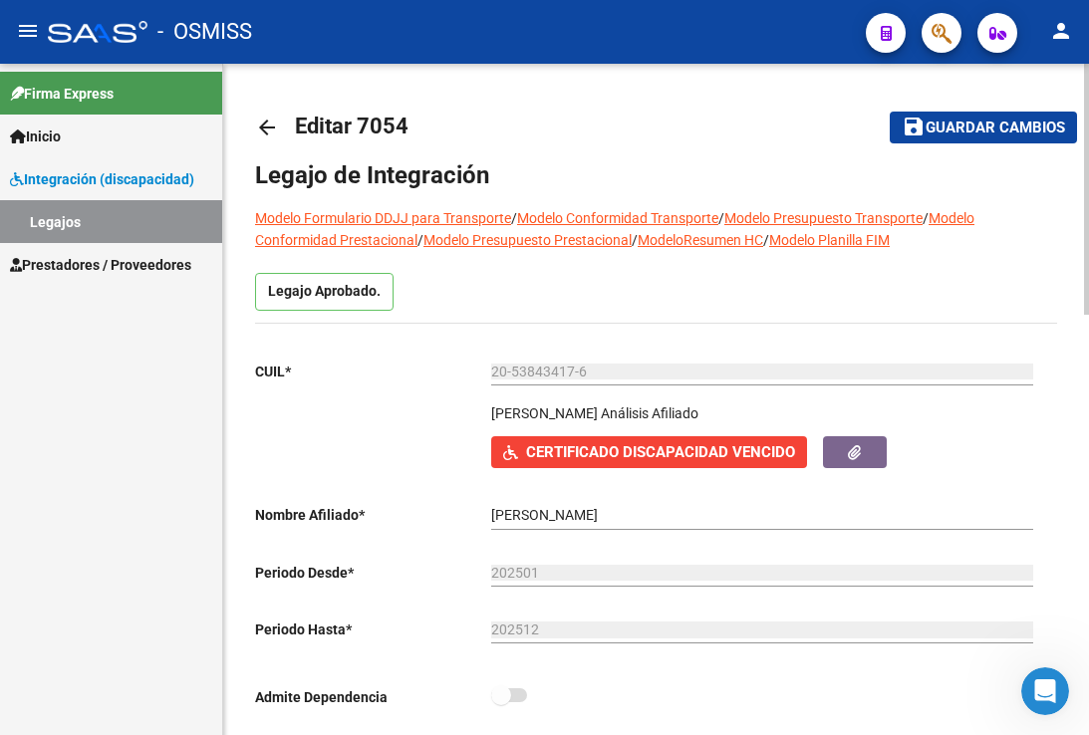
click at [977, 137] on button "save Guardar cambios" at bounding box center [983, 127] width 187 height 31
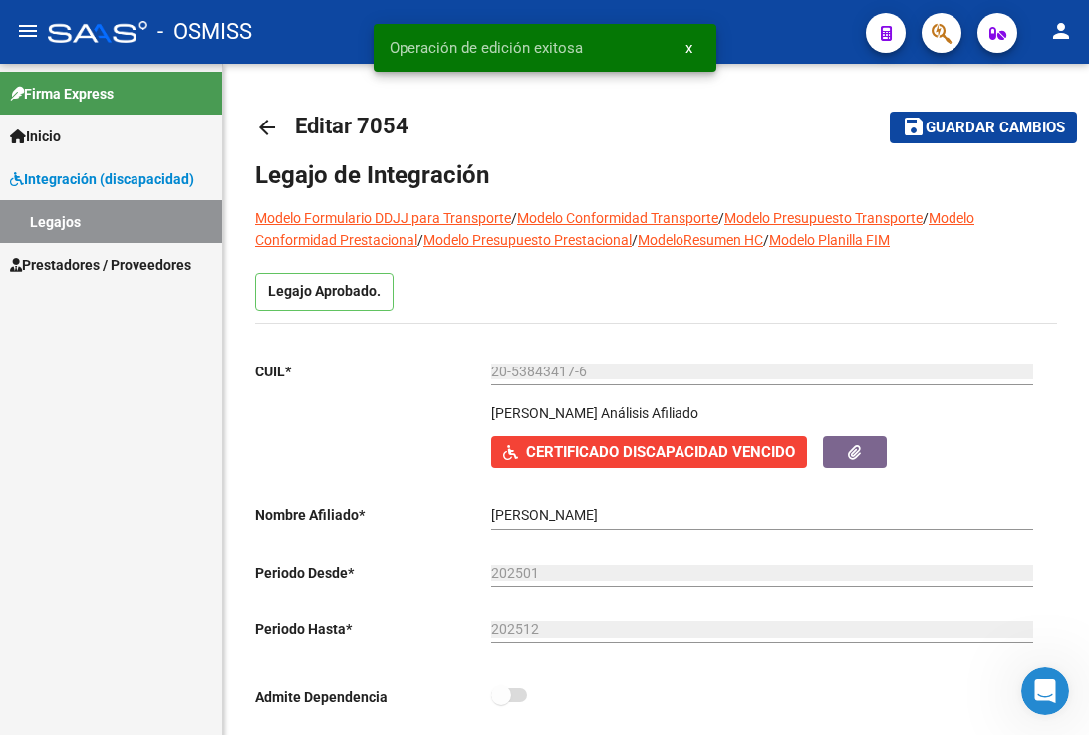
click at [127, 233] on link "Legajos" at bounding box center [111, 221] width 222 height 43
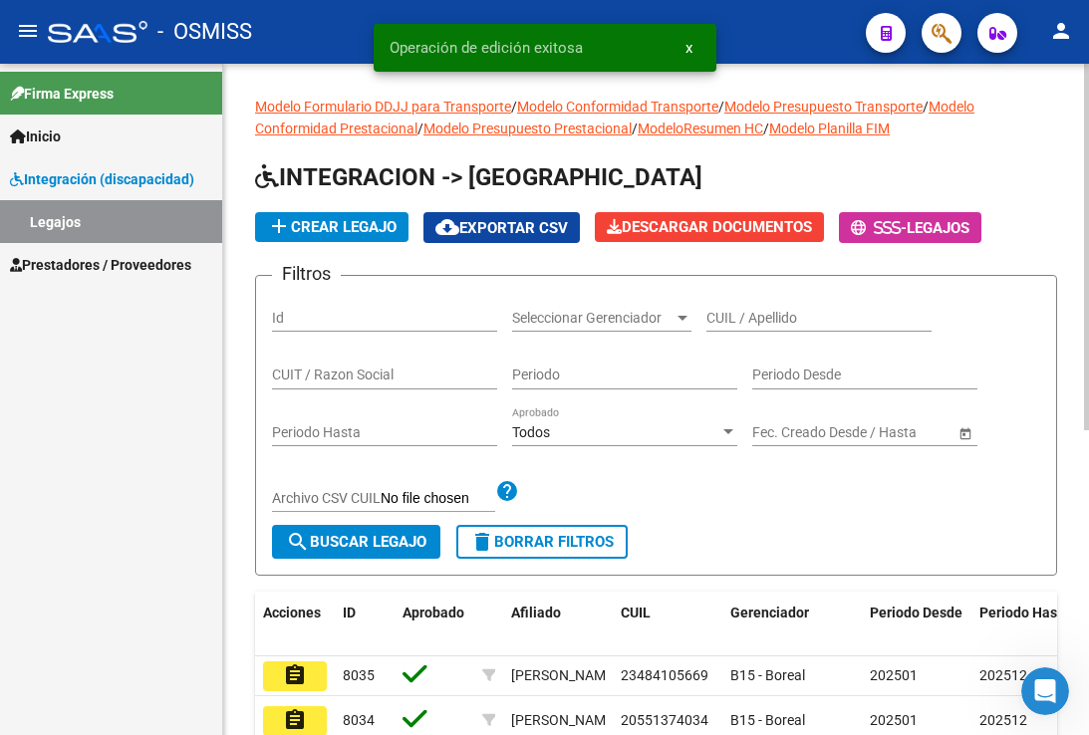
click at [764, 320] on input "CUIL / Apellido" at bounding box center [818, 318] width 225 height 17
paste input "27546858656"
type input "27546858656"
click at [387, 527] on button "search Buscar Legajo" at bounding box center [356, 542] width 168 height 34
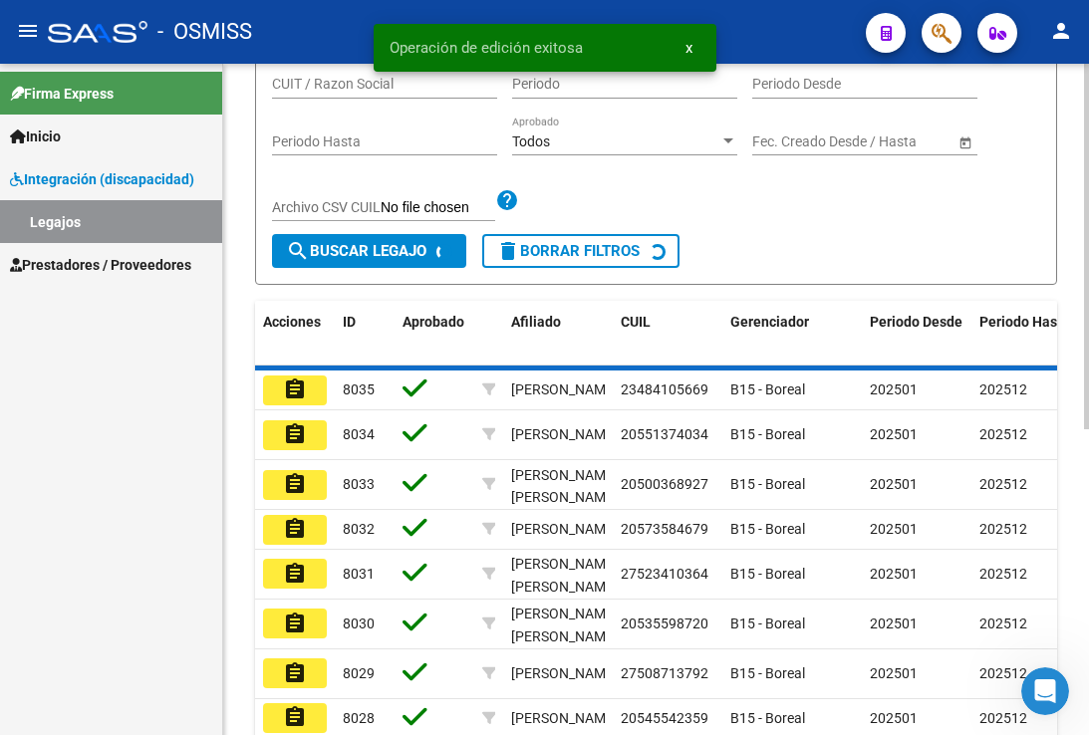
scroll to position [299, 0]
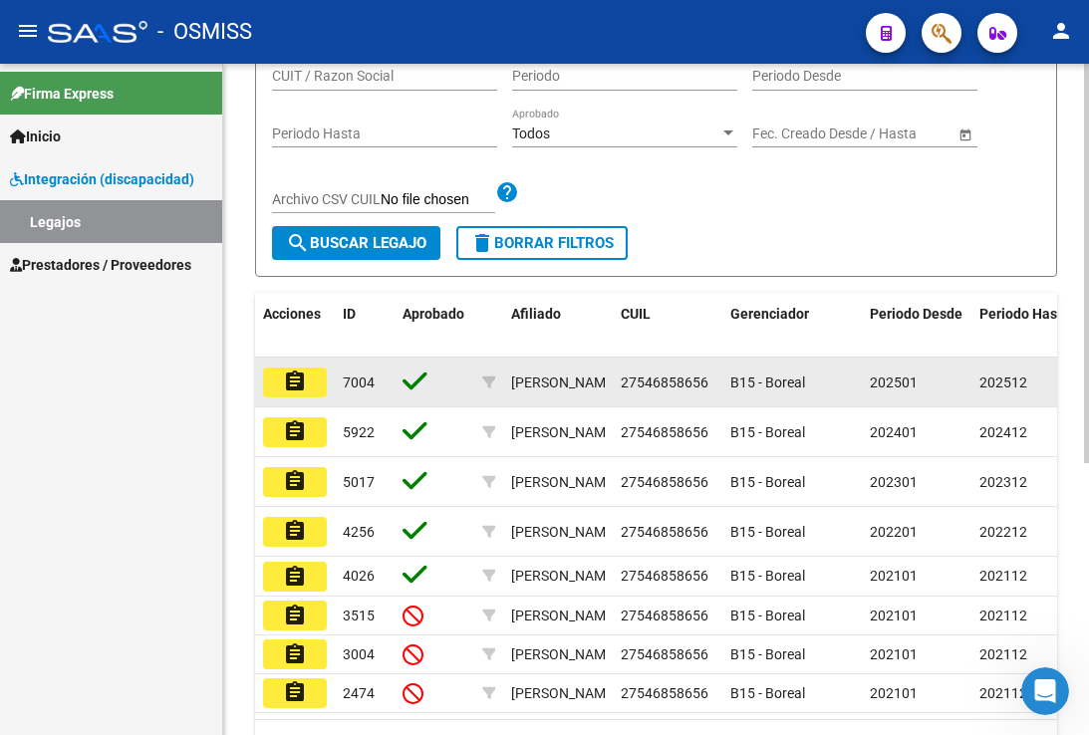
click at [302, 386] on mat-icon "assignment" at bounding box center [295, 382] width 24 height 24
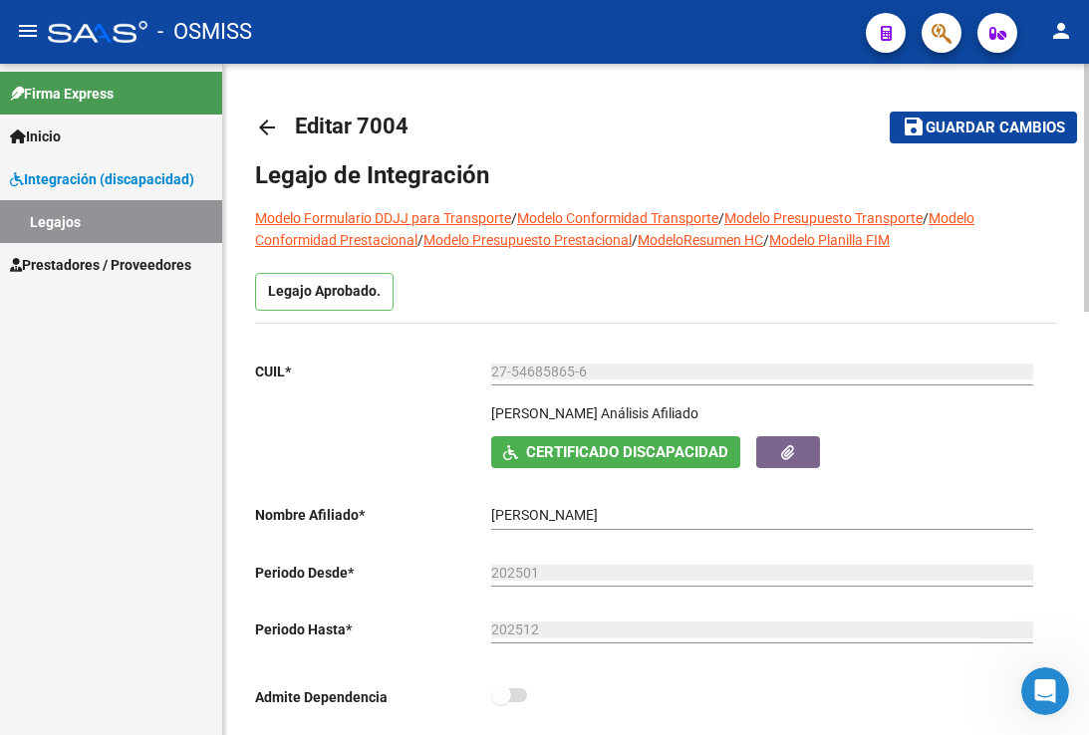
click at [841, 179] on h1 "Legajo de Integración" at bounding box center [656, 175] width 802 height 32
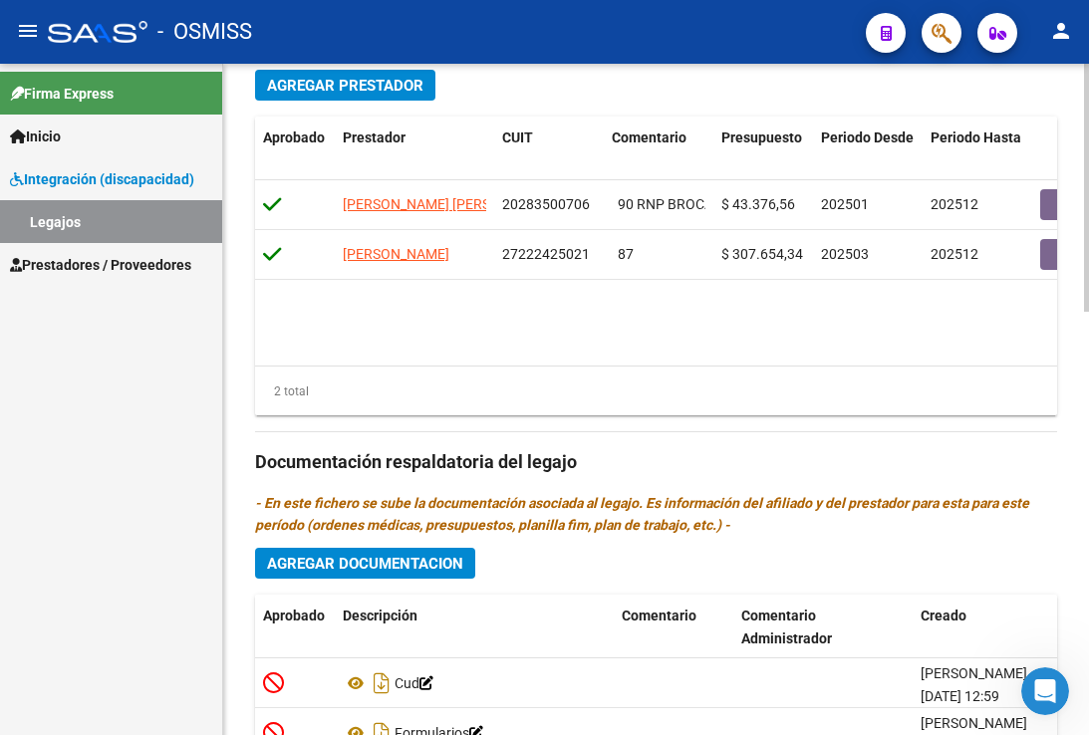
scroll to position [1146, 0]
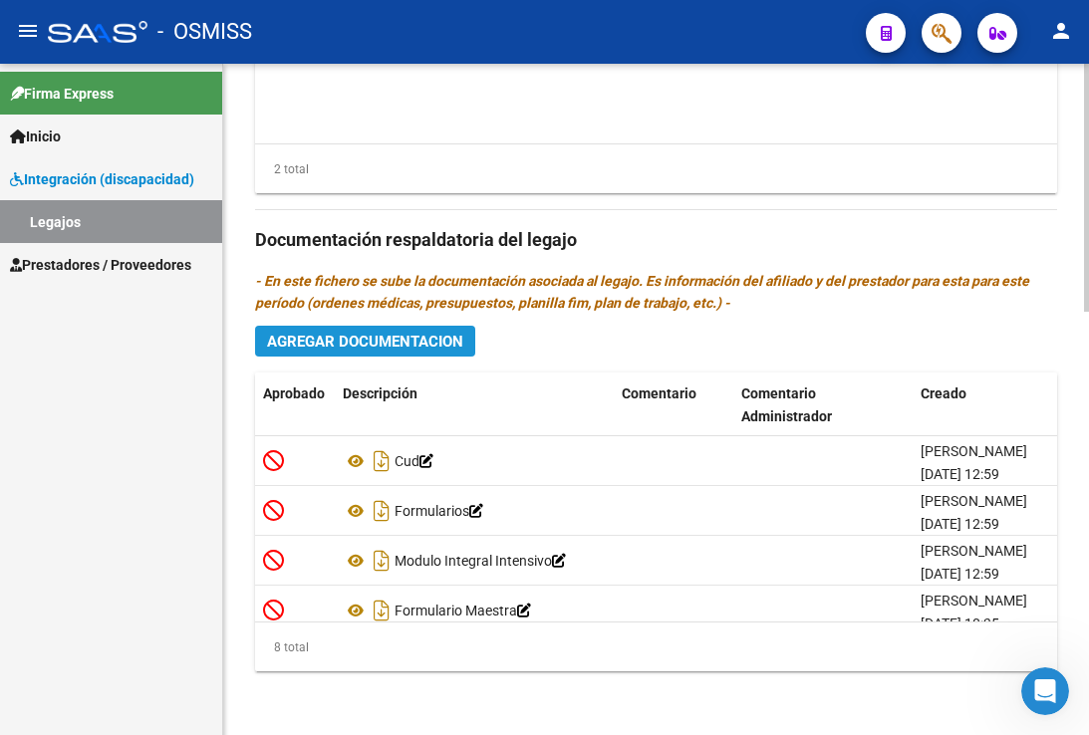
click at [342, 355] on button "Agregar Documentacion" at bounding box center [365, 341] width 220 height 31
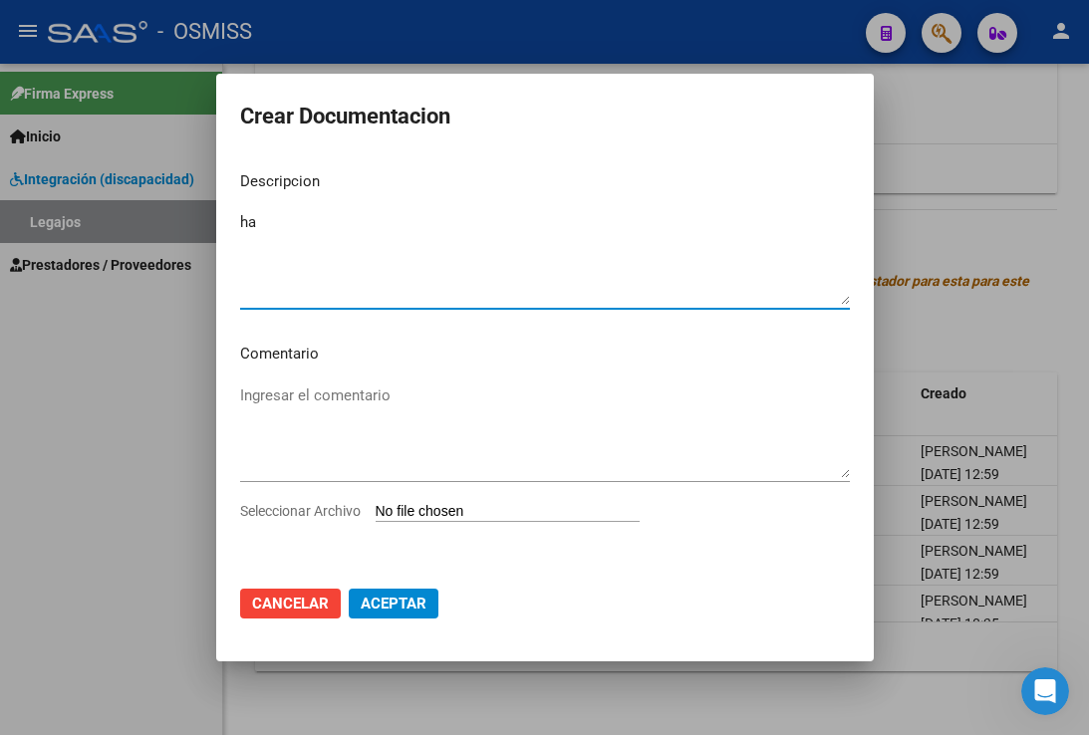
type textarea "h"
type textarea "A"
type textarea "HABILITACION"
click at [430, 507] on input "Seleccionar Archivo" at bounding box center [508, 512] width 264 height 19
type input "C:\fakepath\HABILITACION BROCA.pdf"
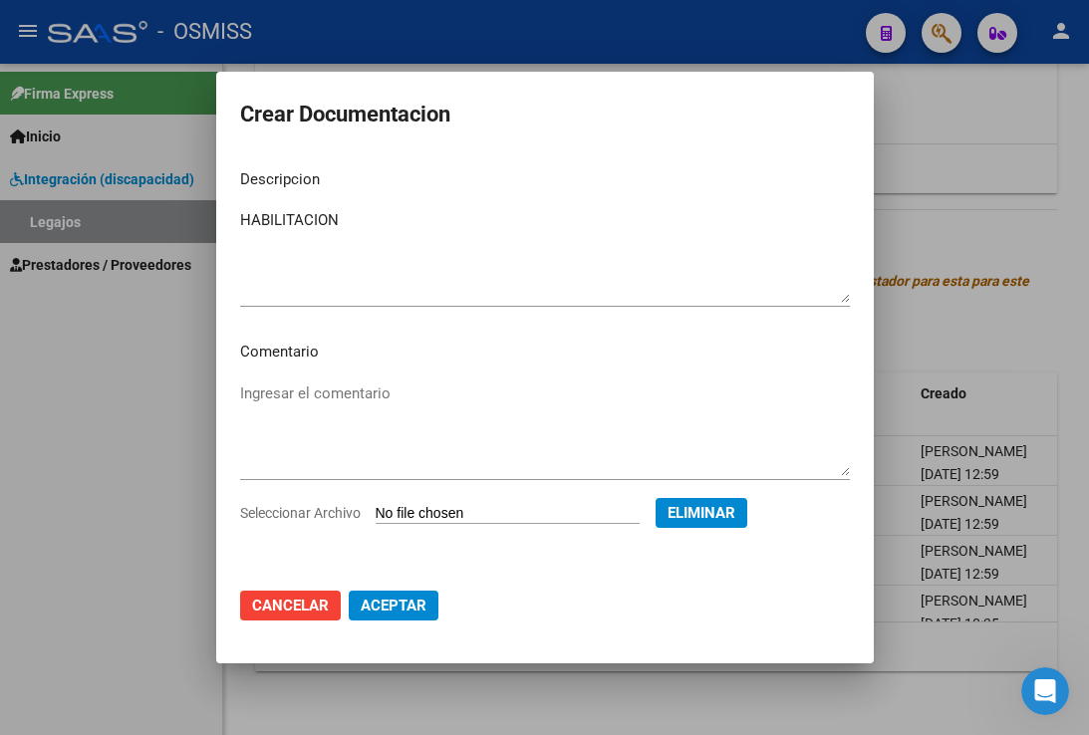
click at [437, 606] on button "Aceptar" at bounding box center [394, 606] width 90 height 30
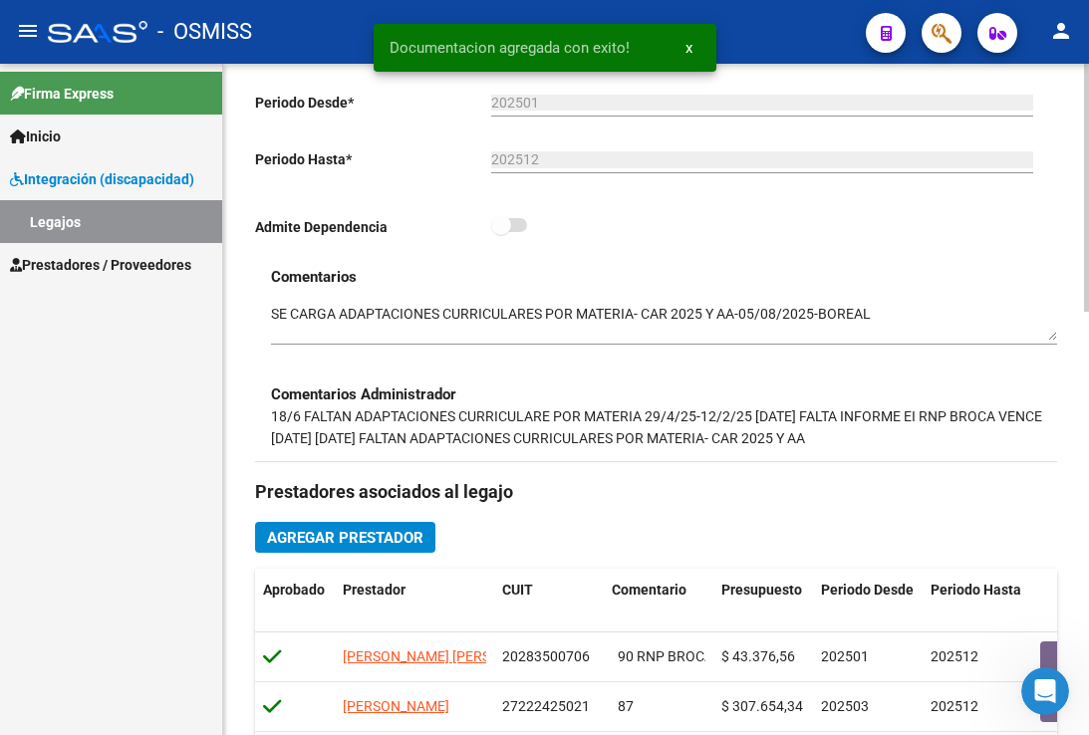
scroll to position [448, 0]
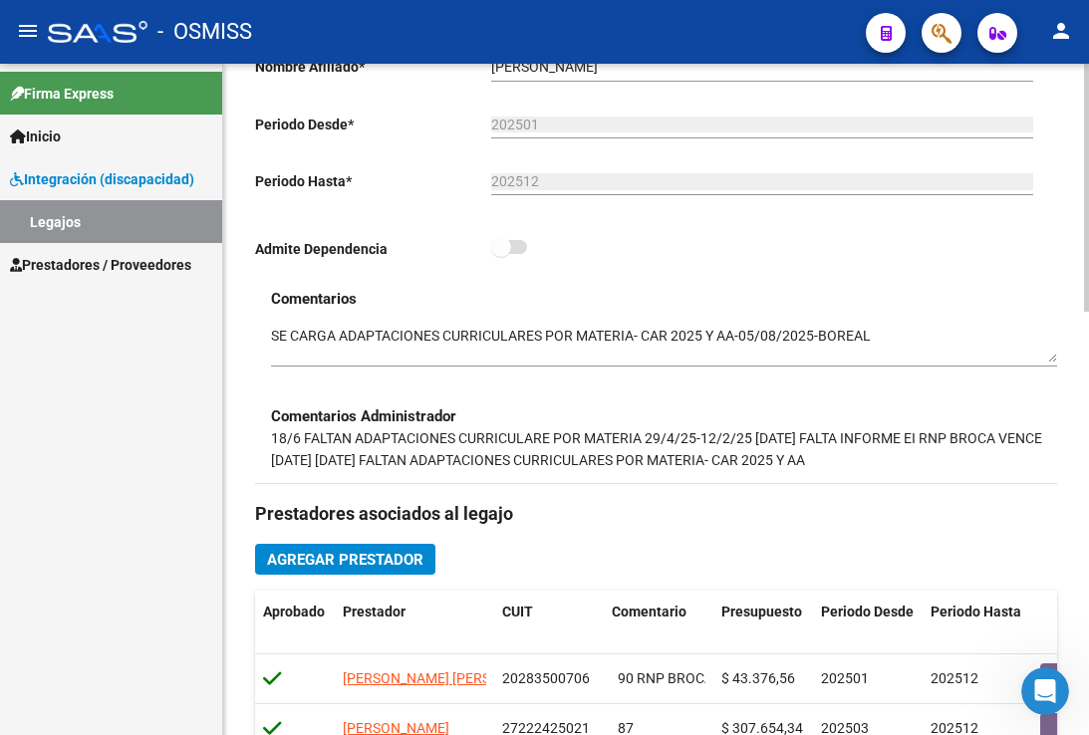
click at [273, 337] on textarea at bounding box center [664, 345] width 786 height 38
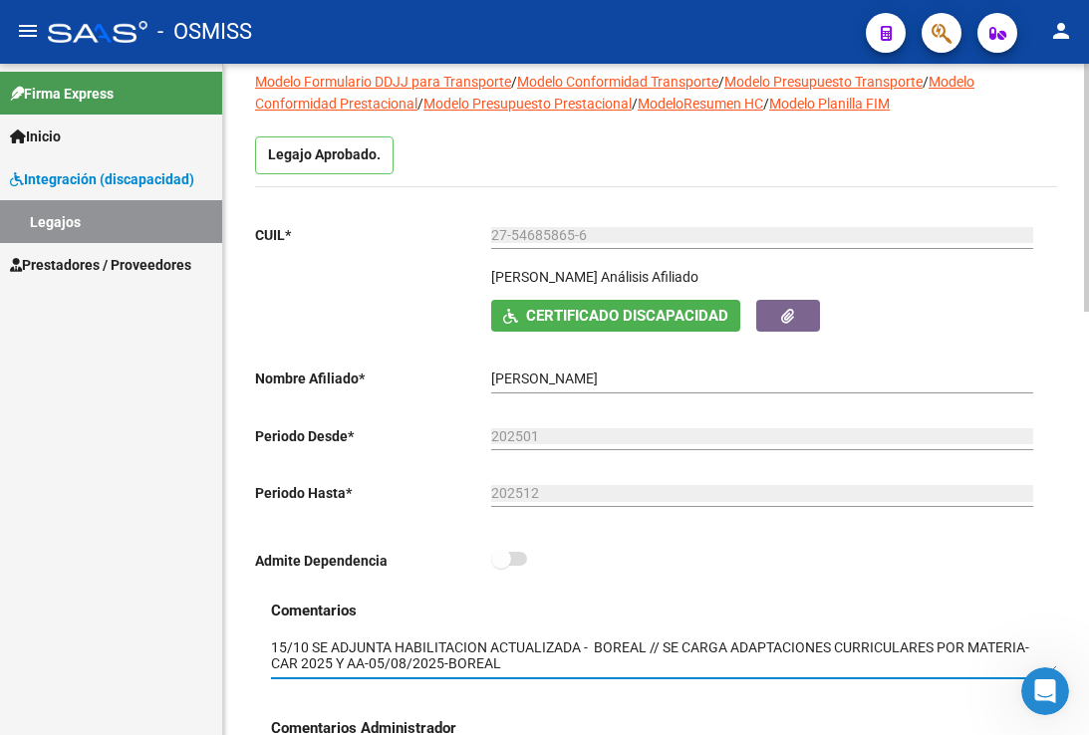
scroll to position [0, 0]
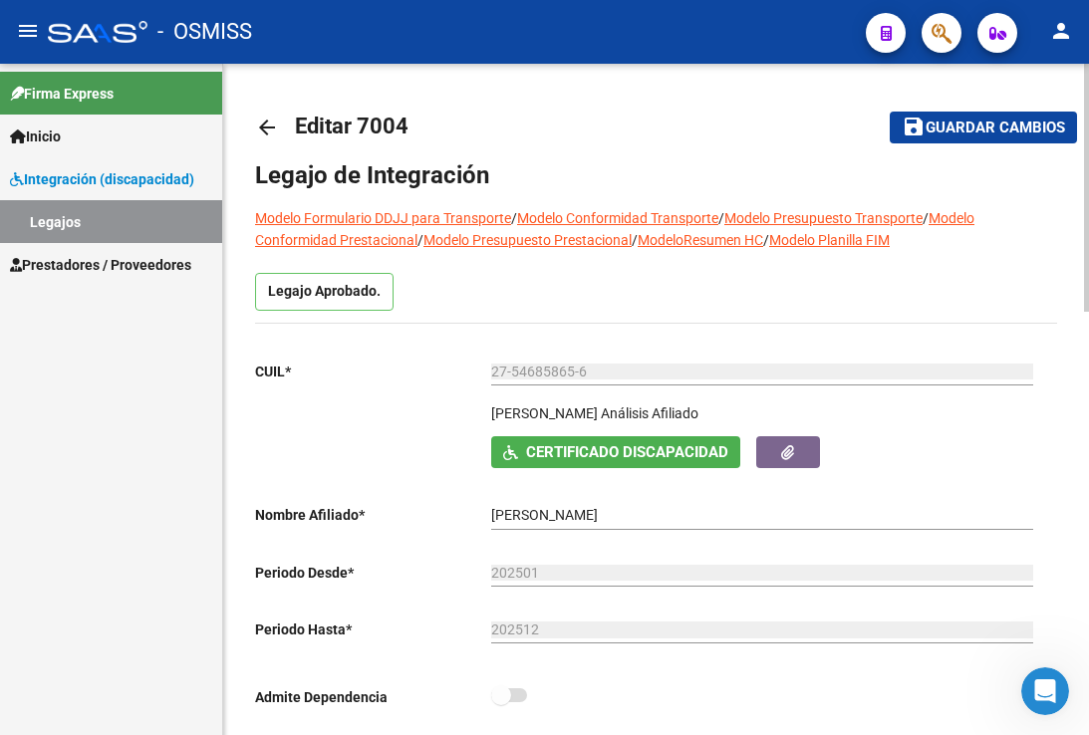
type textarea "15/10 SE ADJUNTA HABILITACION ACTUALIZADA - BOREAL // SE CARGA ADAPTACIONES CUR…"
click at [963, 134] on span "Guardar cambios" at bounding box center [994, 129] width 139 height 18
drag, startPoint x: 946, startPoint y: 117, endPoint x: 526, endPoint y: 138, distance: 421.0
click at [924, 119] on button "save Guardar cambios" at bounding box center [983, 127] width 187 height 31
click at [993, 120] on span "Guardar cambios" at bounding box center [994, 129] width 139 height 18
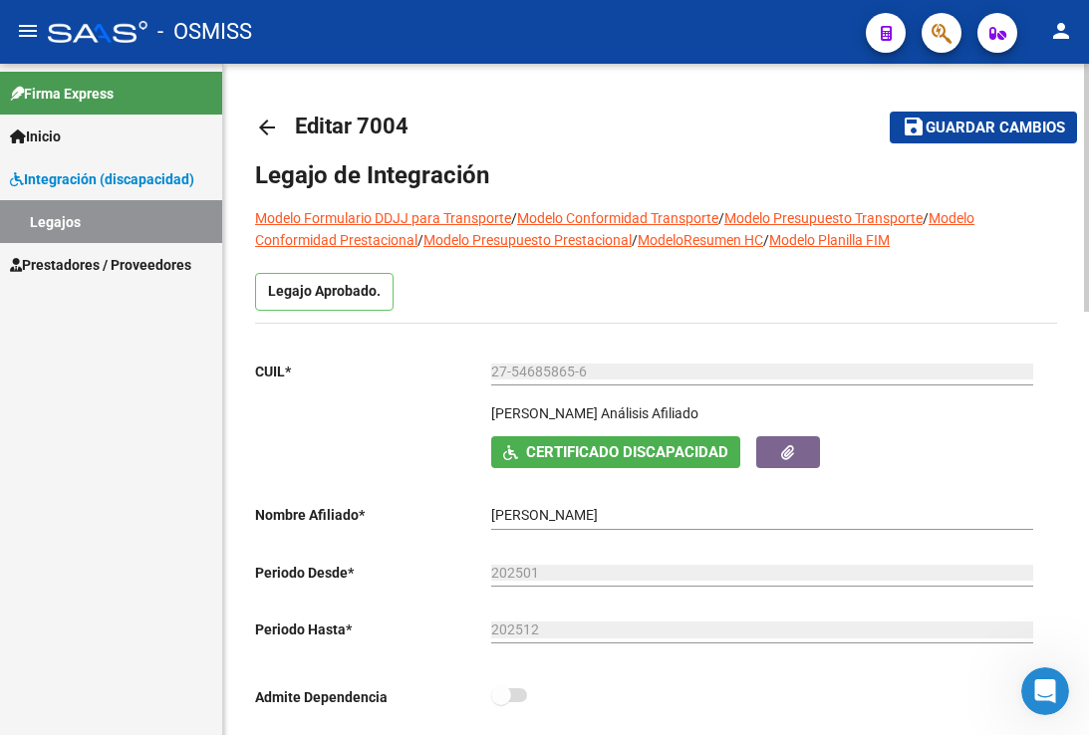
drag, startPoint x: 338, startPoint y: 676, endPoint x: 333, endPoint y: 620, distance: 57.0
click at [338, 676] on div "CUIL * 27-54685865-6 Ingresar CUIL [PERSON_NAME] Análisis Afiliado Certificado …" at bounding box center [648, 533] width 786 height 375
click at [999, 124] on span "Guardar cambios" at bounding box center [994, 129] width 139 height 18
drag, startPoint x: 777, startPoint y: 85, endPoint x: 785, endPoint y: 16, distance: 69.2
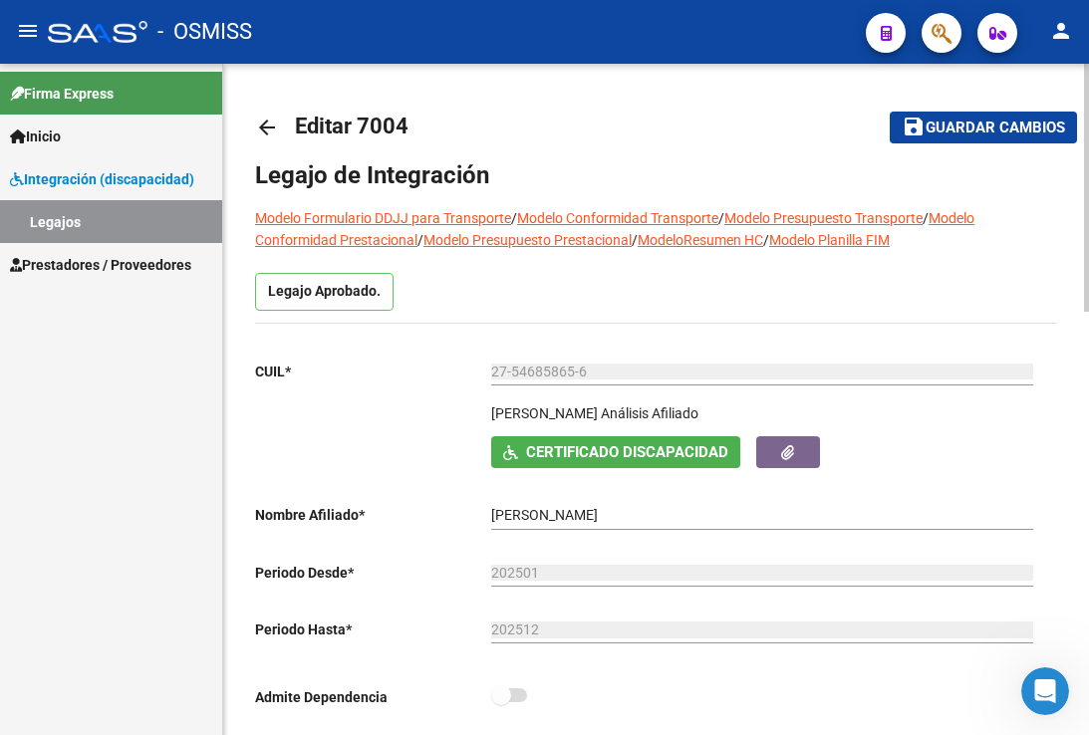
click at [992, 128] on span "Guardar cambios" at bounding box center [994, 129] width 139 height 18
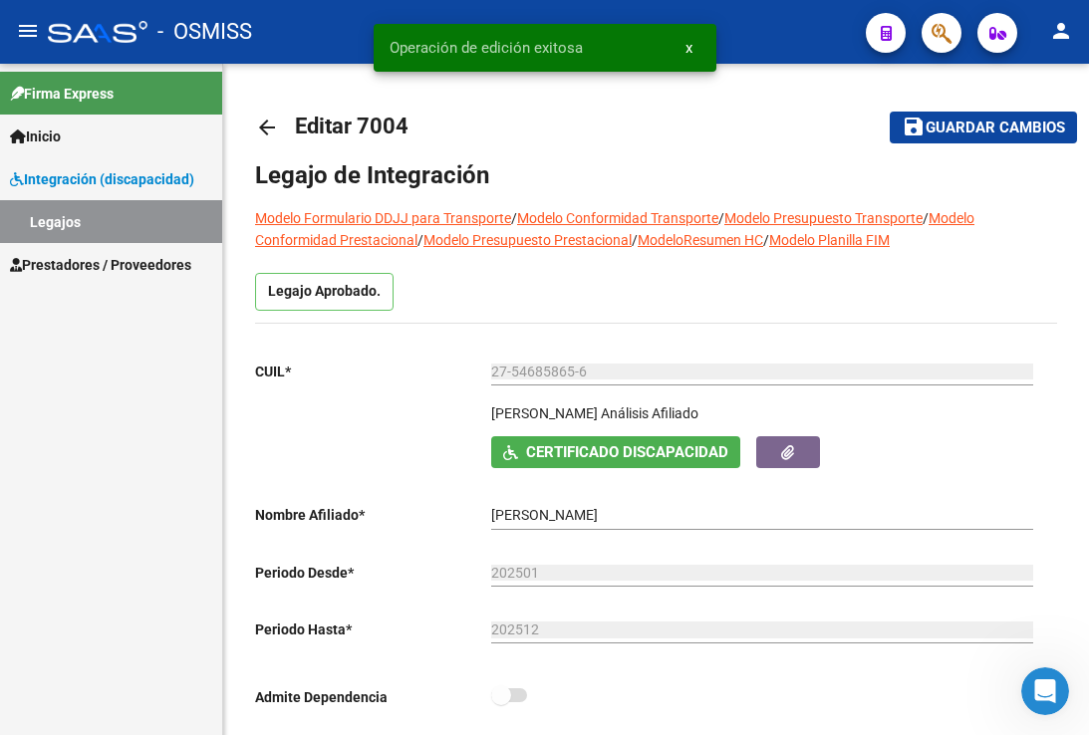
click at [135, 232] on link "Legajos" at bounding box center [111, 221] width 222 height 43
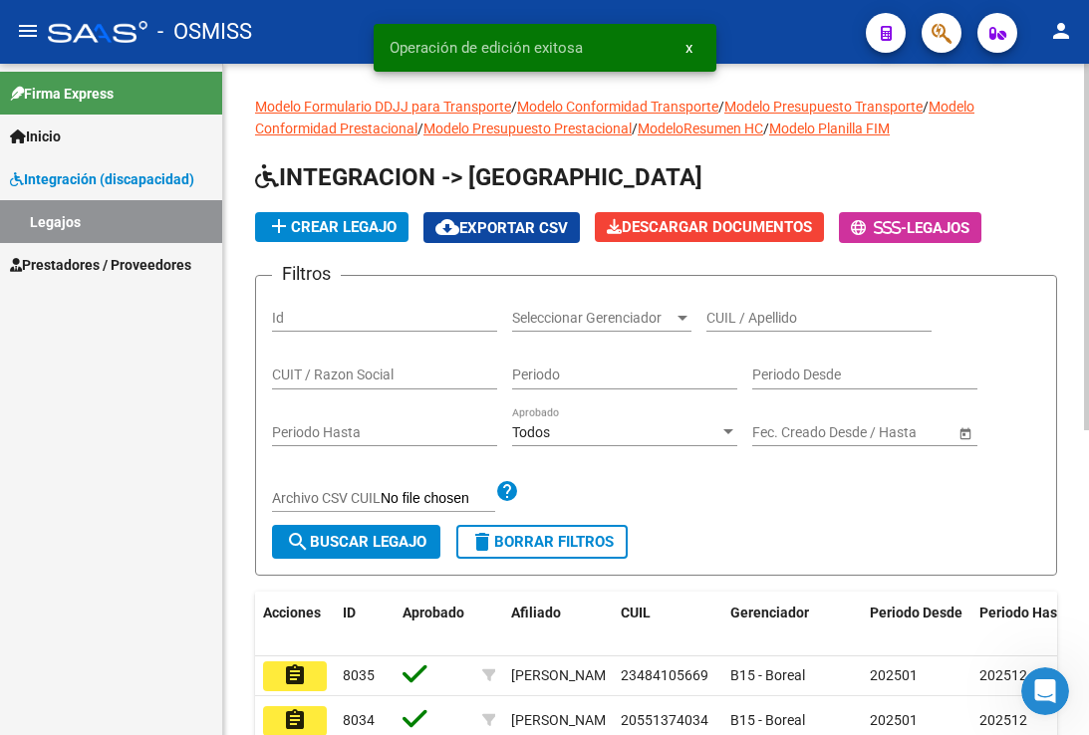
click at [777, 346] on div "CUIL / Apellido" at bounding box center [818, 320] width 225 height 57
click at [780, 321] on input "CUIL / Apellido" at bounding box center [818, 318] width 225 height 17
paste input "20526284853"
type input "20526284853"
click at [346, 539] on span "search Buscar Legajo" at bounding box center [356, 542] width 140 height 18
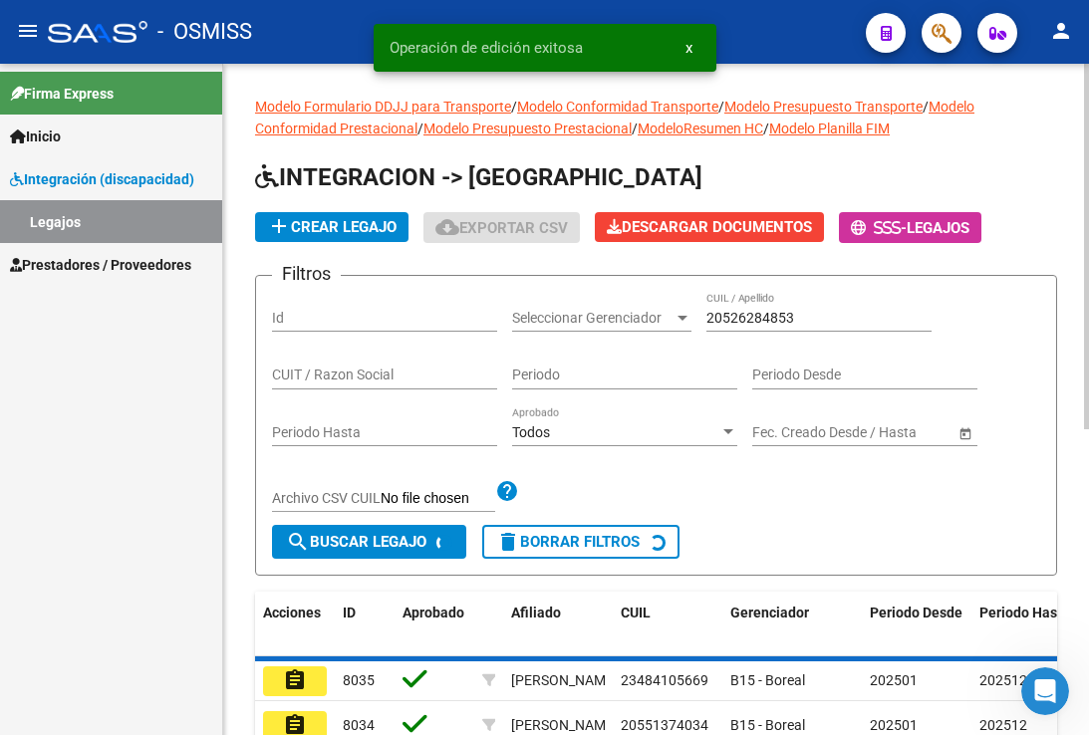
scroll to position [299, 0]
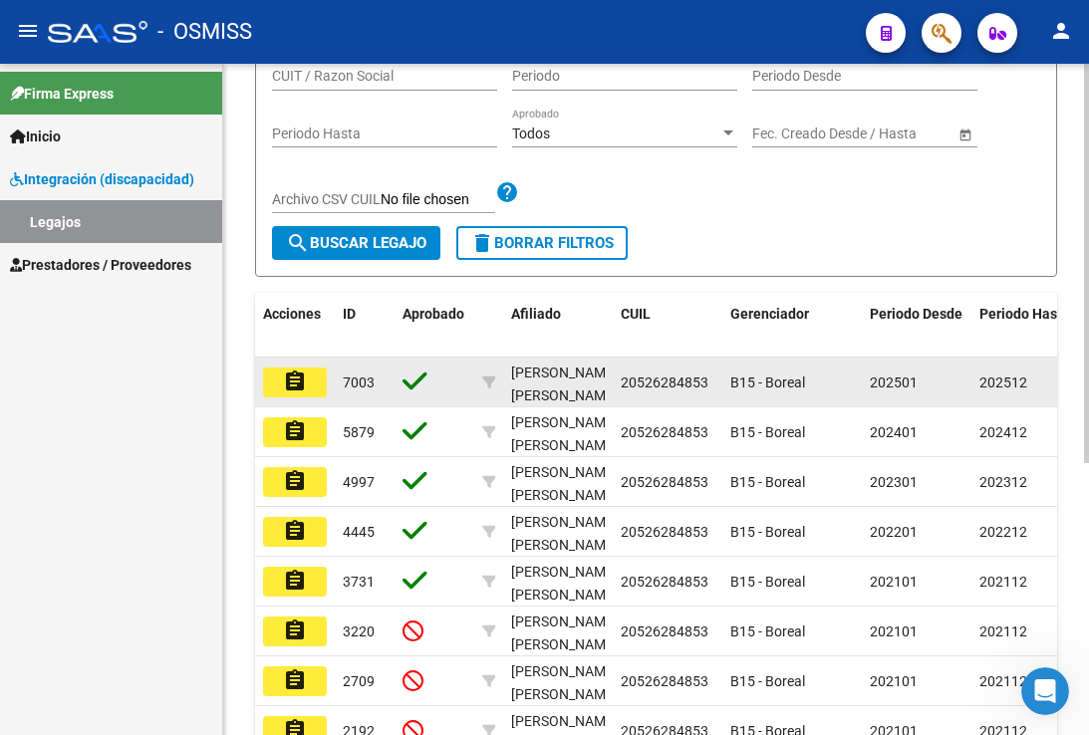
click at [365, 394] on div "7003" at bounding box center [365, 383] width 44 height 23
click at [276, 384] on button "assignment" at bounding box center [295, 383] width 64 height 30
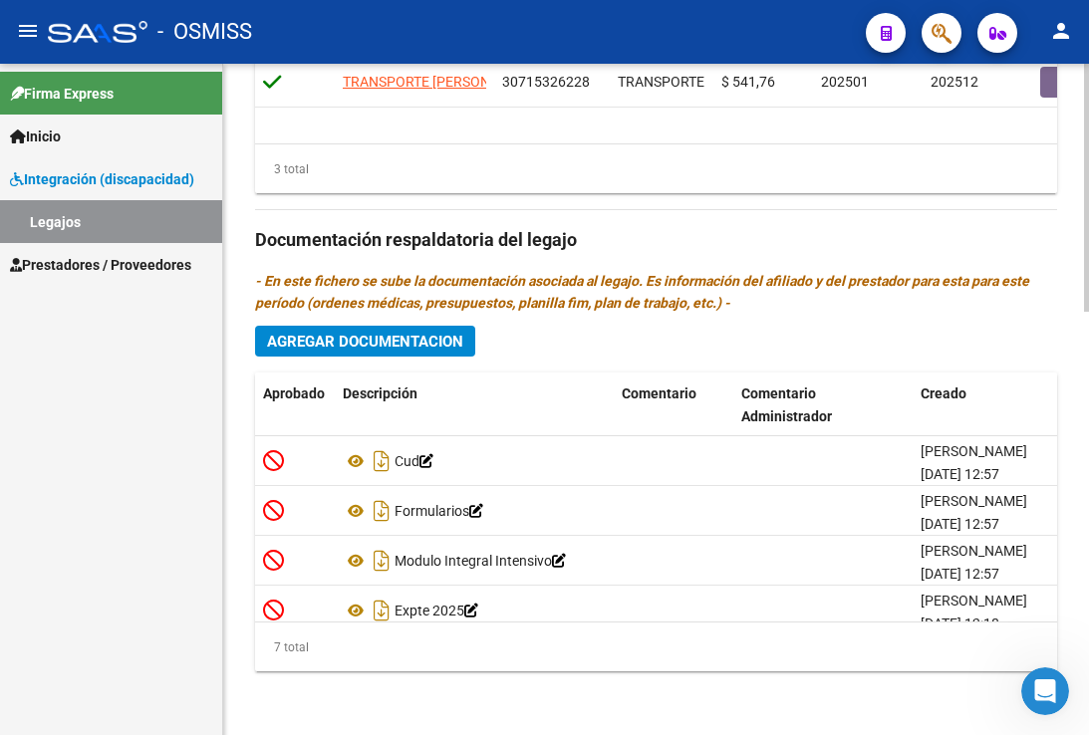
click at [359, 659] on div "7 total" at bounding box center [656, 648] width 802 height 50
click at [873, 176] on div "3 total" at bounding box center [656, 169] width 802 height 50
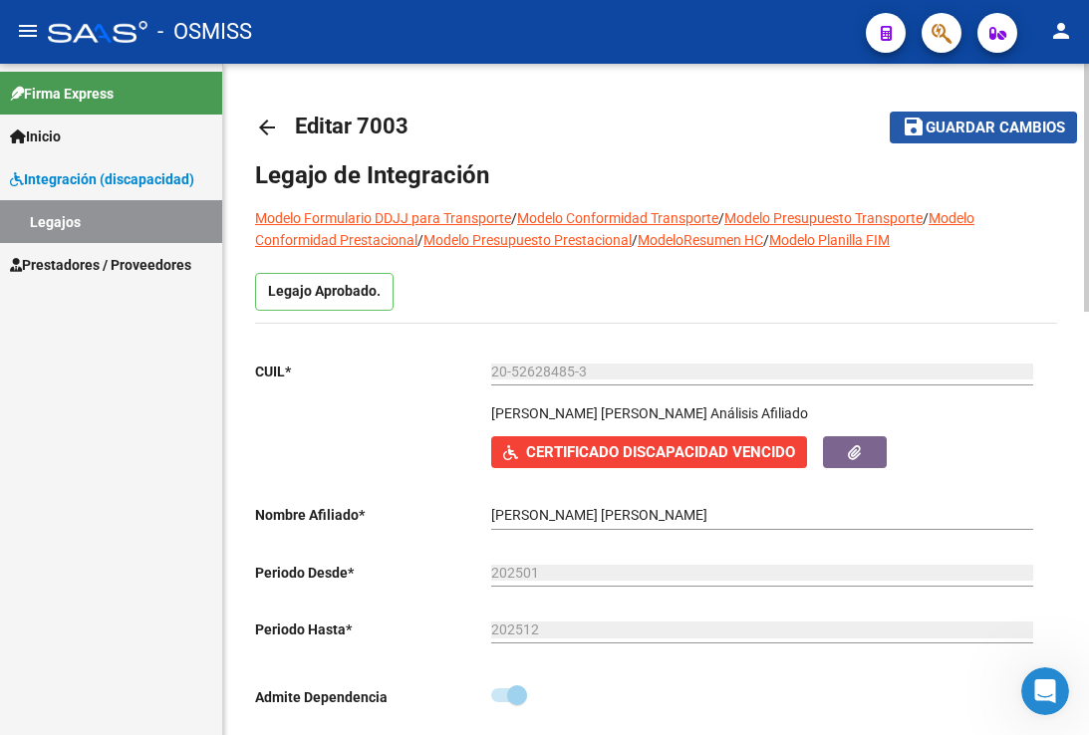
click at [951, 142] on button "save Guardar cambios" at bounding box center [983, 127] width 187 height 31
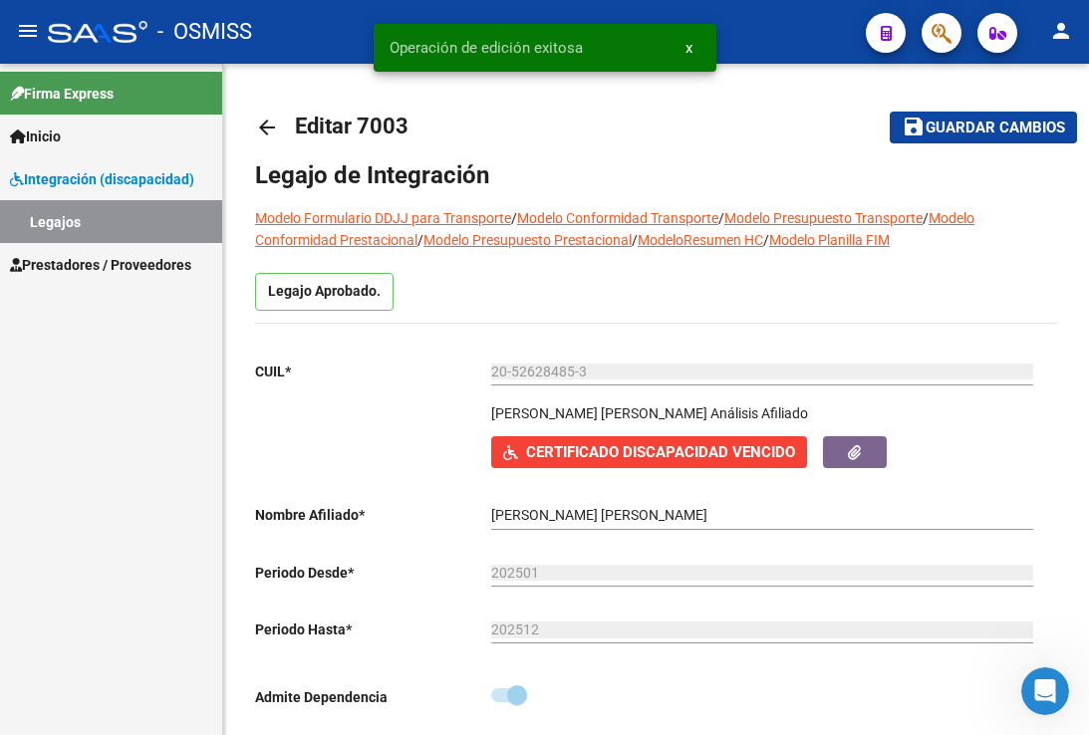
click at [112, 233] on link "Legajos" at bounding box center [111, 221] width 222 height 43
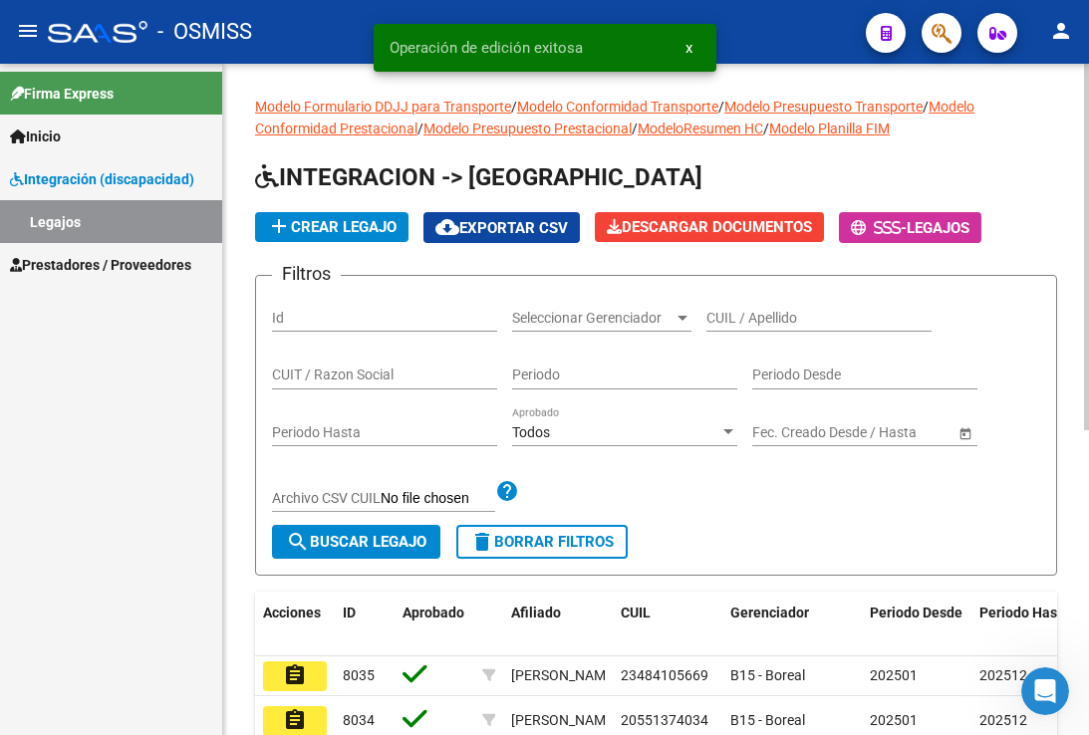
click at [733, 321] on input "CUIL / Apellido" at bounding box center [818, 318] width 225 height 17
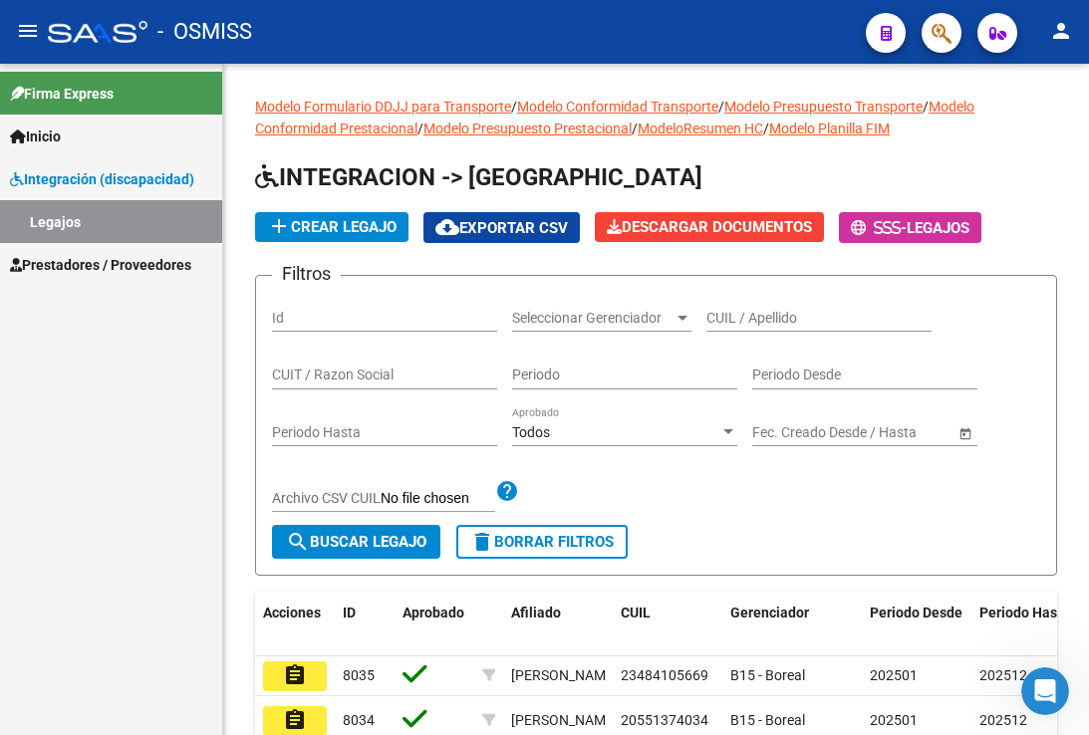
click at [810, 27] on div "- OSMISS" at bounding box center [449, 32] width 802 height 44
click at [779, 314] on input "CUIL / Apellido" at bounding box center [818, 318] width 225 height 17
click at [801, 303] on div "CUIL / Apellido" at bounding box center [818, 312] width 225 height 40
paste input "27565181160"
type input "27565181160"
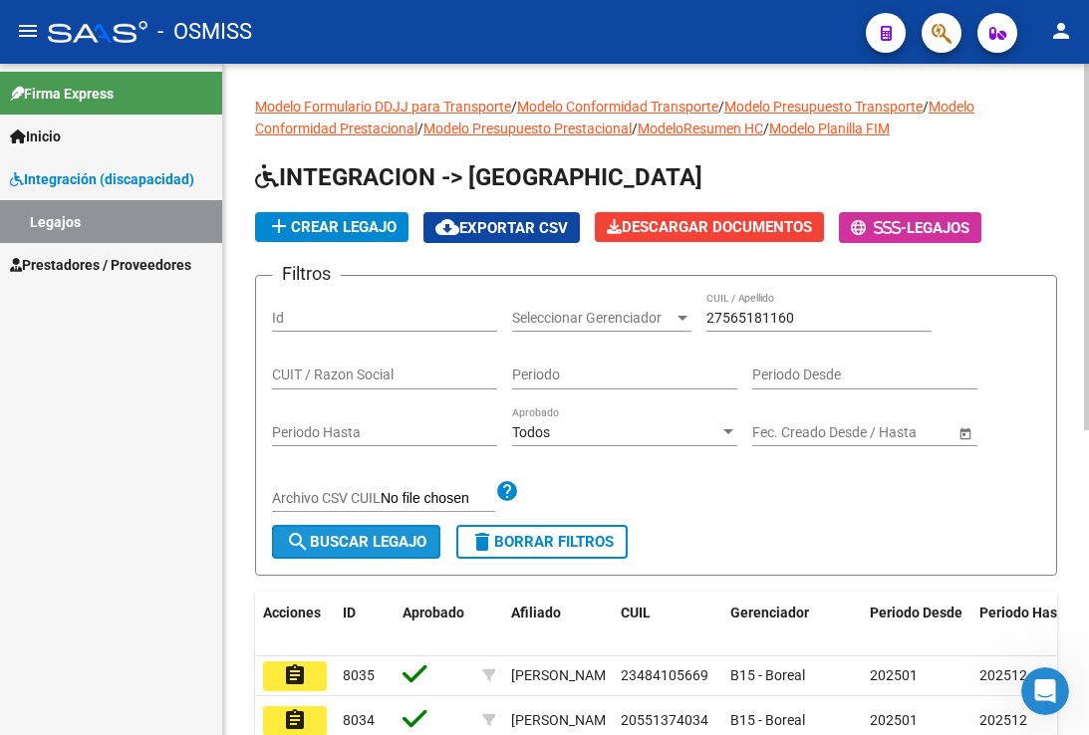
click at [403, 537] on span "search Buscar Legajo" at bounding box center [356, 542] width 140 height 18
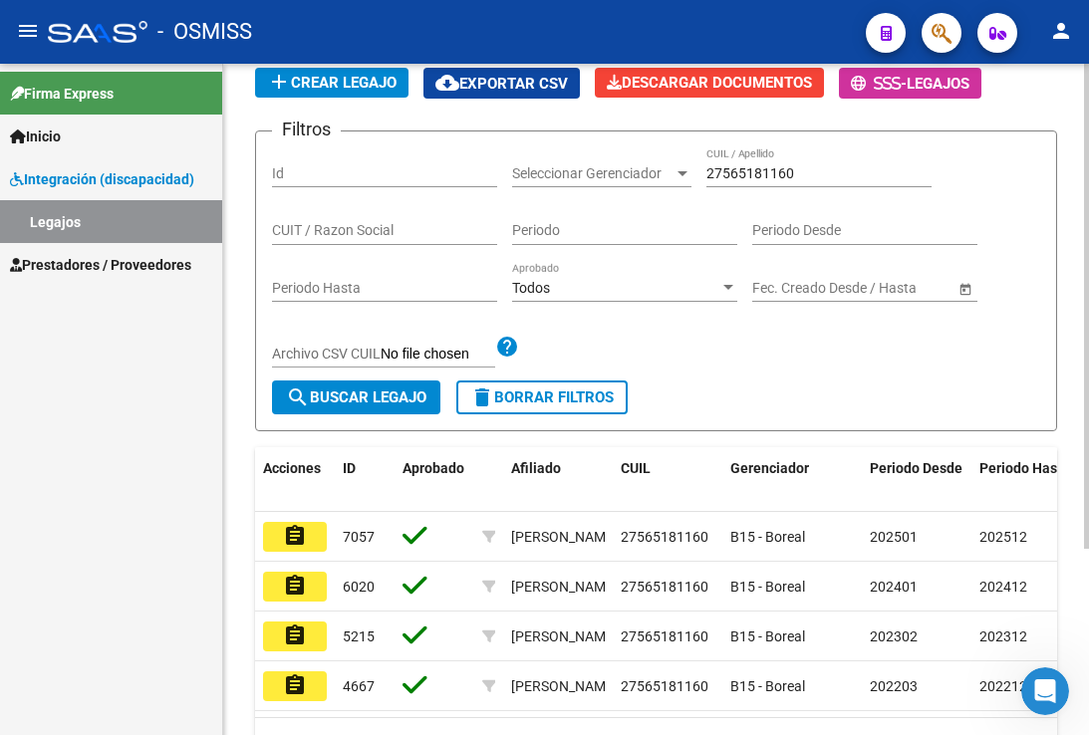
scroll to position [258, 0]
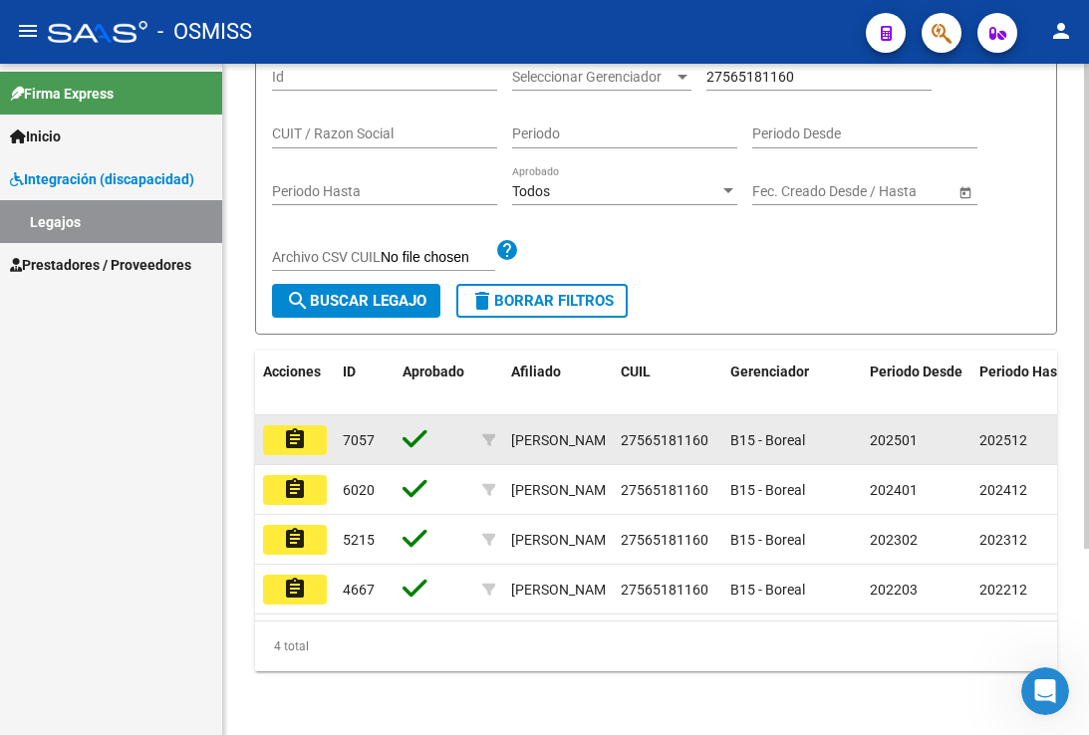
click at [327, 429] on datatable-body-cell "assignment" at bounding box center [295, 439] width 80 height 49
click at [295, 427] on mat-icon "assignment" at bounding box center [295, 439] width 24 height 24
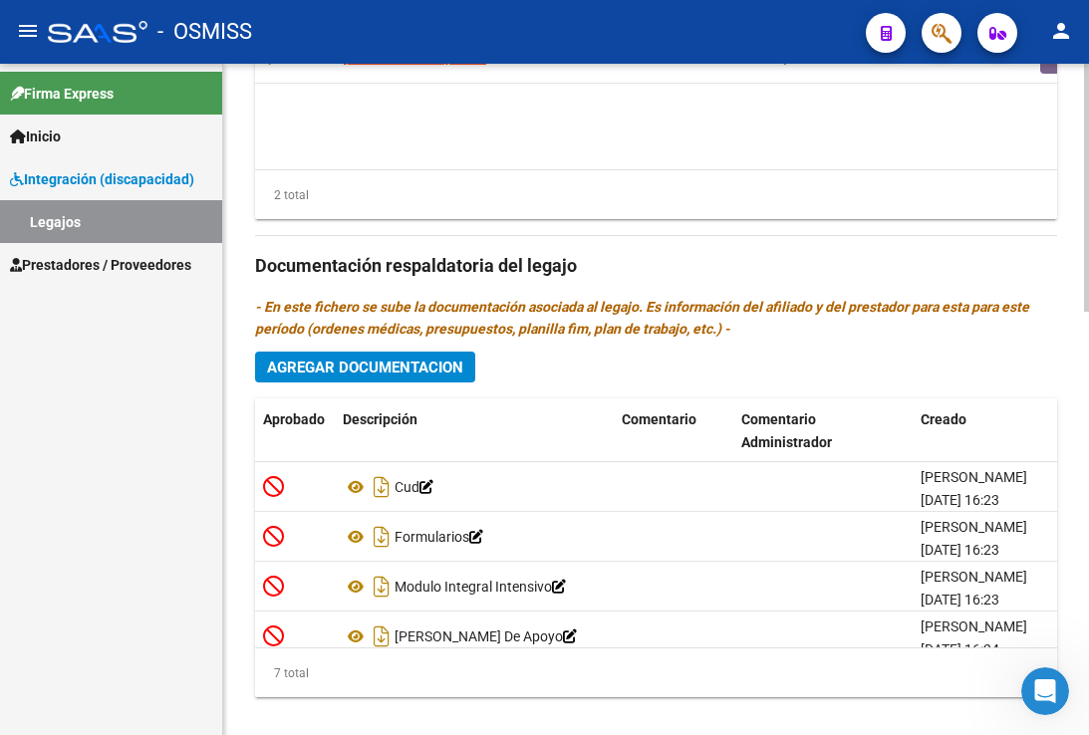
scroll to position [1146, 0]
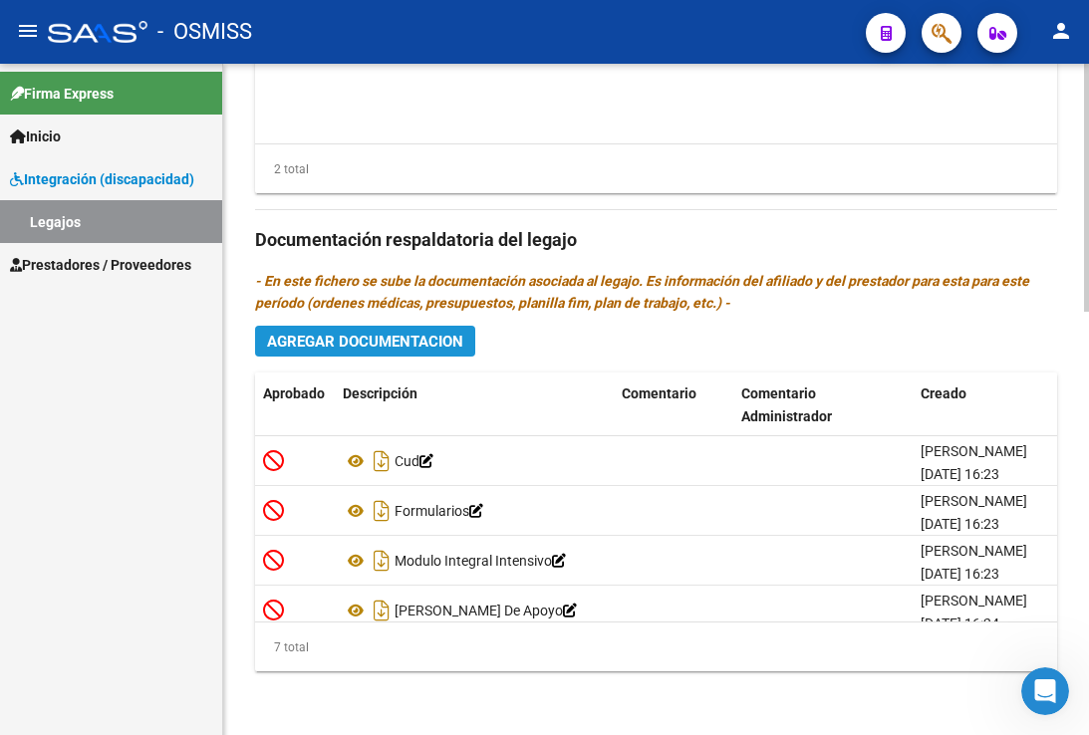
click at [386, 345] on span "Agregar Documentacion" at bounding box center [365, 342] width 196 height 18
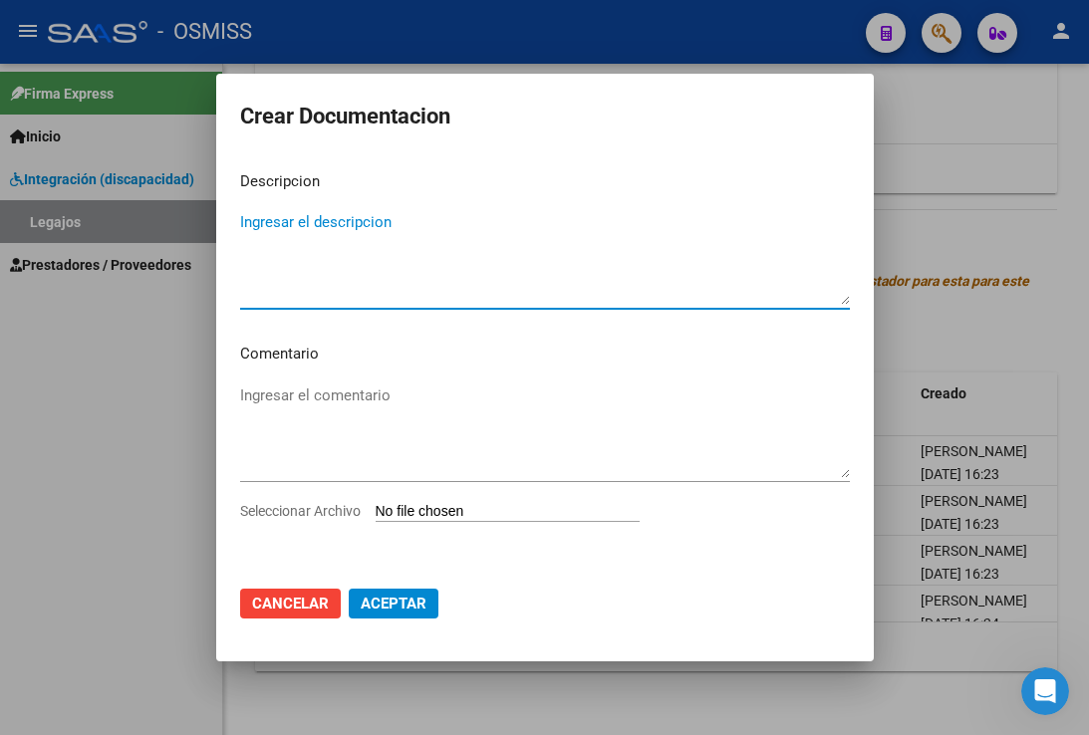
click at [323, 205] on mat-dialog-content "Descripcion Ingresar el descripcion Comentario Ingresar el comentario Seleccion…" at bounding box center [544, 362] width 657 height 415
click at [322, 215] on textarea "Ingresar el descripcion" at bounding box center [545, 258] width 610 height 94
type textarea "h"
type textarea "HABILITACION"
click at [376, 503] on input "Seleccionar Archivo" at bounding box center [508, 512] width 264 height 19
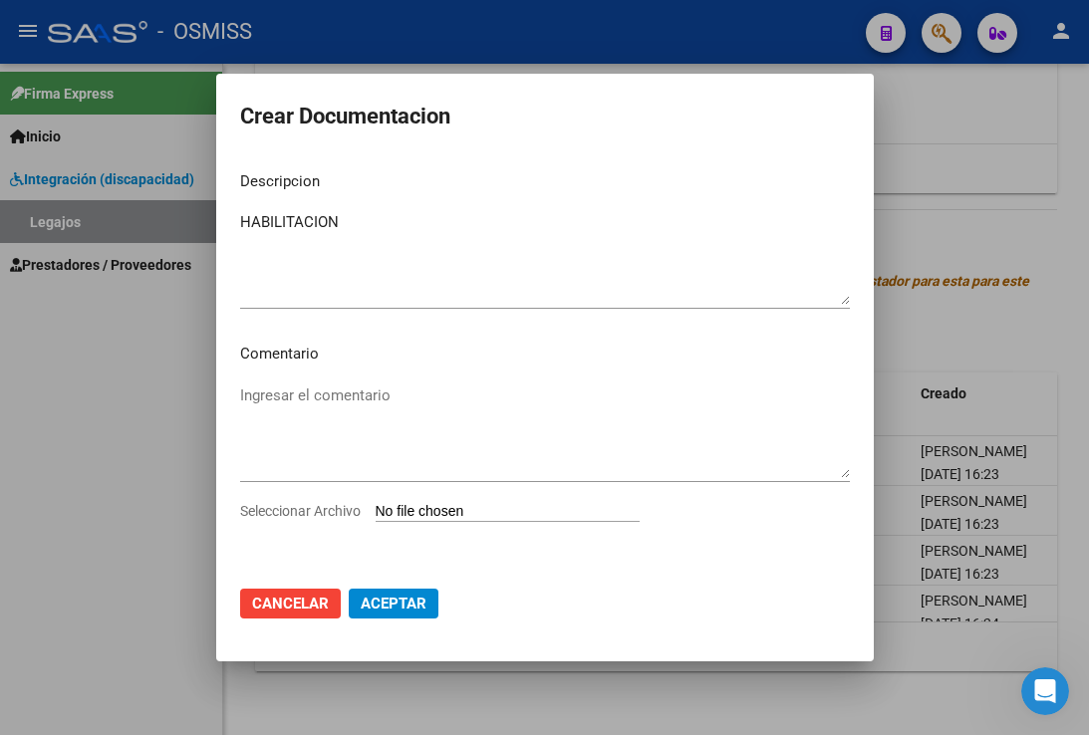
type input "C:\fakepath\HABILITACION BROCA.pdf"
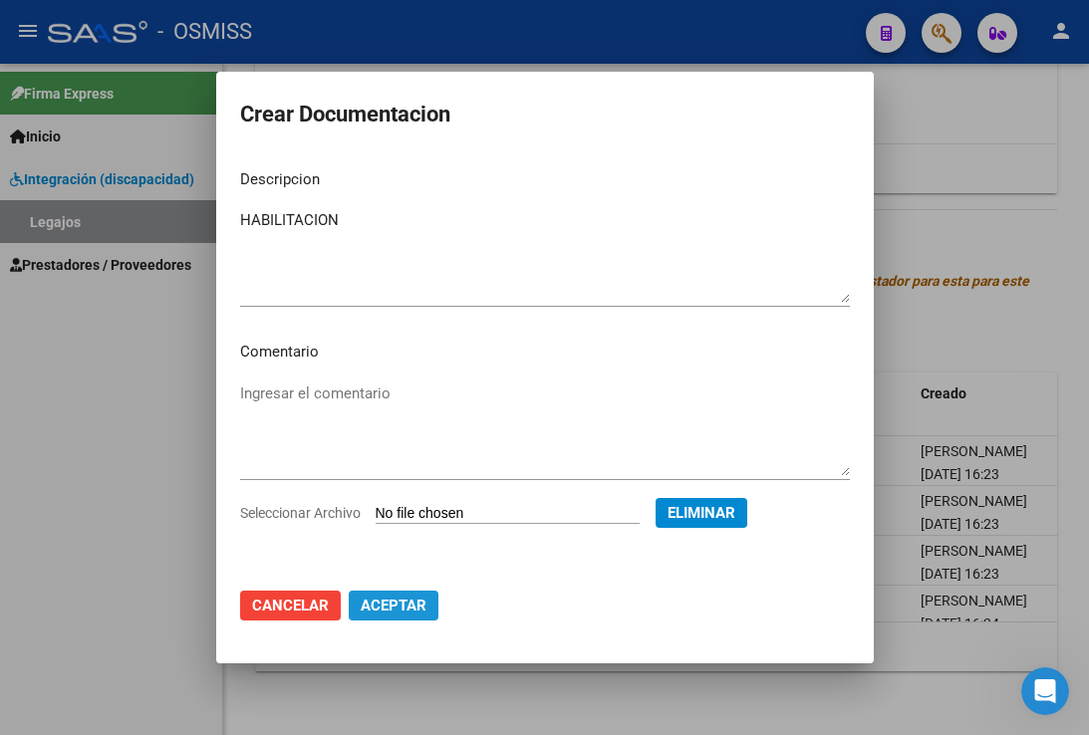
click at [417, 615] on span "Aceptar" at bounding box center [394, 606] width 66 height 18
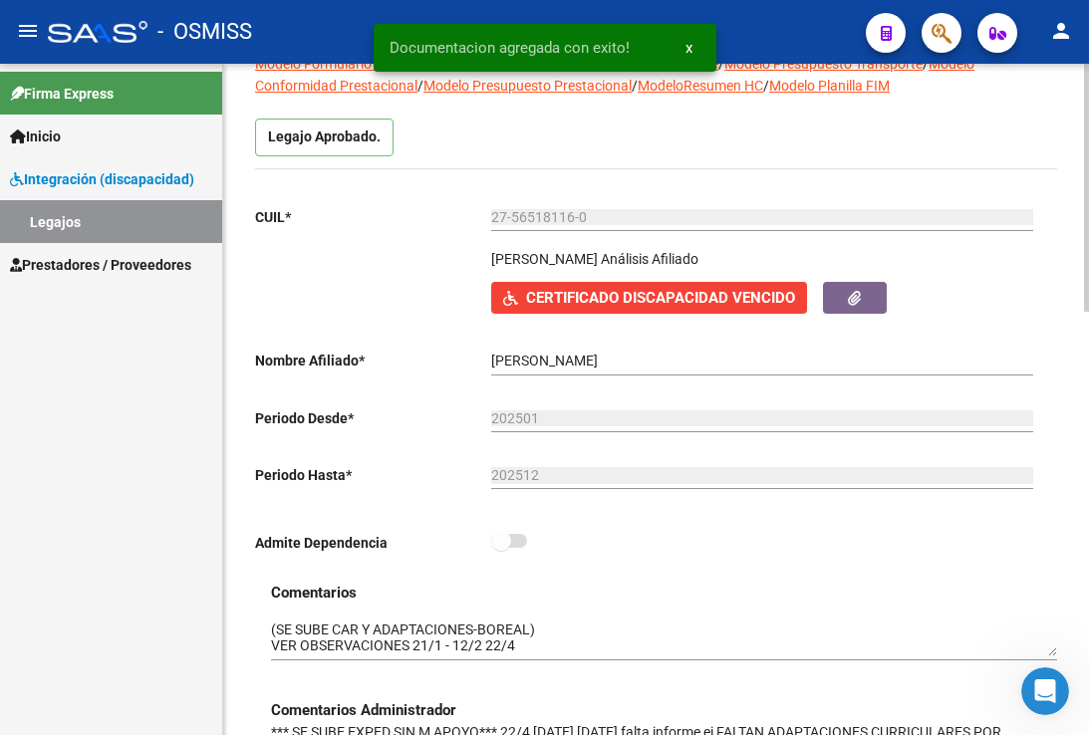
scroll to position [149, 0]
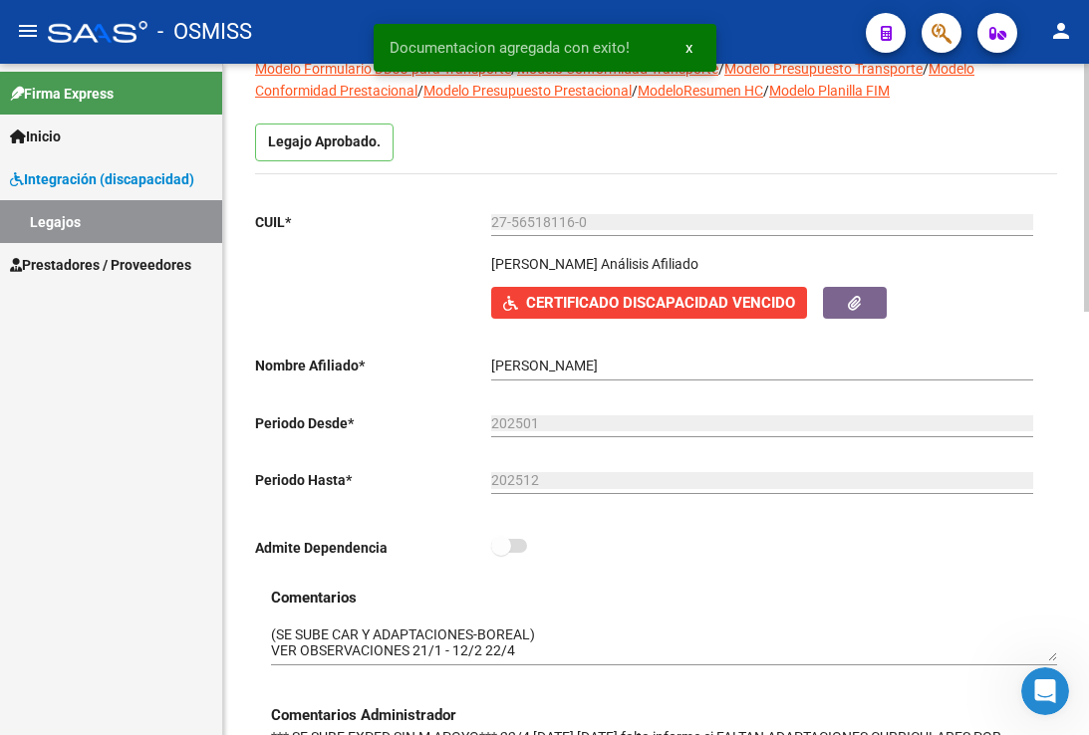
click at [269, 625] on div "Comentarios Comentarios Administrador *** SE SUBE EXPED SIN M APOYO*** 22/4 [DA…" at bounding box center [656, 684] width 802 height 195
click at [270, 637] on div "Comentarios Comentarios Administrador *** SE SUBE EXPED SIN M APOYO*** 22/4 [DA…" at bounding box center [656, 684] width 802 height 195
click at [273, 640] on textarea at bounding box center [664, 644] width 786 height 38
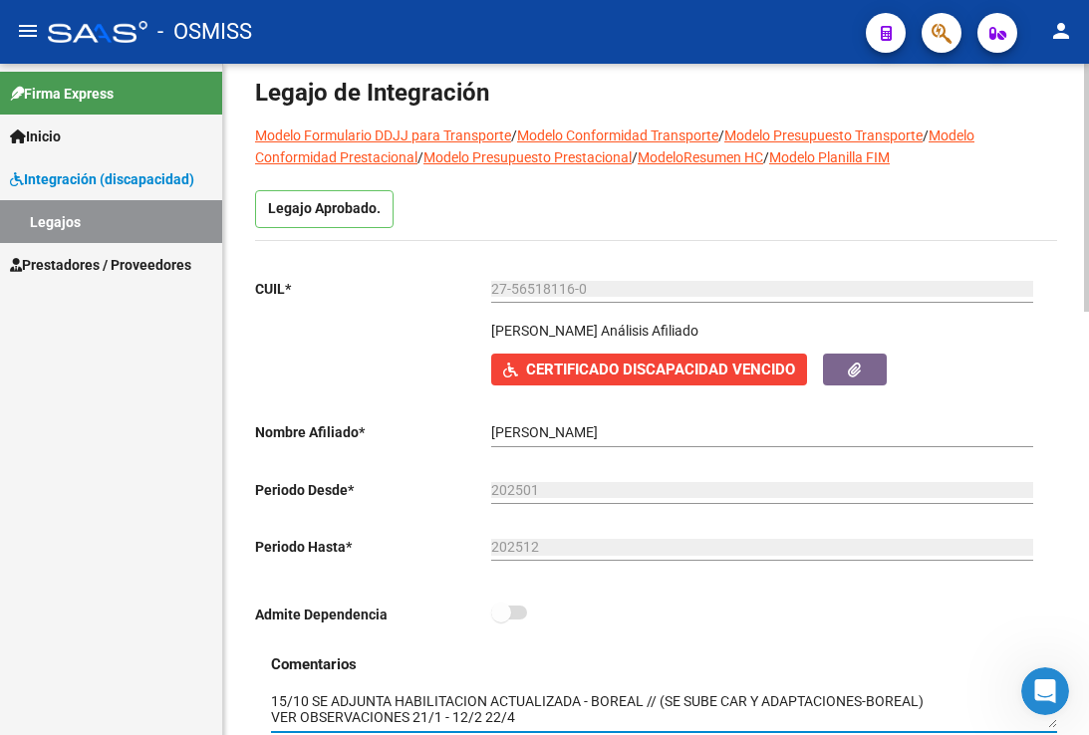
scroll to position [0, 0]
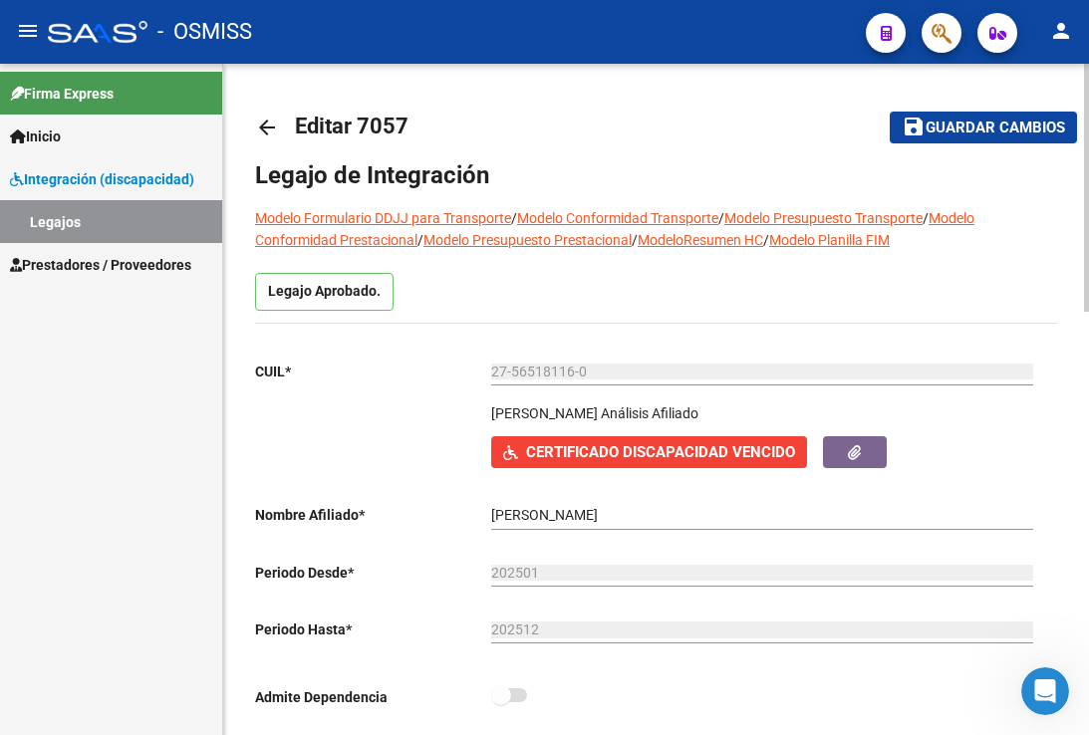
type textarea "15/10 SE ADJUNTA HABILITACION ACTUALIZADA - BOREAL // (SE SUBE CAR Y ADAPTACION…"
click at [993, 128] on span "Guardar cambios" at bounding box center [994, 129] width 139 height 18
click at [993, 128] on span "Guardar cambios" at bounding box center [969, 129] width 139 height 18
click at [963, 109] on mat-toolbar-row "save Guardar cambios" at bounding box center [963, 128] width 226 height 64
click at [967, 118] on button "save Guardar cambios" at bounding box center [983, 127] width 187 height 31
